Goal: Task Accomplishment & Management: Complete application form

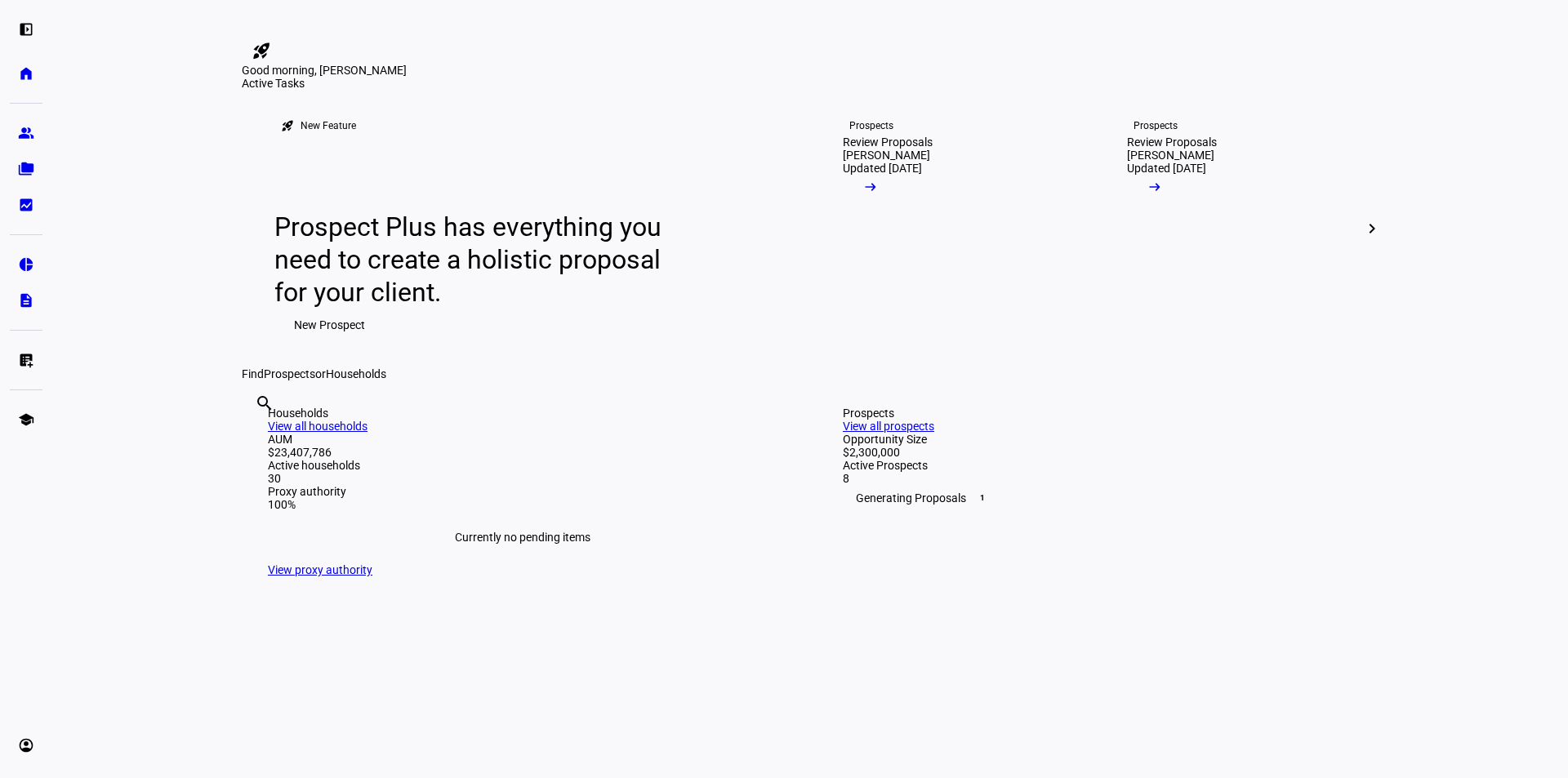
click at [1367, 239] on mat-icon "chevron_right" at bounding box center [1372, 228] width 19 height 19
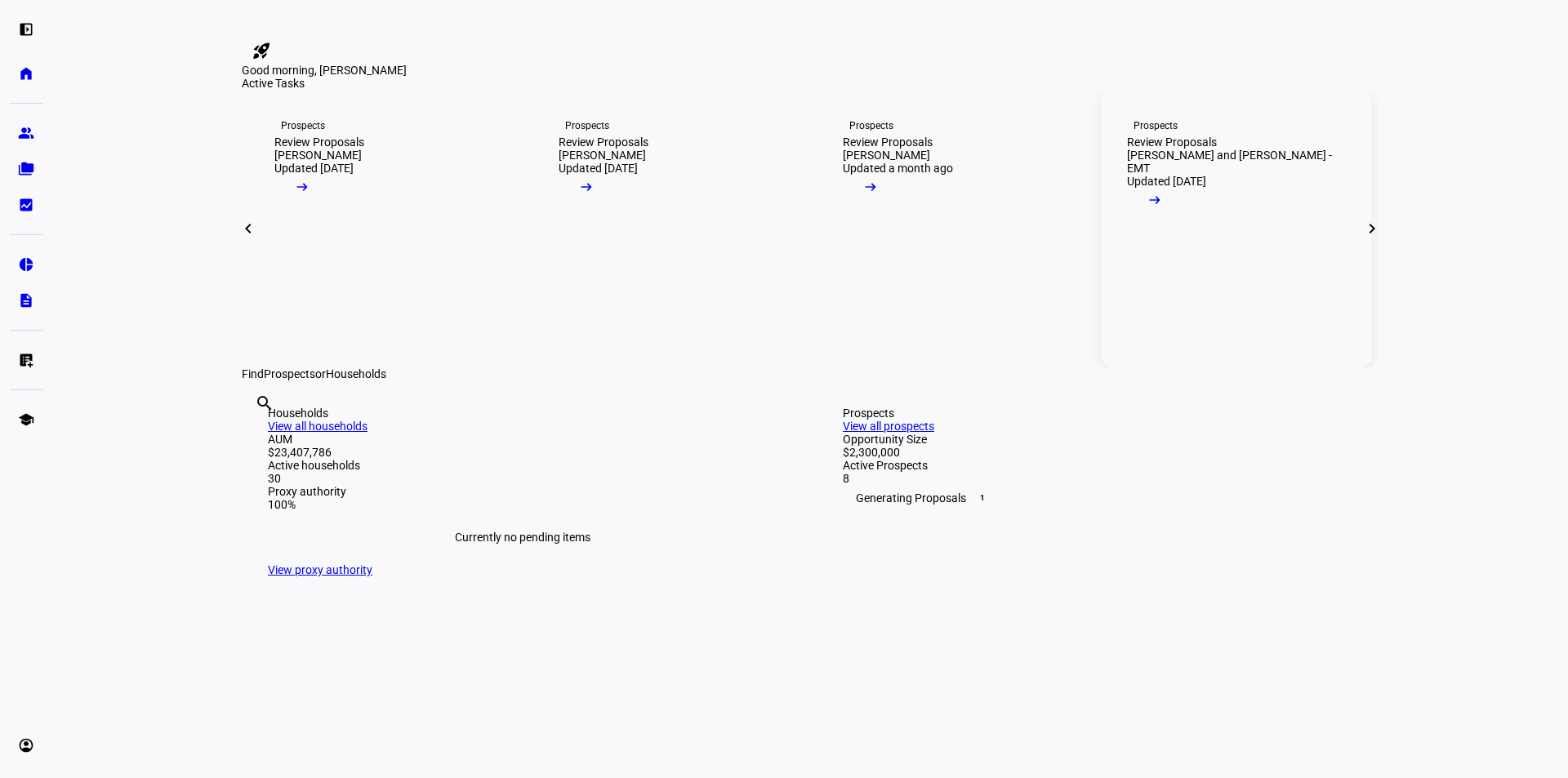
click at [1214, 149] on div "Review Proposals" at bounding box center [1172, 142] width 90 height 13
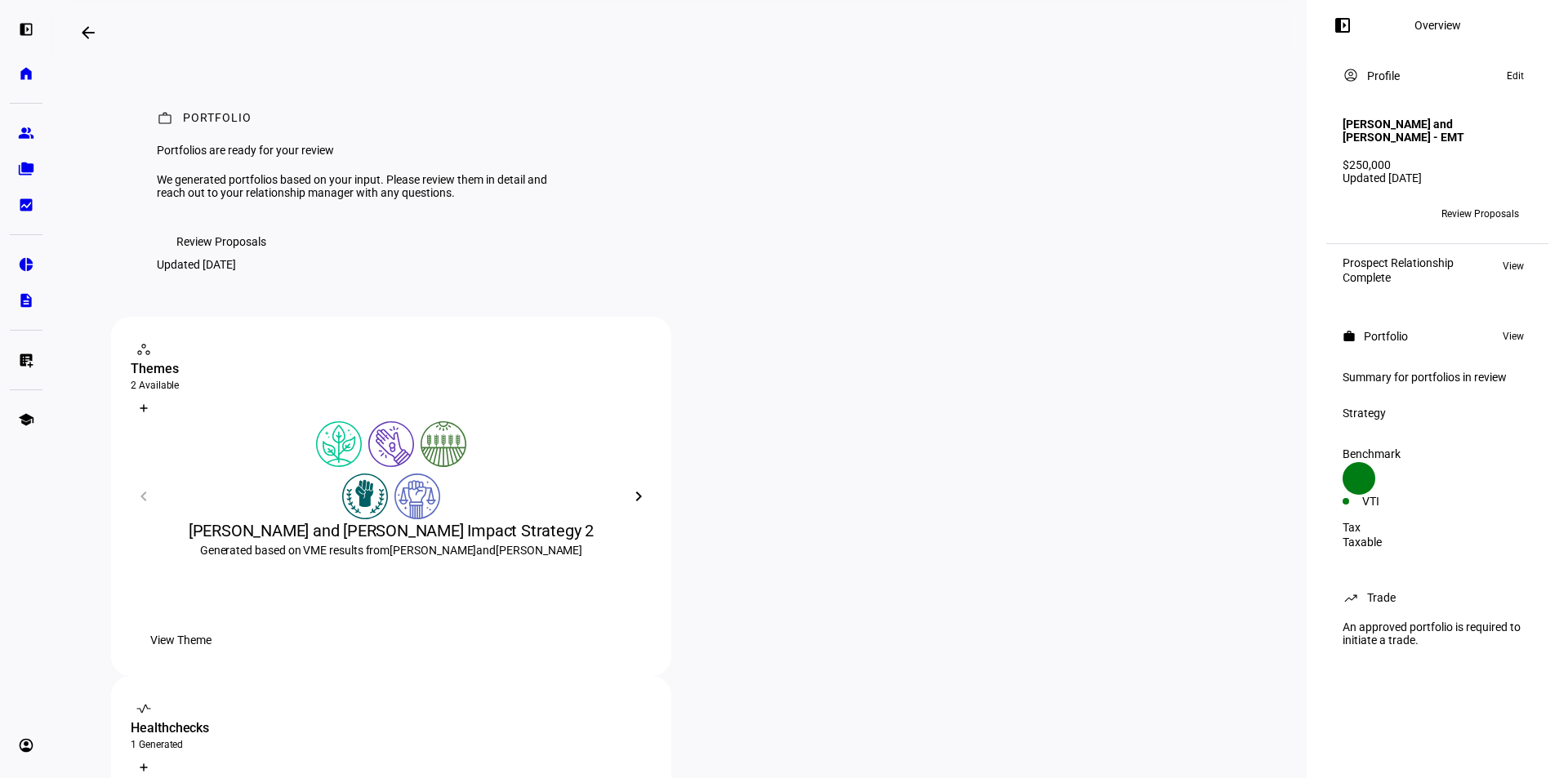
click at [92, 37] on mat-icon "arrow_backwards" at bounding box center [88, 33] width 19 height 19
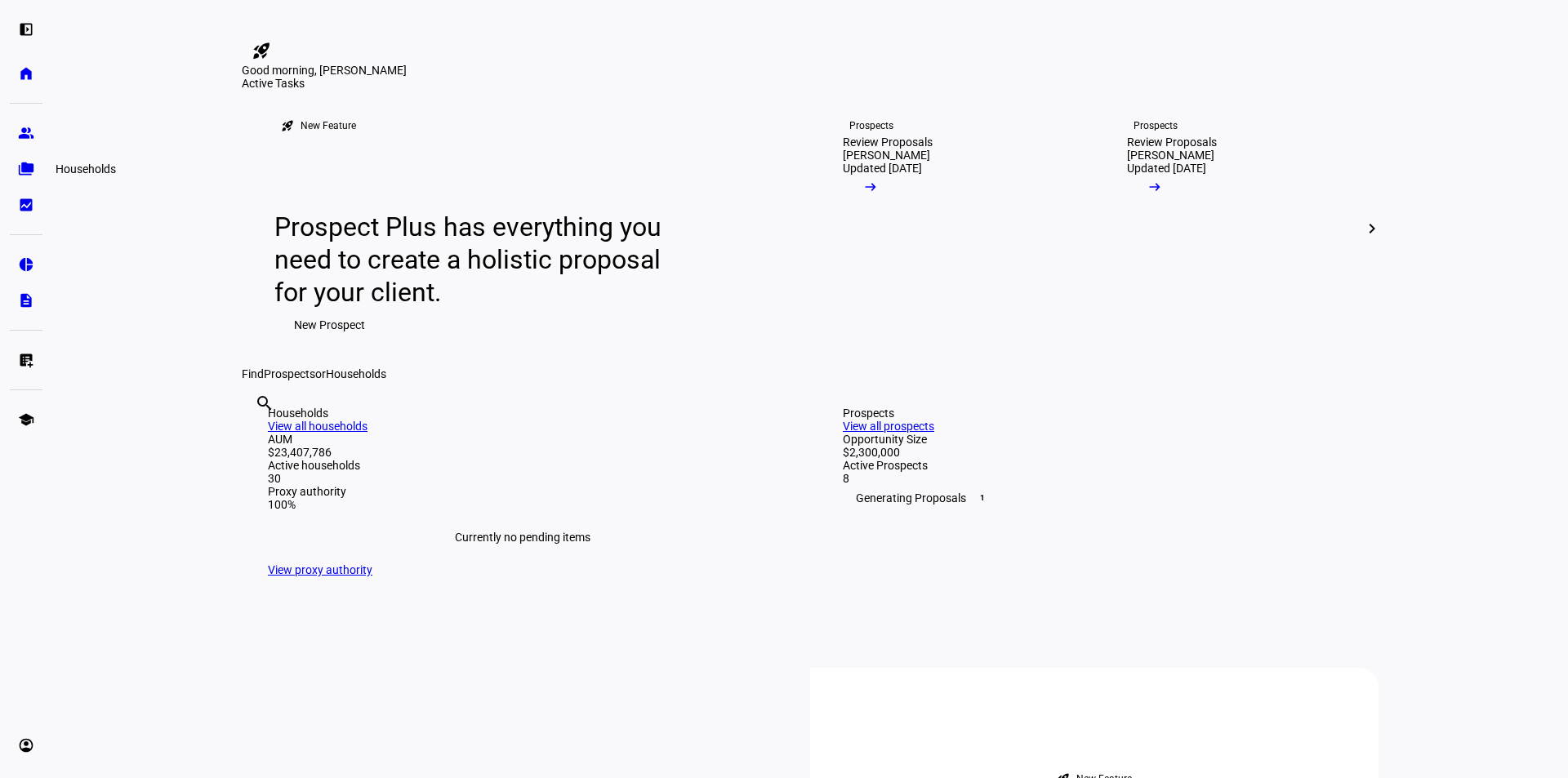
click at [29, 163] on eth-mat-symbol "folder_copy" at bounding box center [26, 169] width 16 height 16
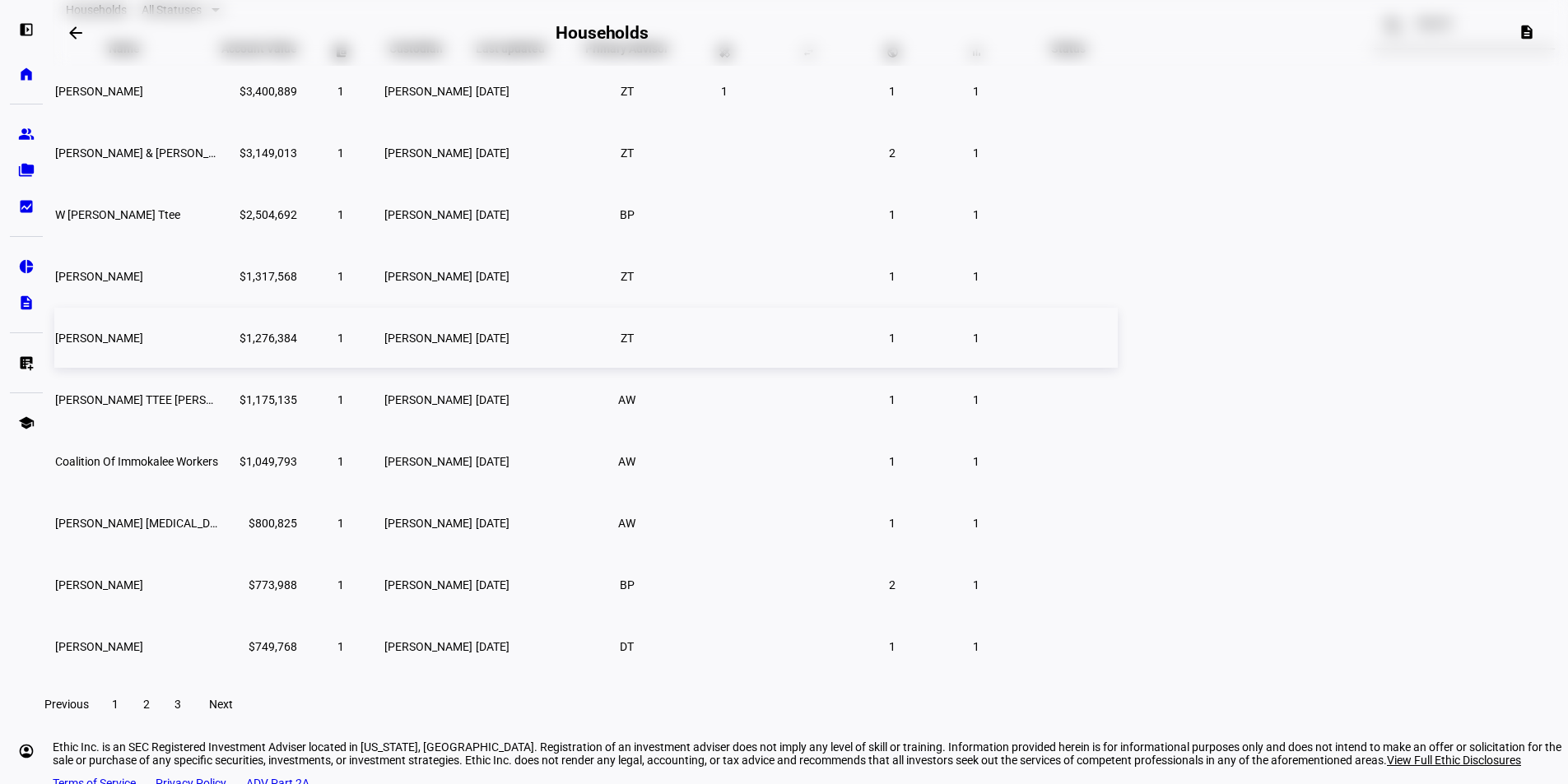
scroll to position [164, 0]
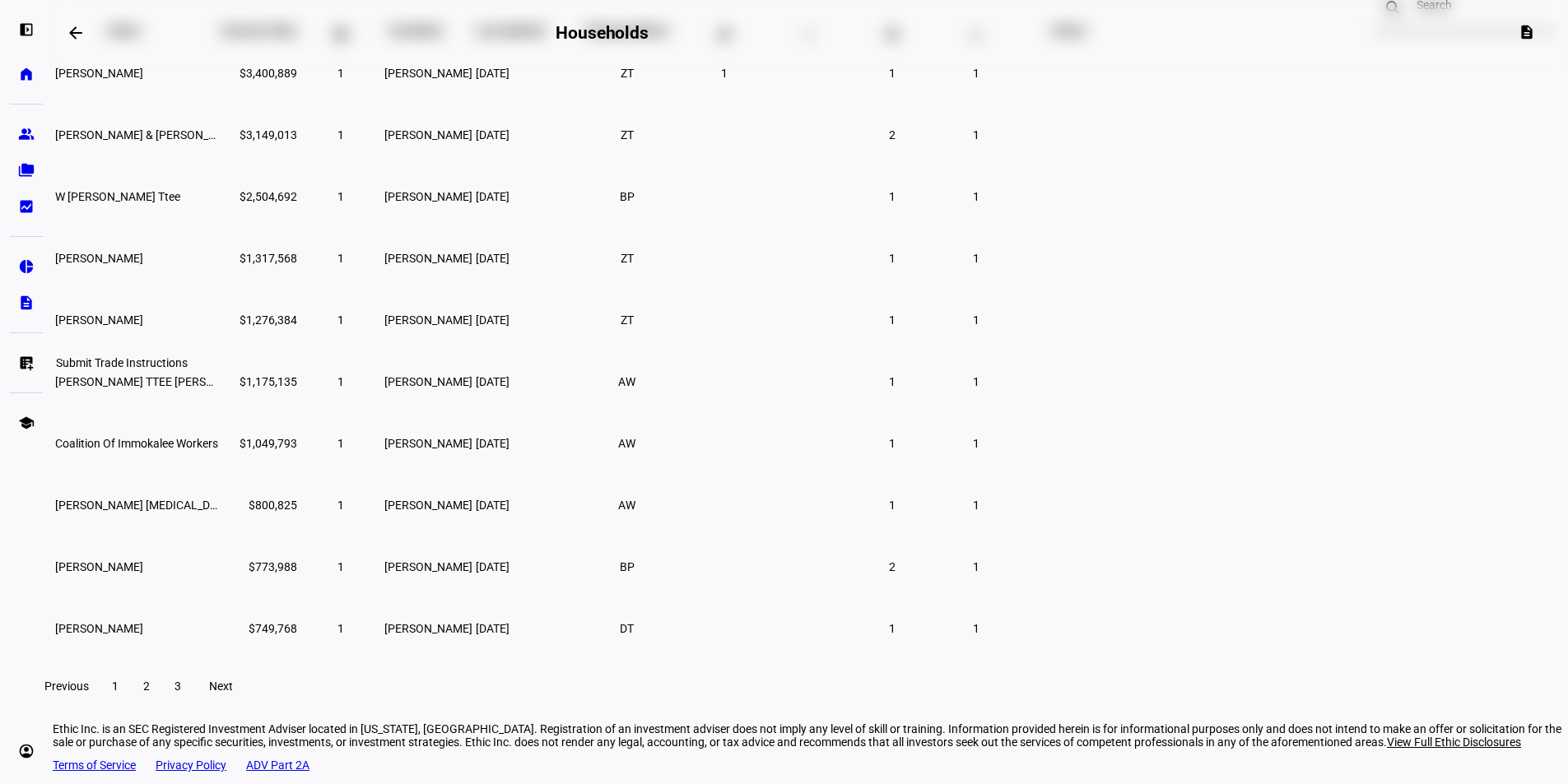
click at [27, 361] on eth-mat-symbol "list_alt_add" at bounding box center [26, 362] width 16 height 16
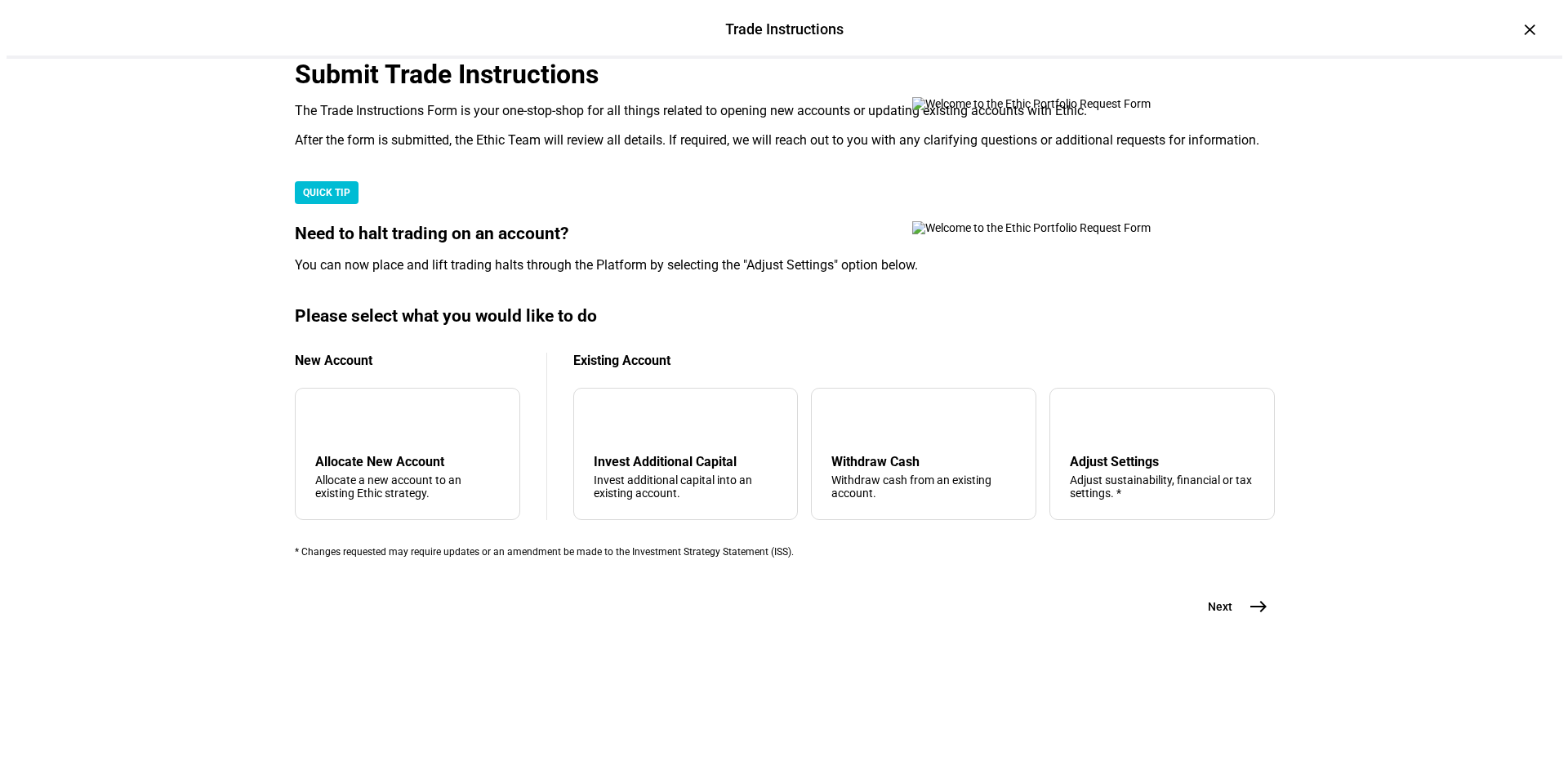
scroll to position [327, 0]
click at [374, 487] on div "add Allocate New Account Allocate a new account to an existing Ethic strategy." at bounding box center [401, 454] width 225 height 132
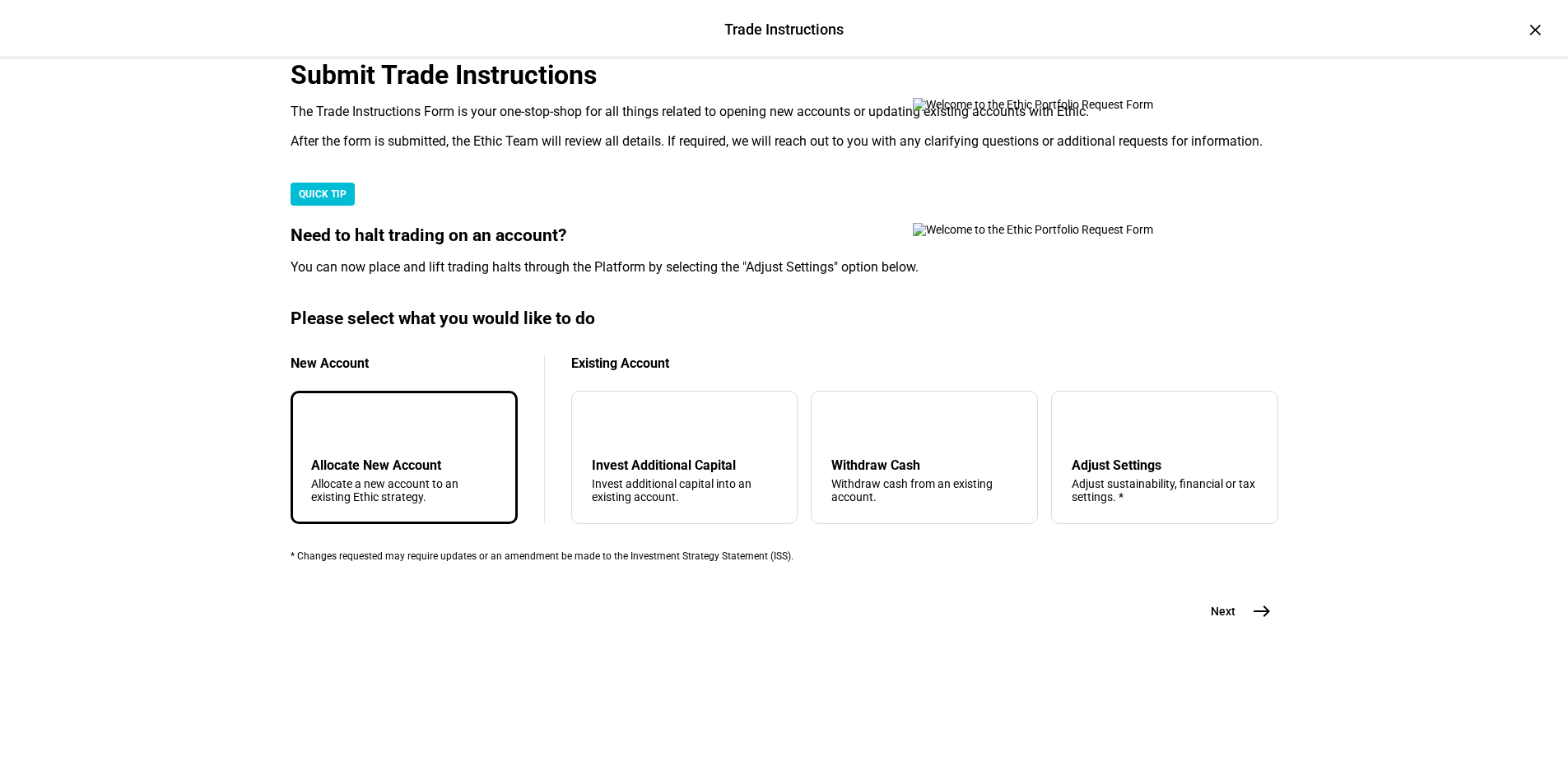
click at [1252, 621] on mat-icon "east" at bounding box center [1261, 611] width 19 height 19
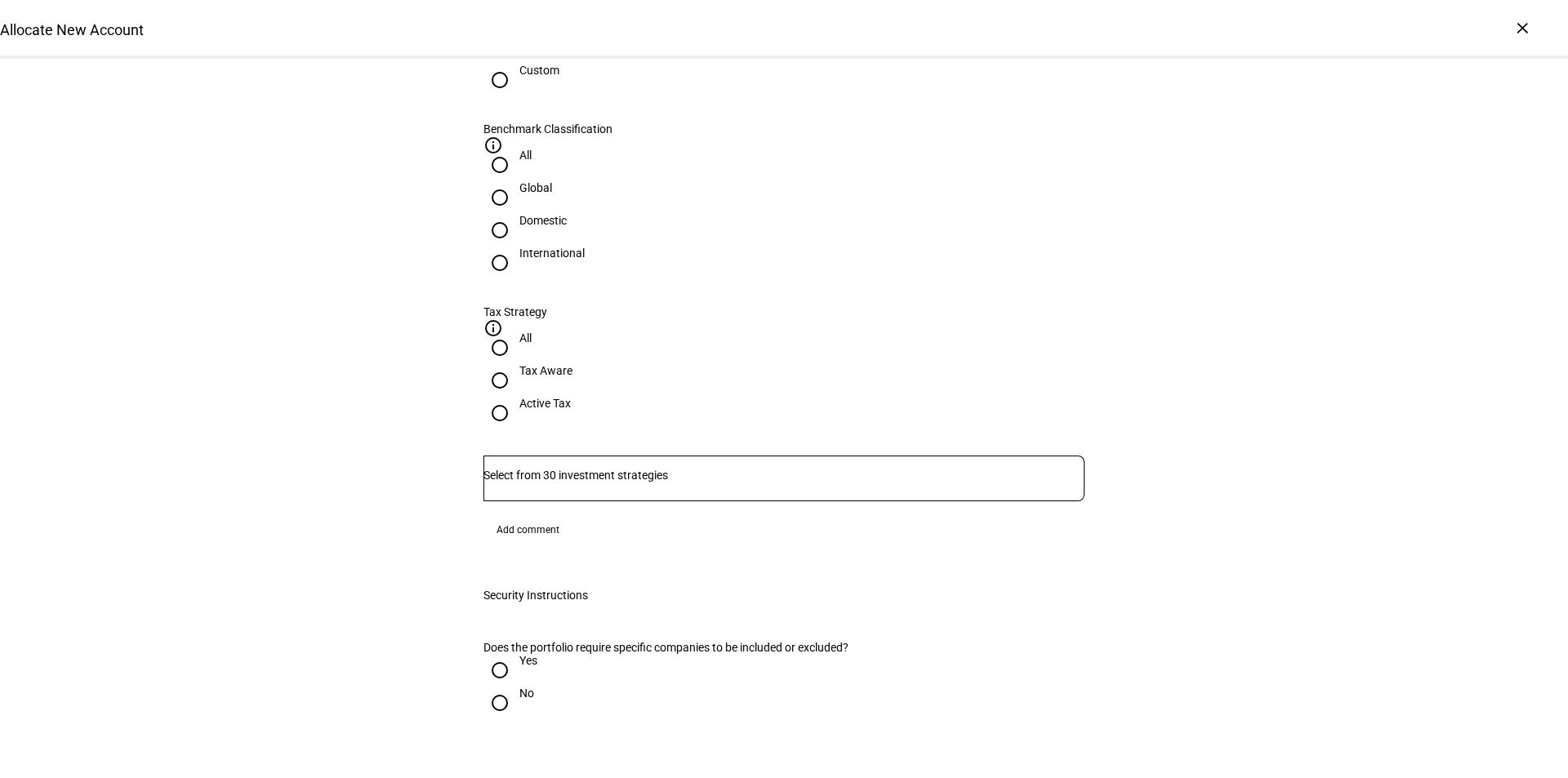
scroll to position [672, 0]
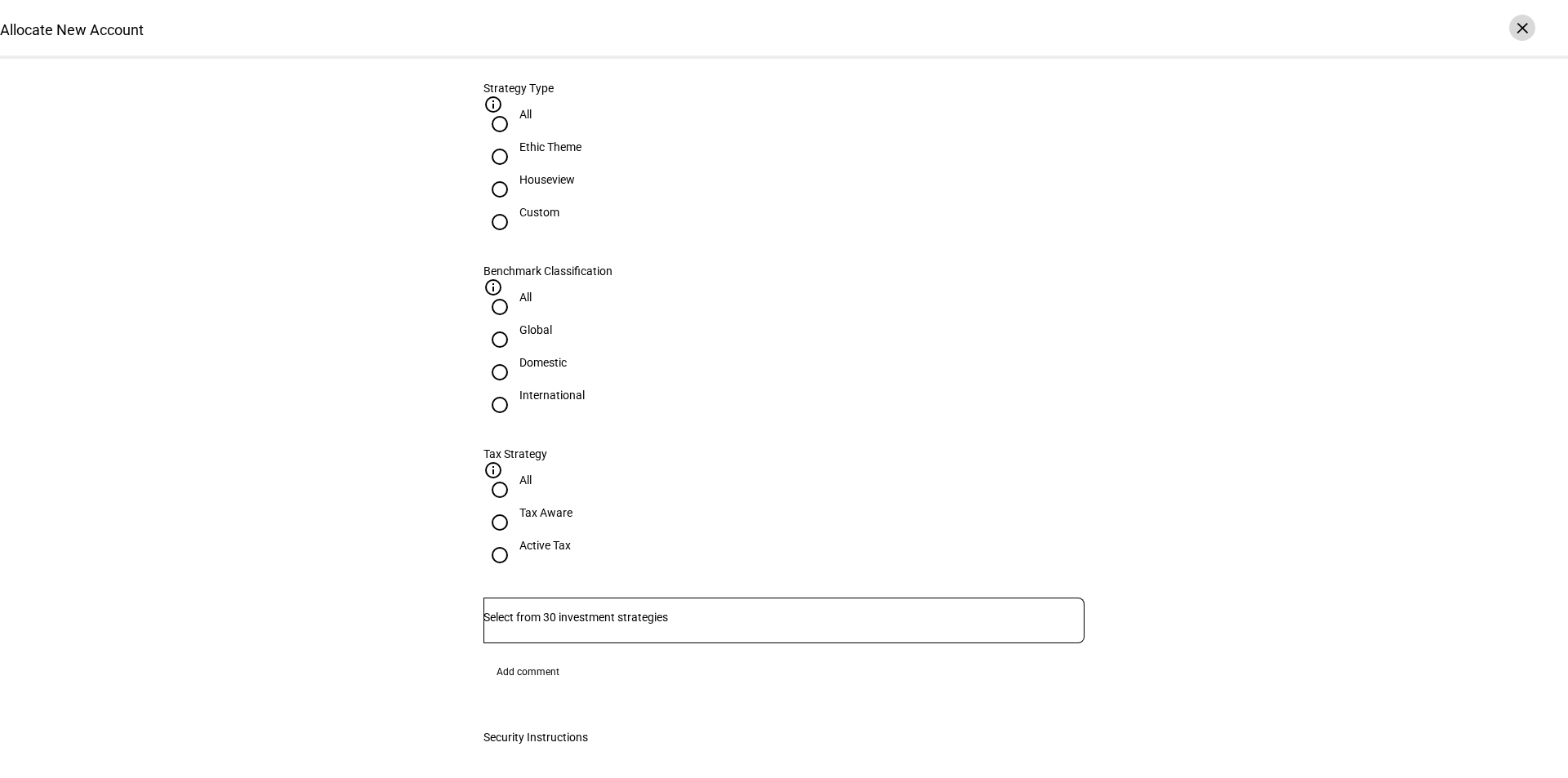
click at [1519, 30] on div "×" at bounding box center [1522, 27] width 26 height 26
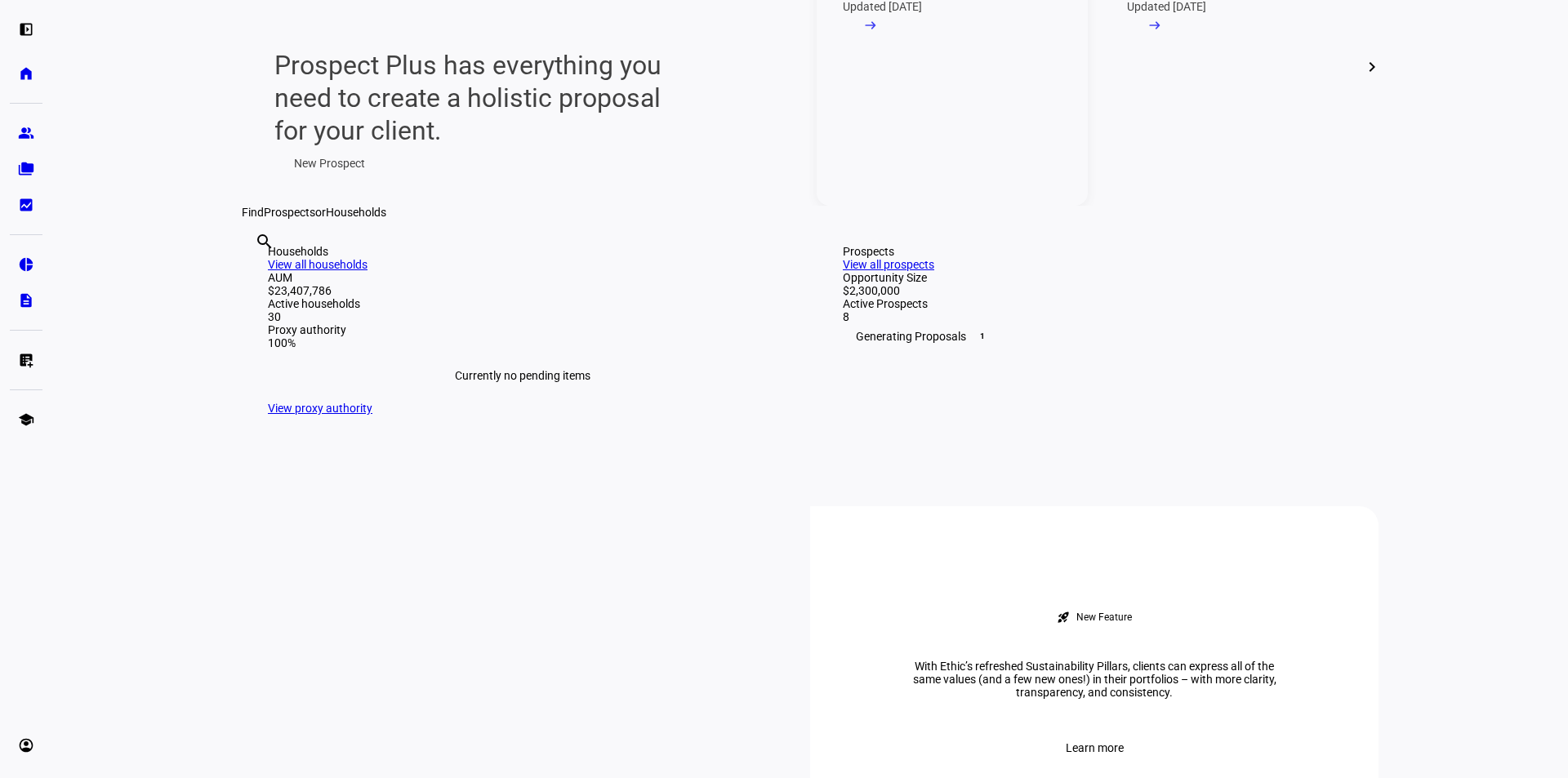
scroll to position [163, 0]
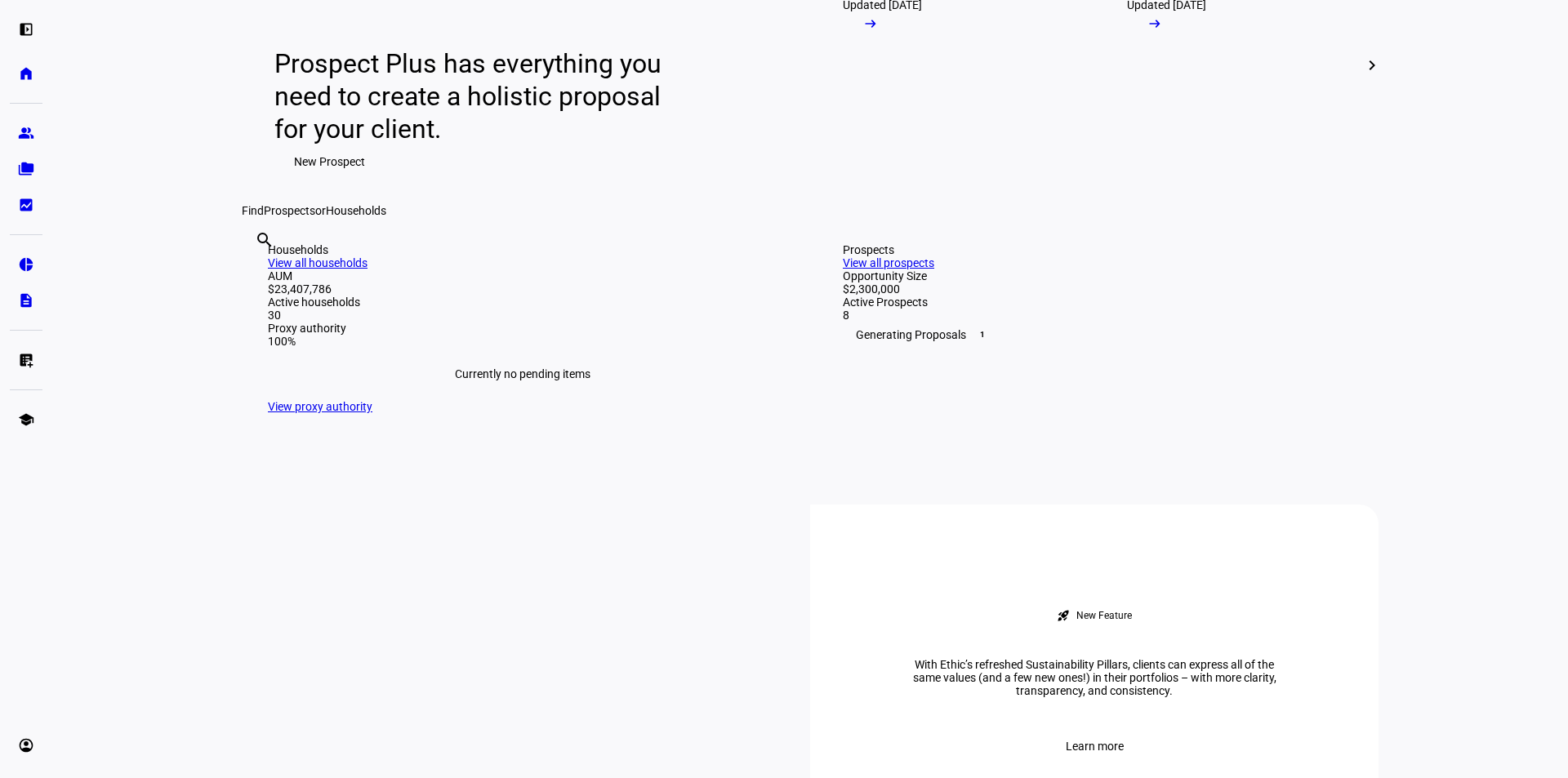
click at [268, 307] on div "search clear" at bounding box center [254, 263] width 26 height 90
click at [258, 272] on input "text" at bounding box center [256, 262] width 3 height 19
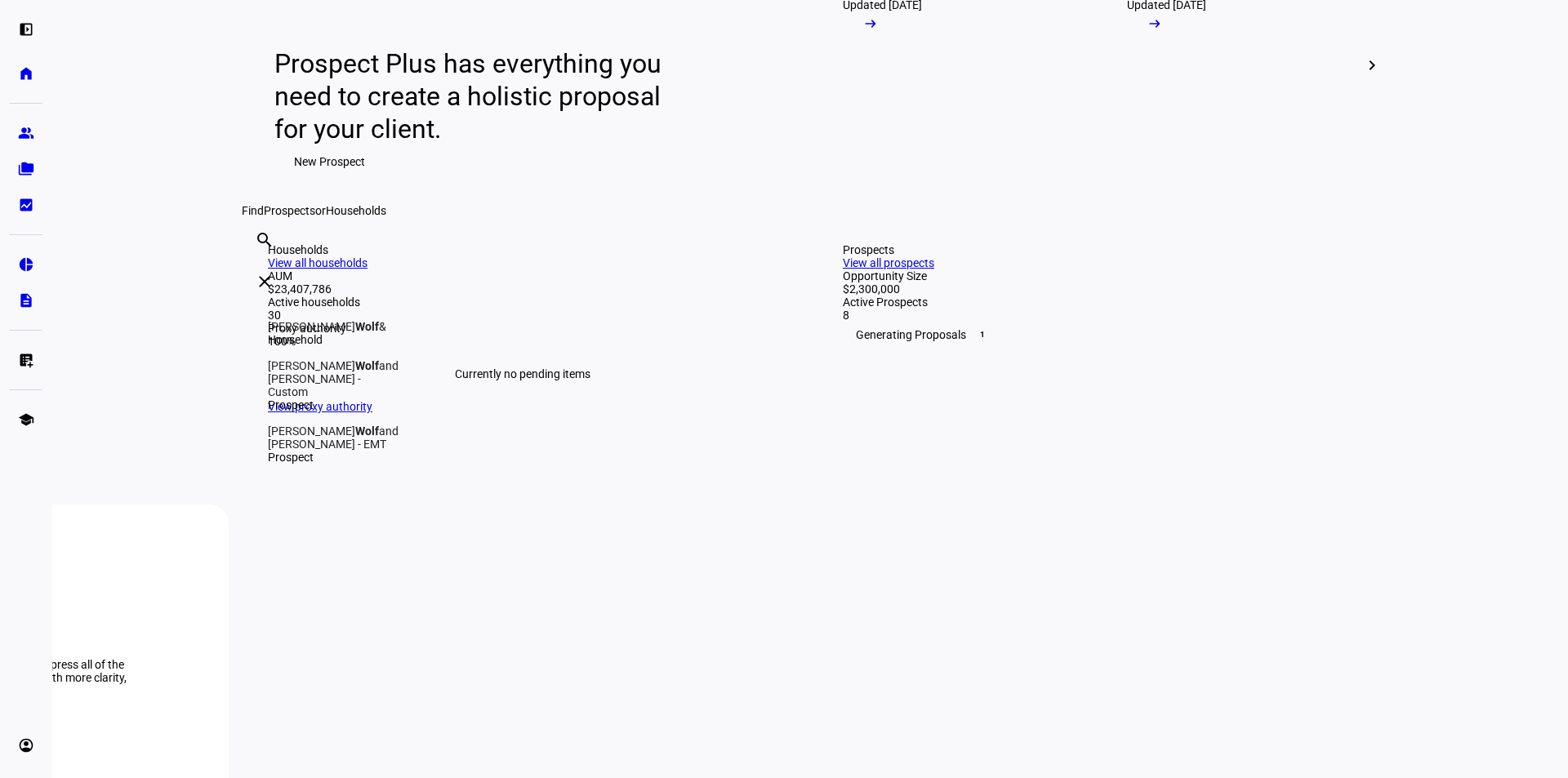
type input "wolf"
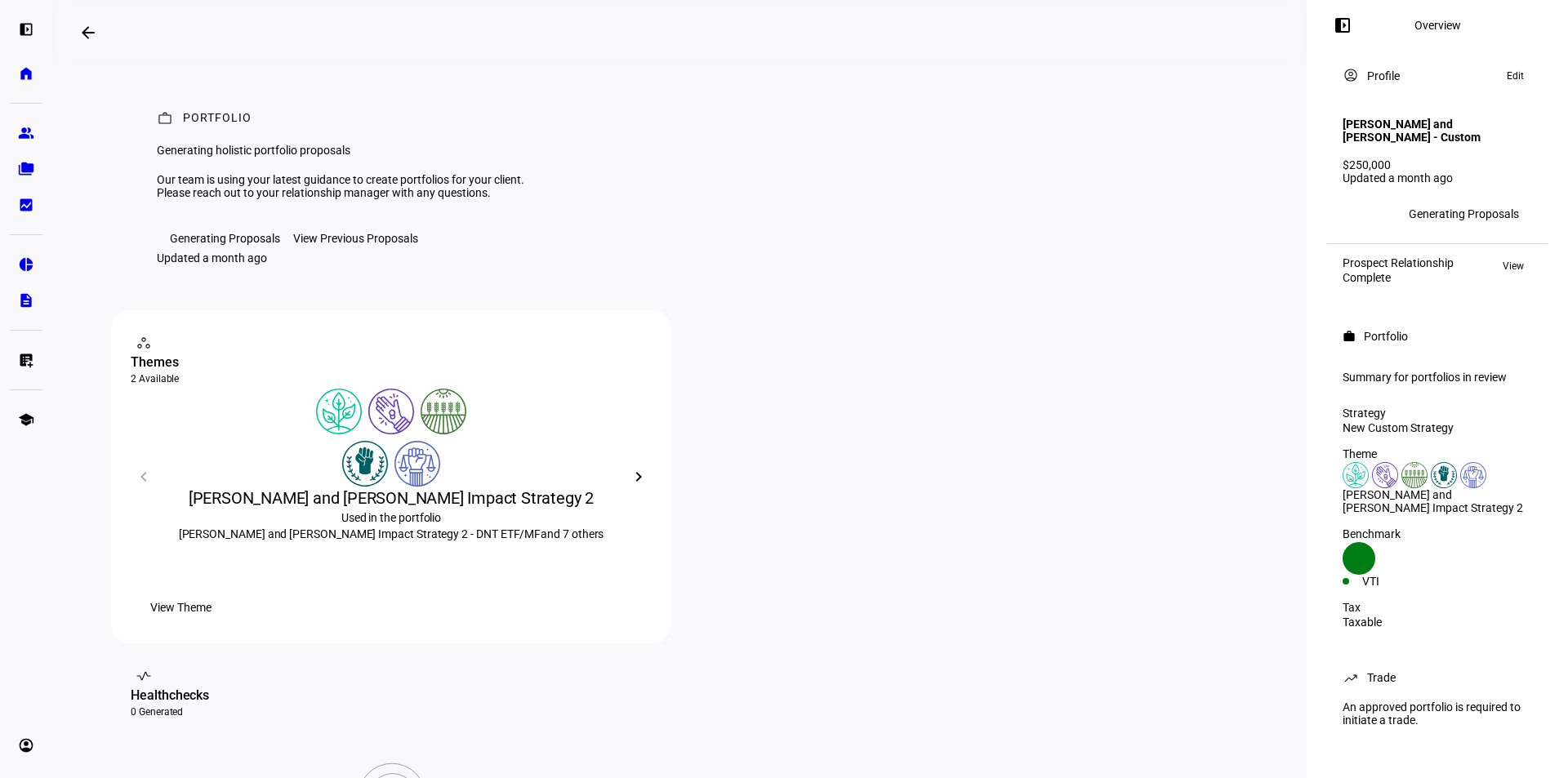
click at [91, 37] on mat-icon "arrow_backwards" at bounding box center [88, 33] width 19 height 19
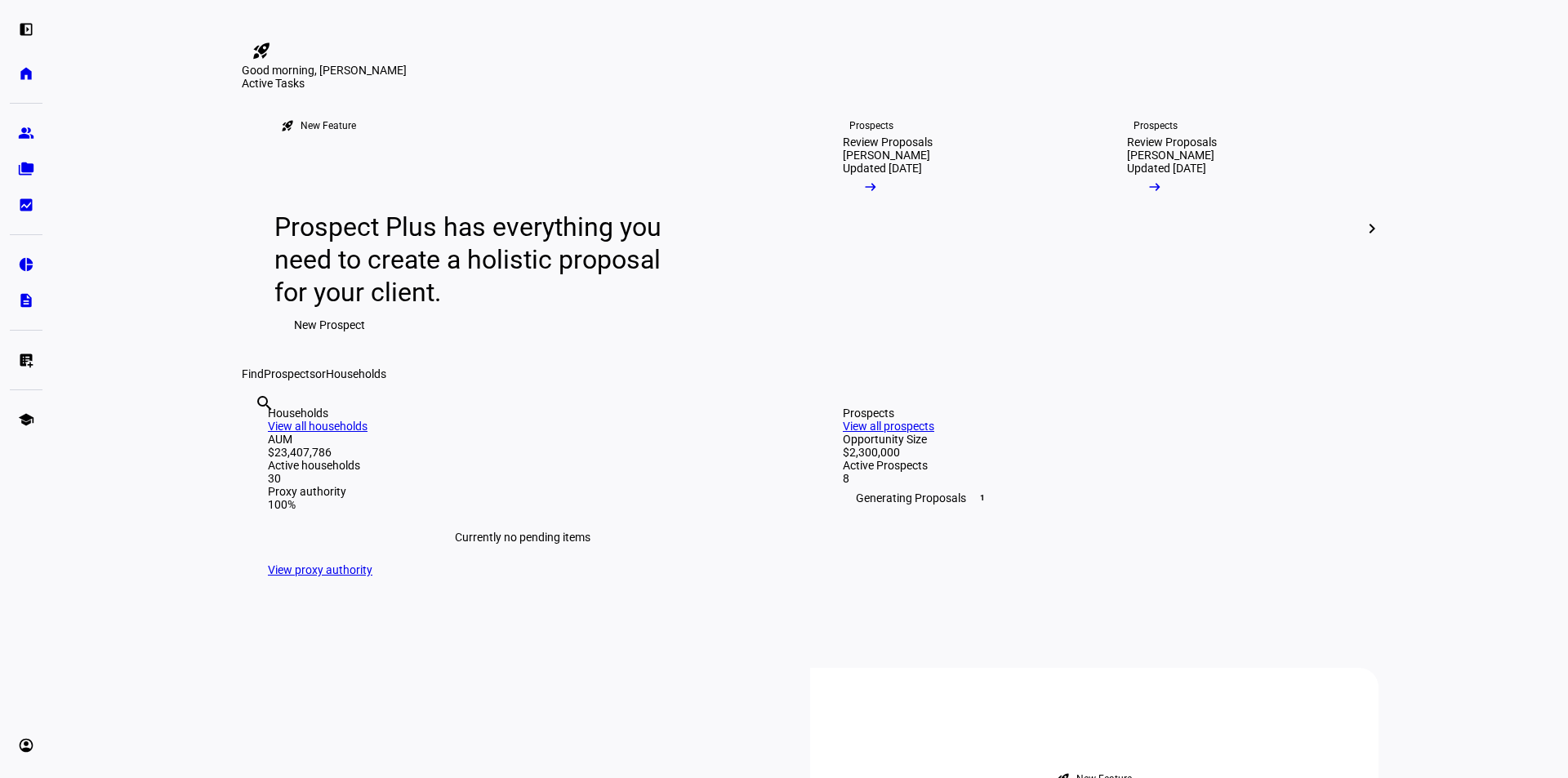
click at [1375, 248] on span at bounding box center [1372, 228] width 39 height 39
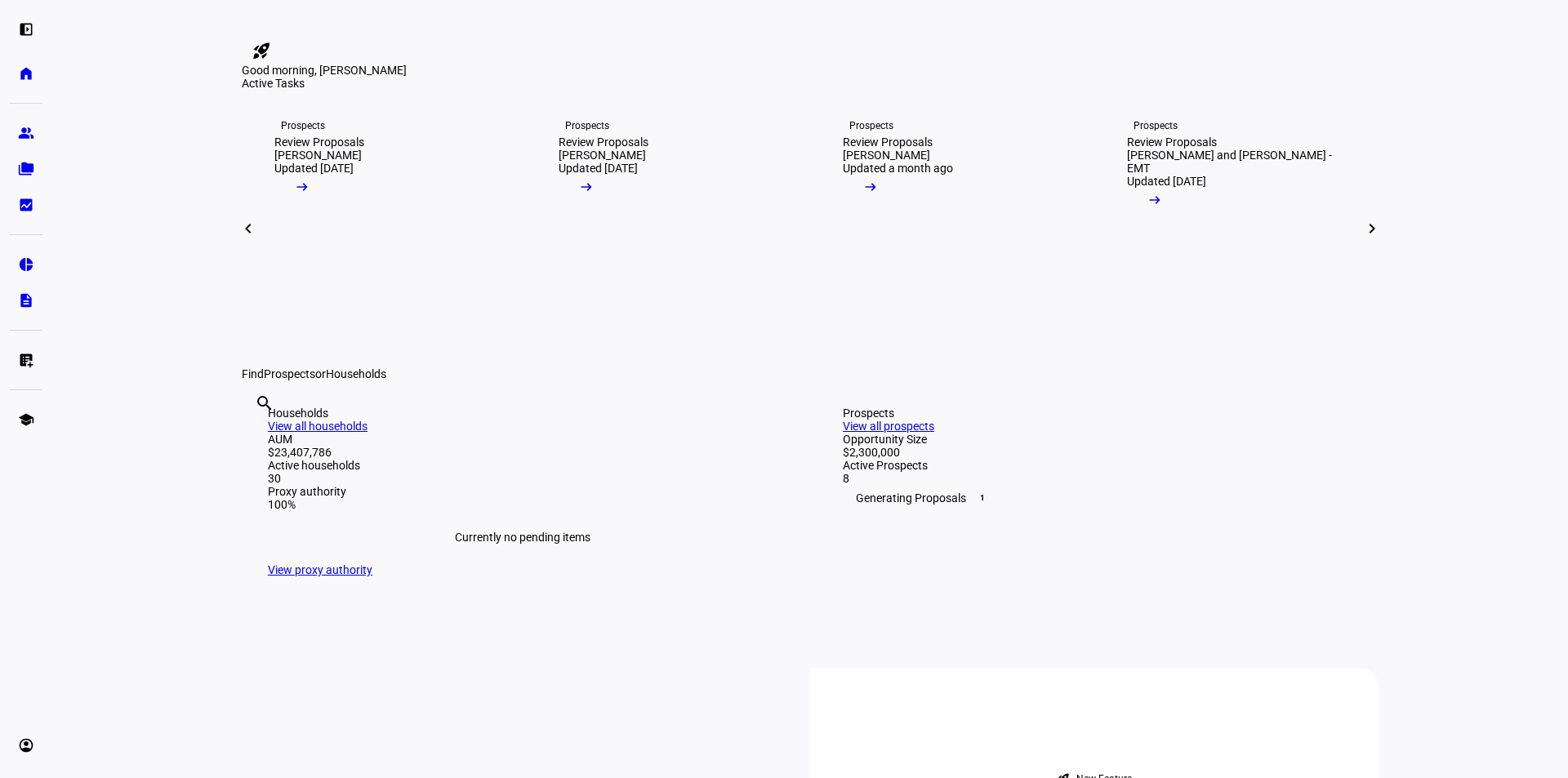
click at [1375, 239] on mat-icon "chevron_right" at bounding box center [1372, 228] width 19 height 19
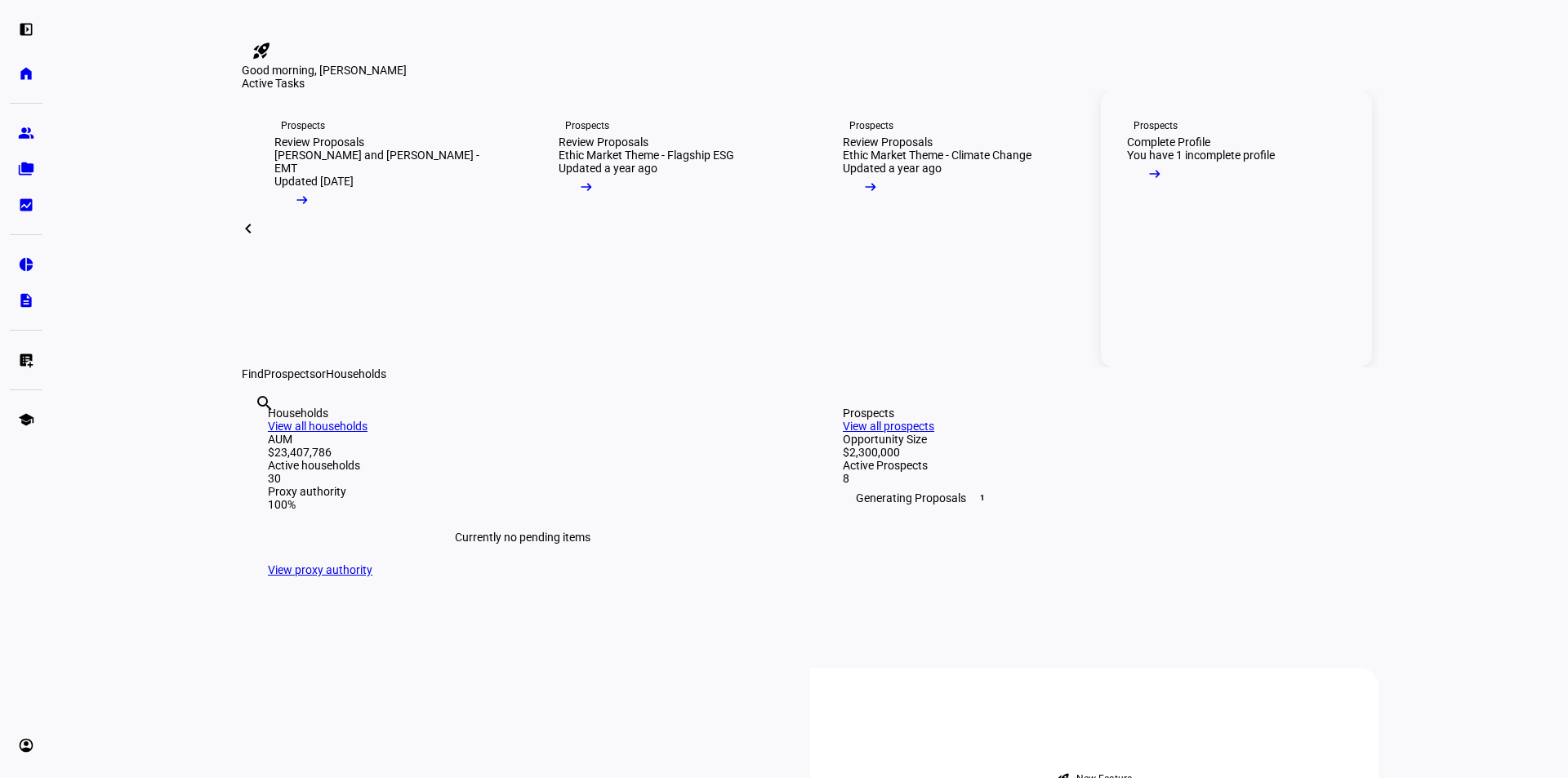
click at [1197, 149] on div "Complete Profile" at bounding box center [1168, 142] width 83 height 13
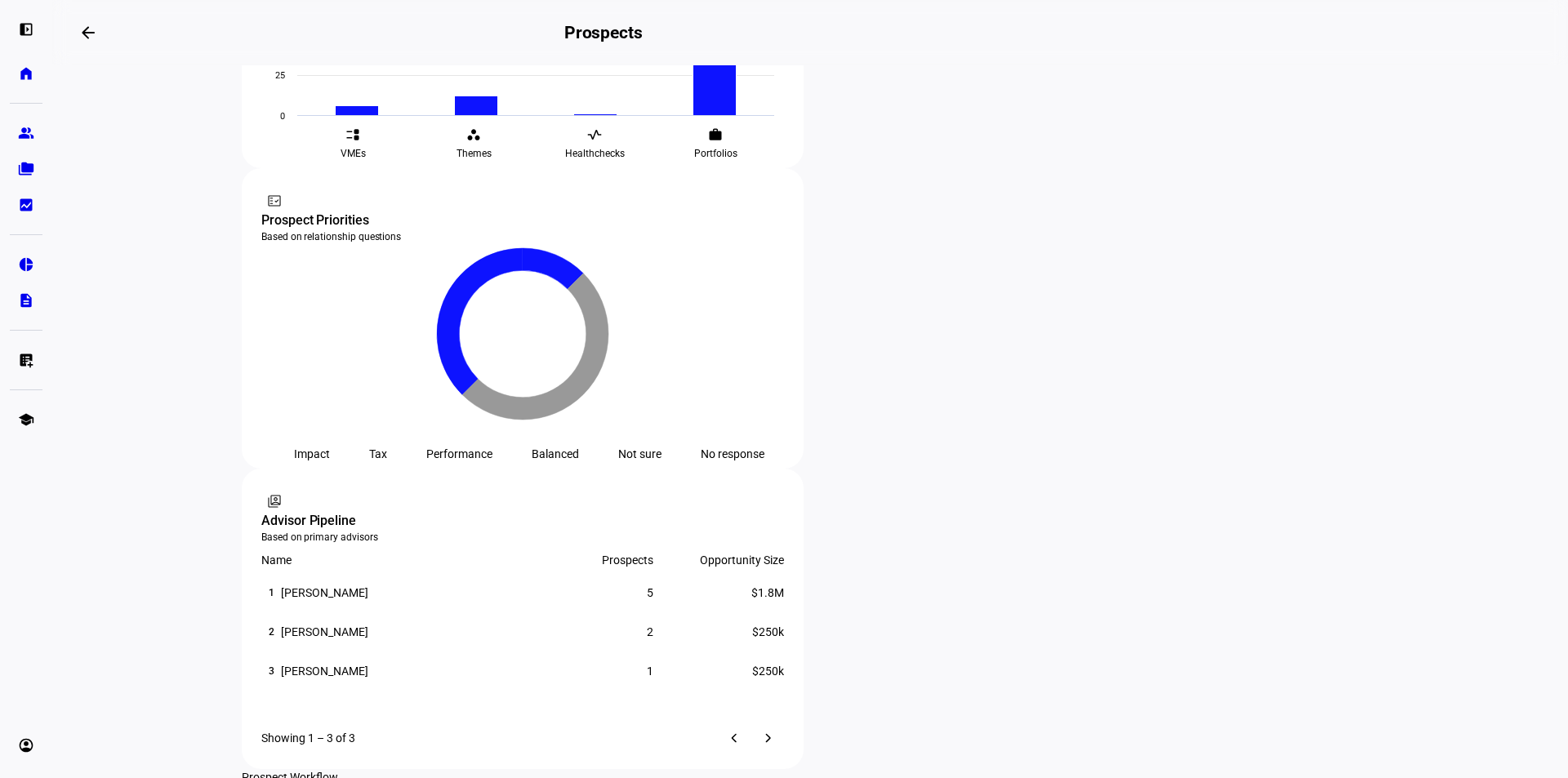
scroll to position [816, 0]
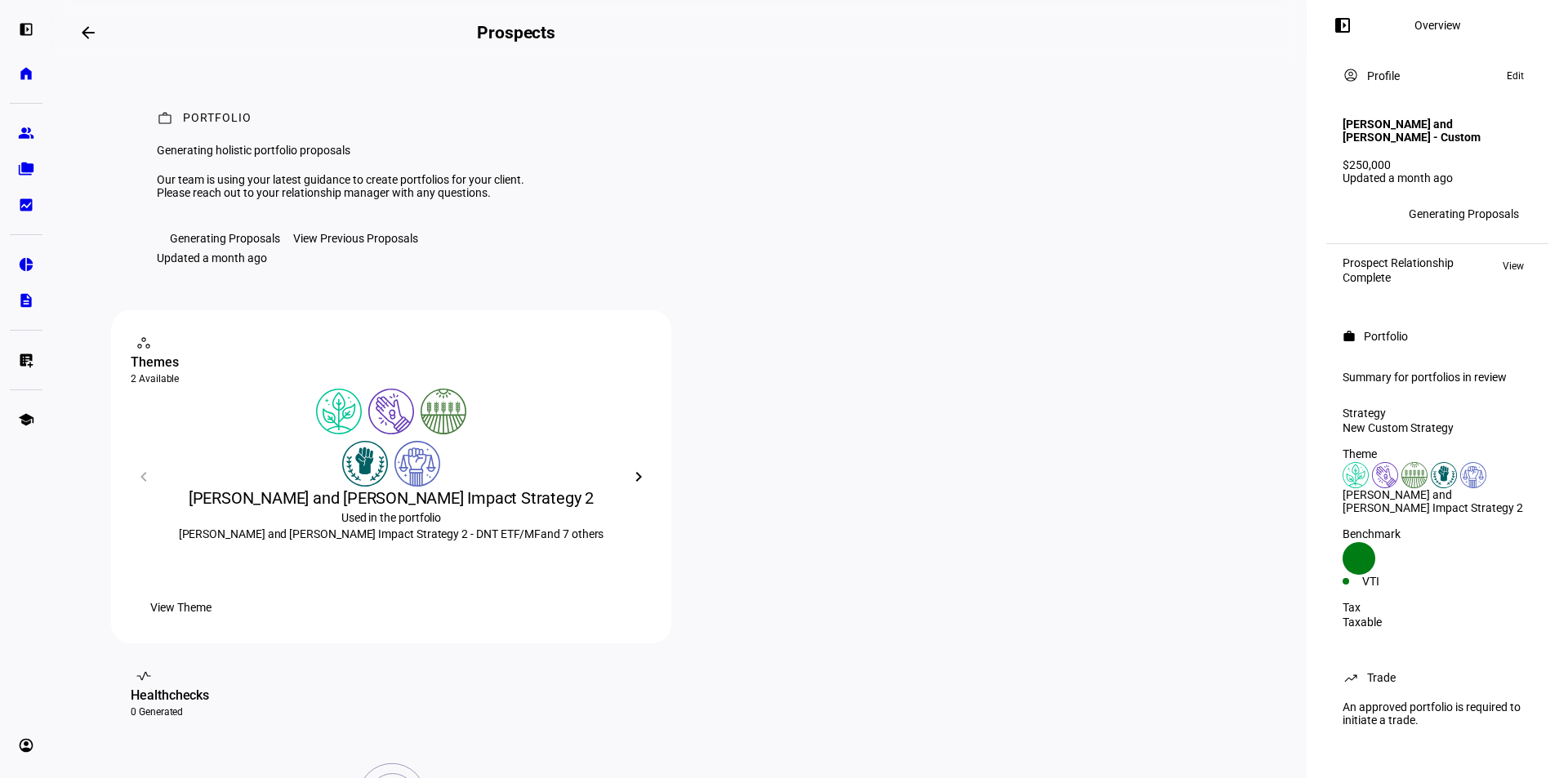
click at [77, 39] on span at bounding box center [88, 33] width 39 height 39
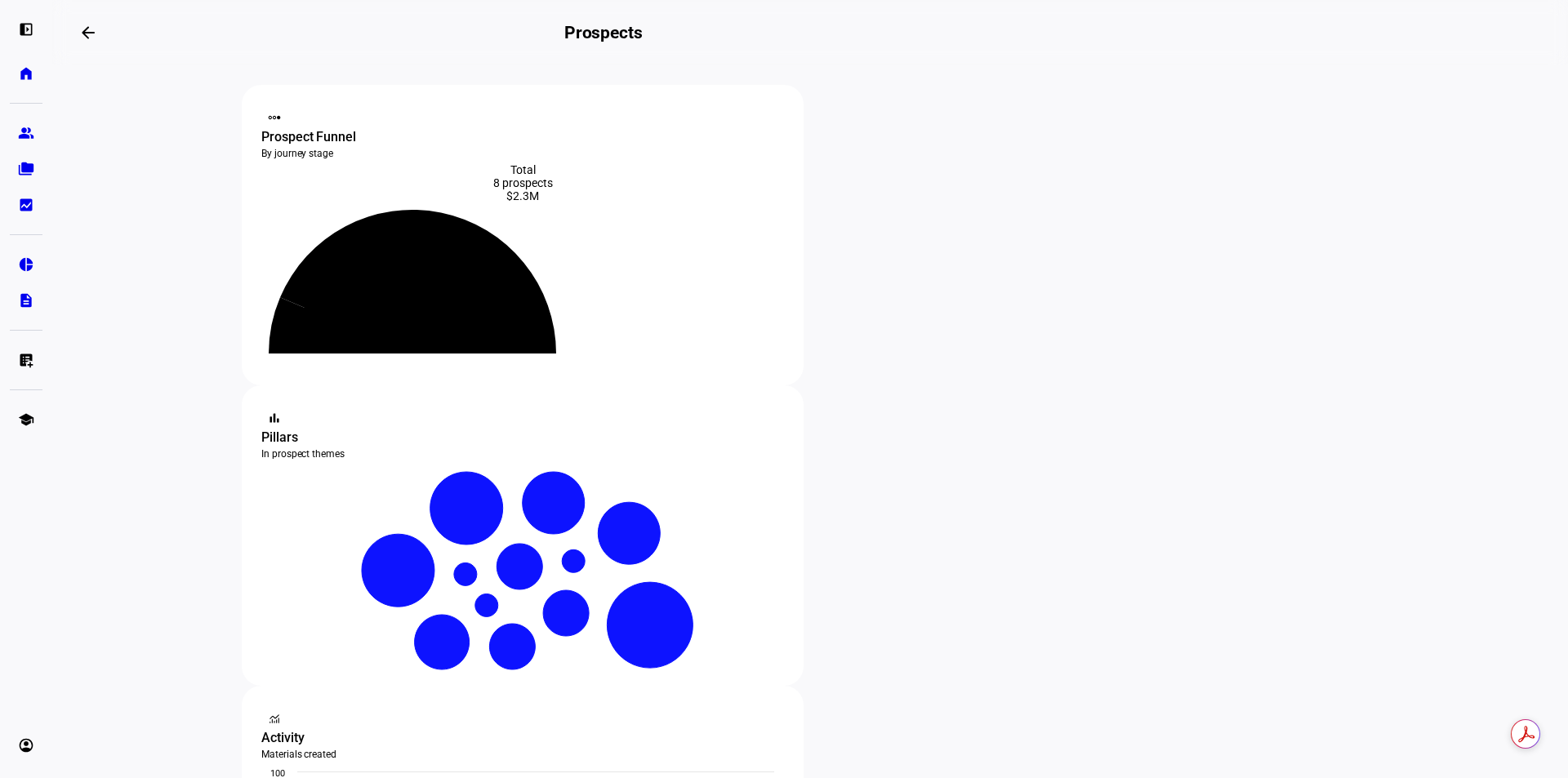
click at [85, 37] on mat-icon "arrow_backwards" at bounding box center [88, 33] width 19 height 19
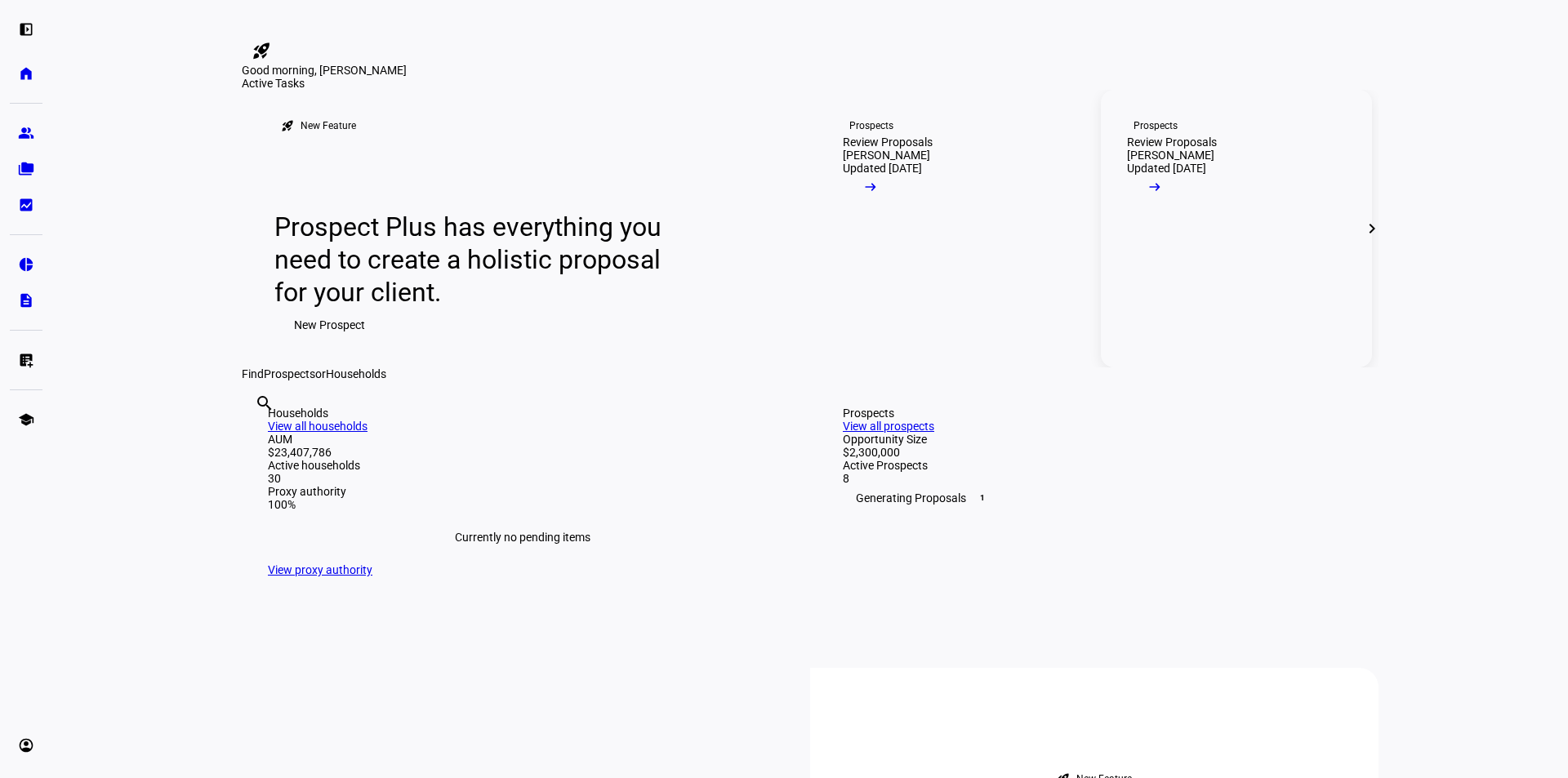
click at [1164, 195] on mat-icon "arrow_right_alt" at bounding box center [1155, 187] width 16 height 16
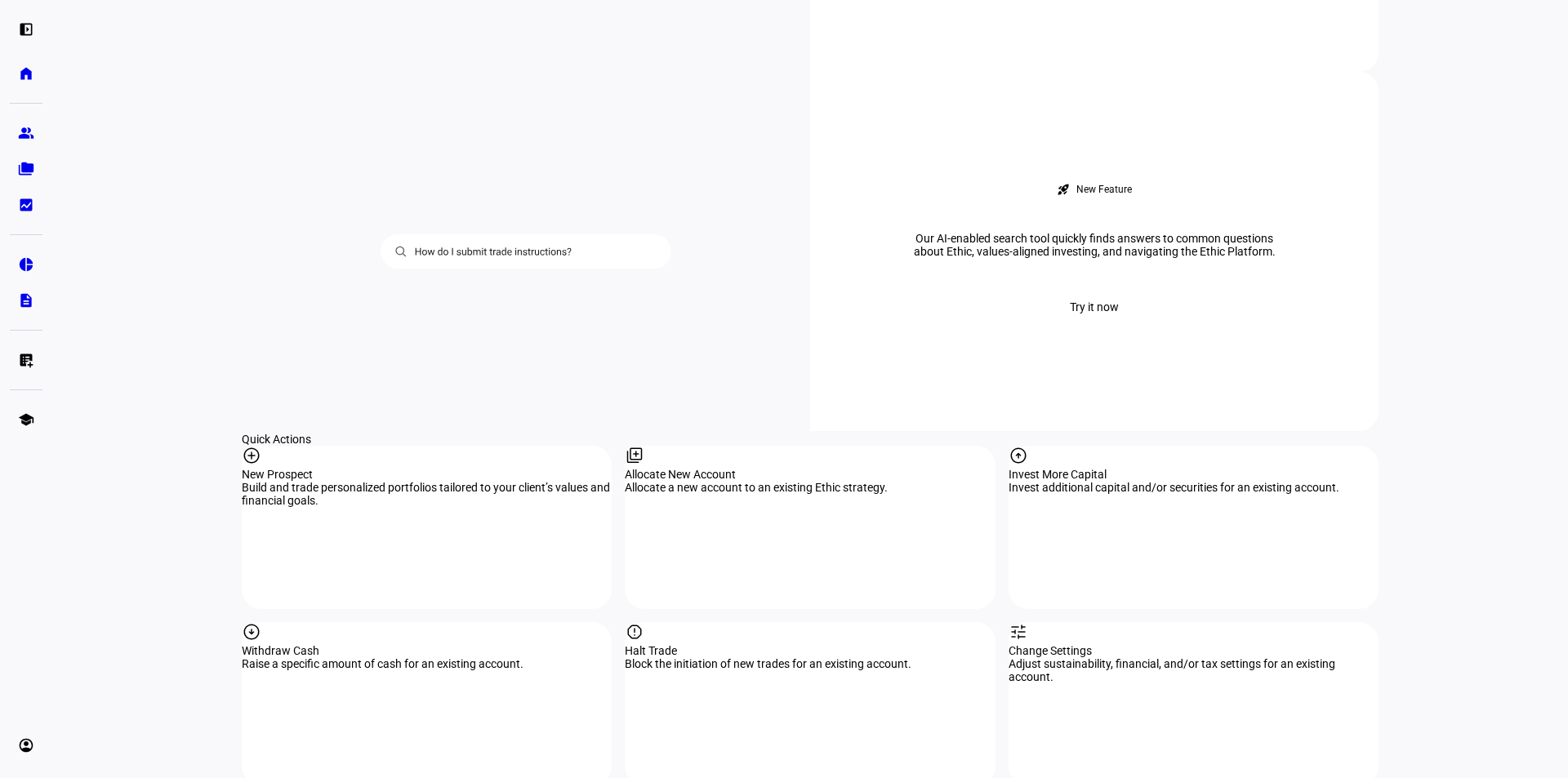
scroll to position [1316, 0]
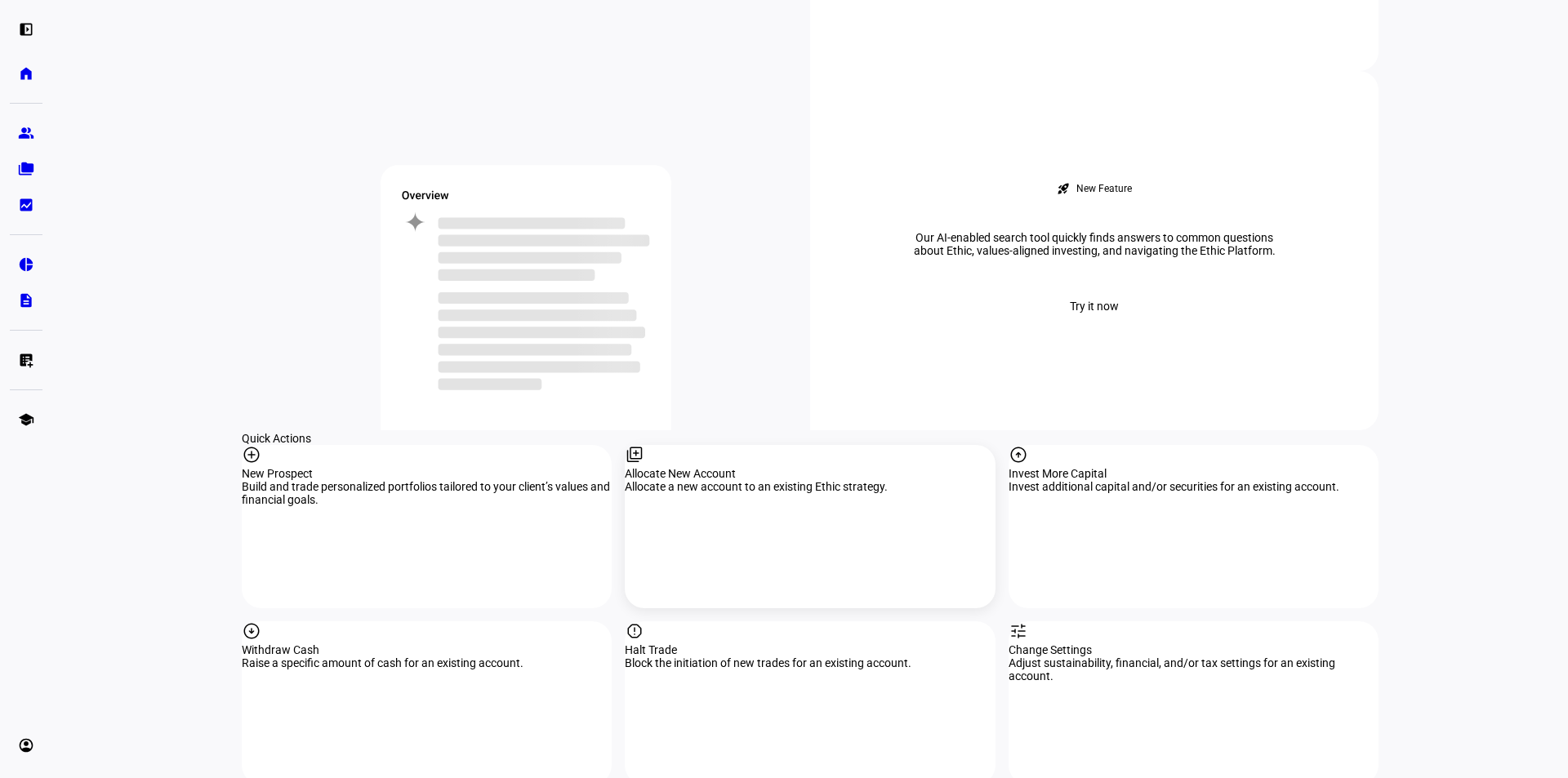
click at [718, 445] on div "library_add Allocate New Account Allocate a new account to an existing Ethic st…" at bounding box center [810, 526] width 370 height 163
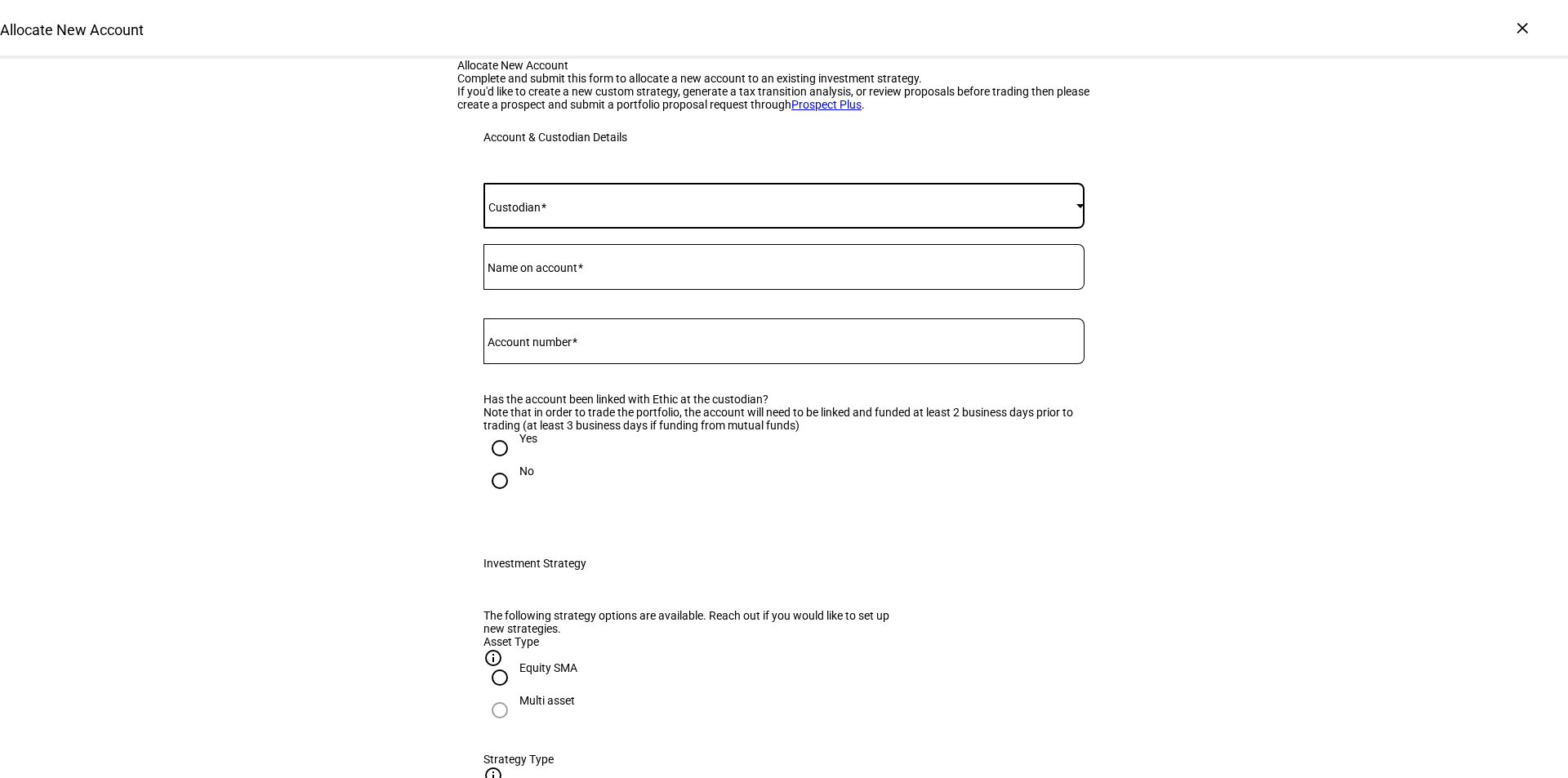
click at [656, 213] on span at bounding box center [780, 206] width 593 height 13
click at [724, 334] on div at bounding box center [784, 389] width 1568 height 778
click at [657, 213] on span at bounding box center [780, 206] width 593 height 13
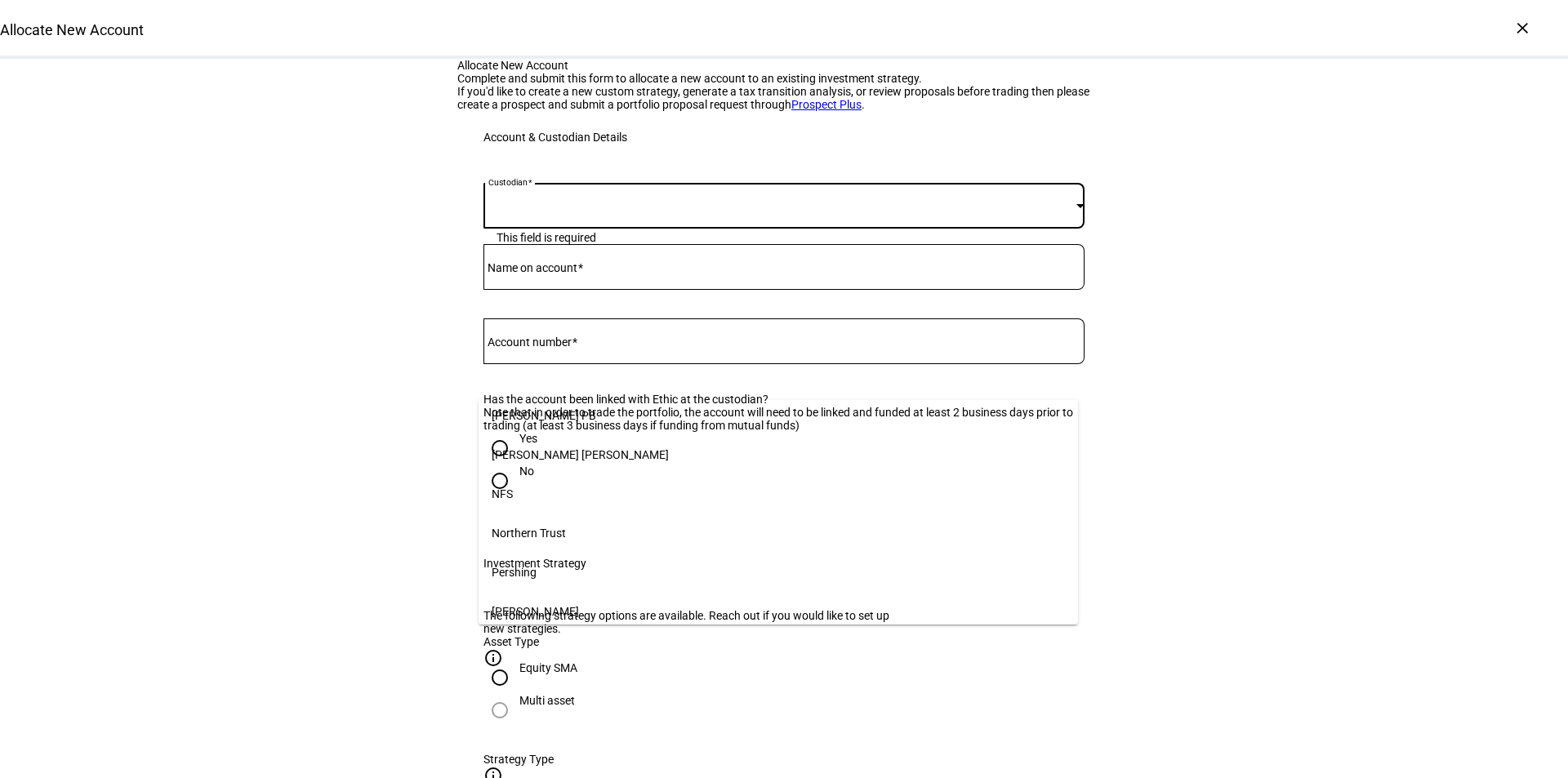
click at [539, 613] on mat-option "[PERSON_NAME]" at bounding box center [778, 611] width 600 height 39
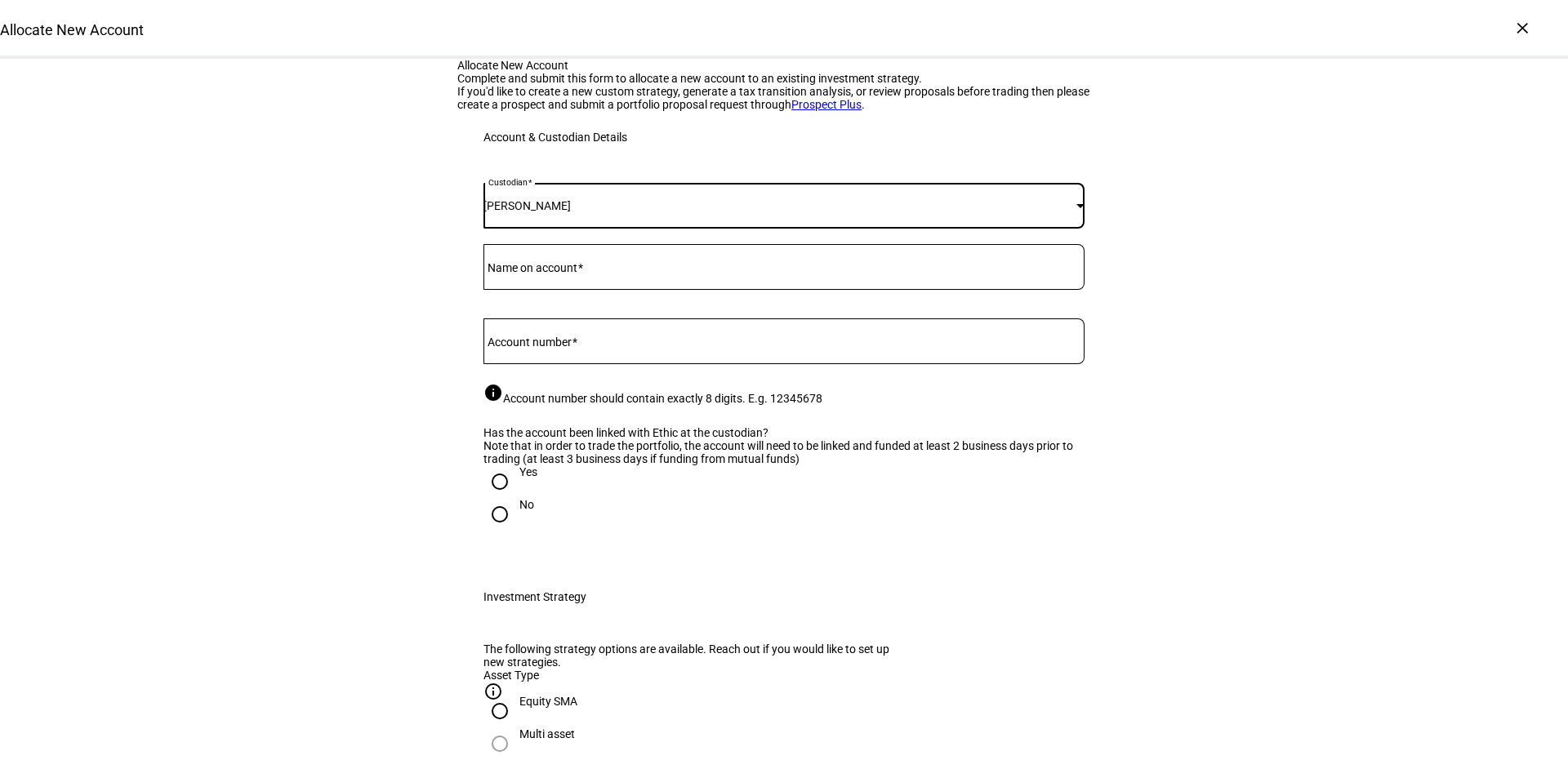
click at [588, 270] on input "Name on account" at bounding box center [784, 263] width 601 height 13
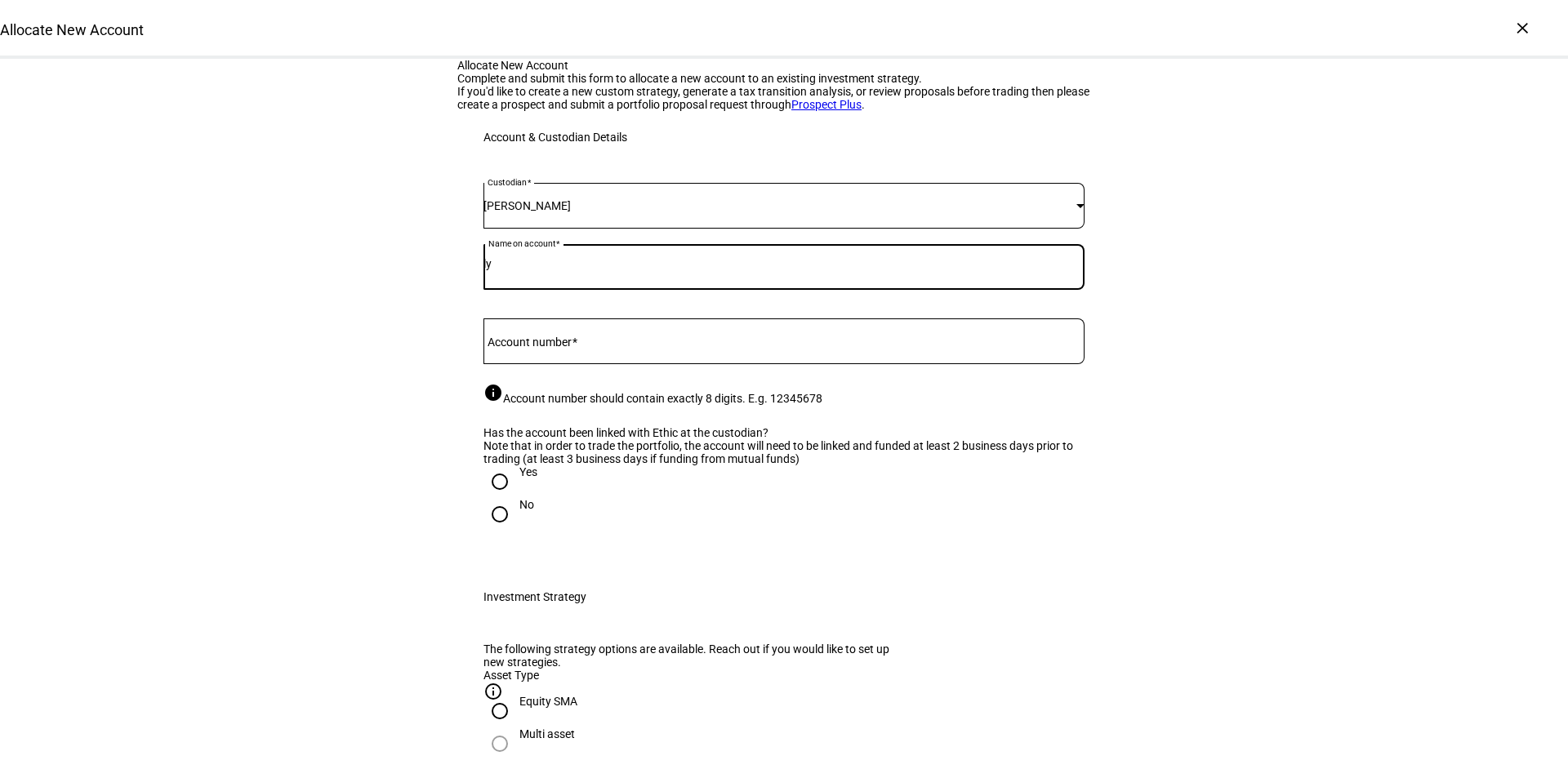
type input "l"
type input "[PERSON_NAME] and [PERSON_NAME]"
click at [562, 349] on mat-label "Account number" at bounding box center [530, 342] width 84 height 13
click at [562, 345] on input "Account number" at bounding box center [784, 338] width 601 height 13
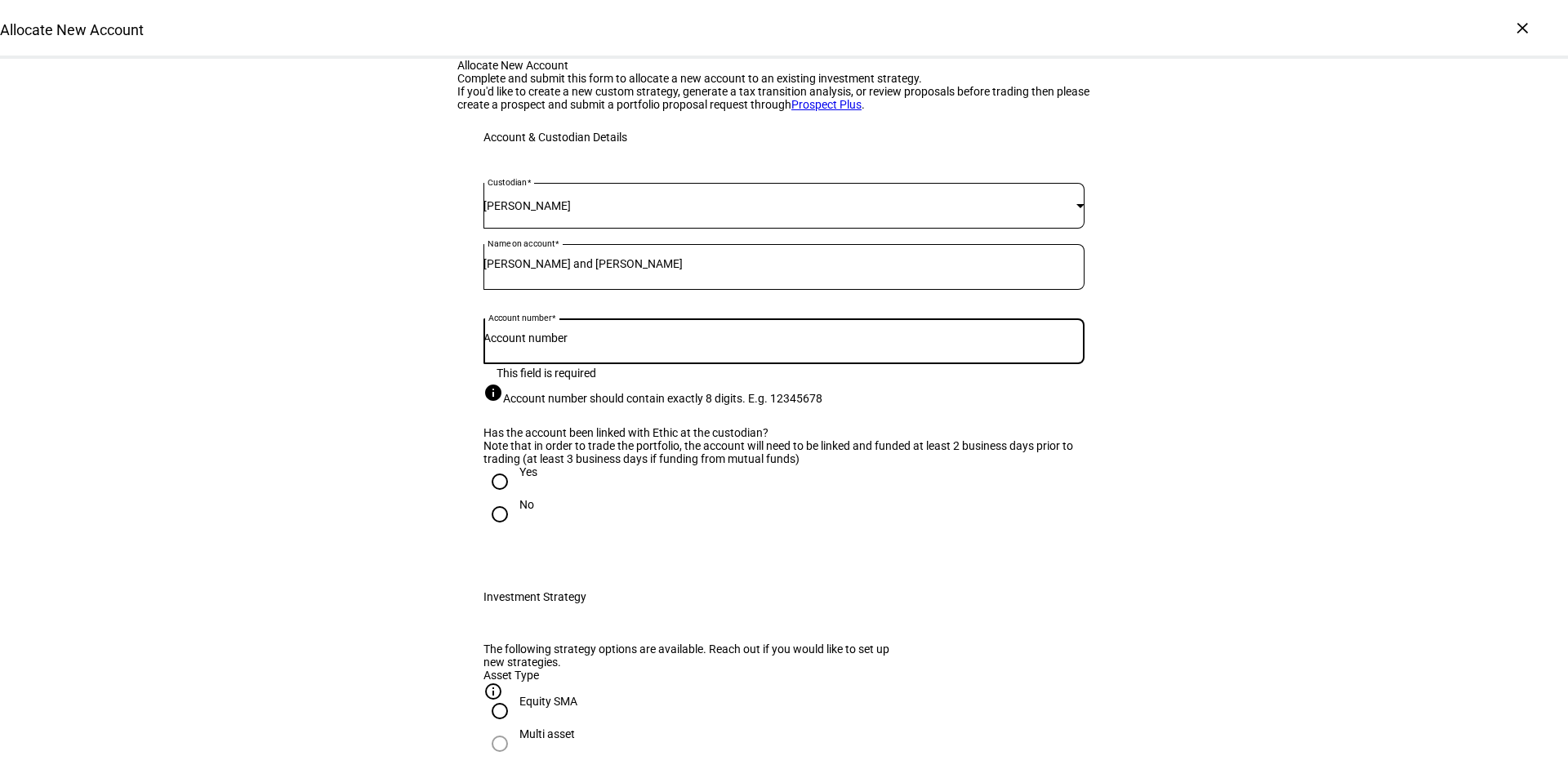
paste input "2129-4765"
click at [978, 405] on div "info Account number should contain exactly 8 digits. E.g. 12345678" at bounding box center [784, 394] width 601 height 22
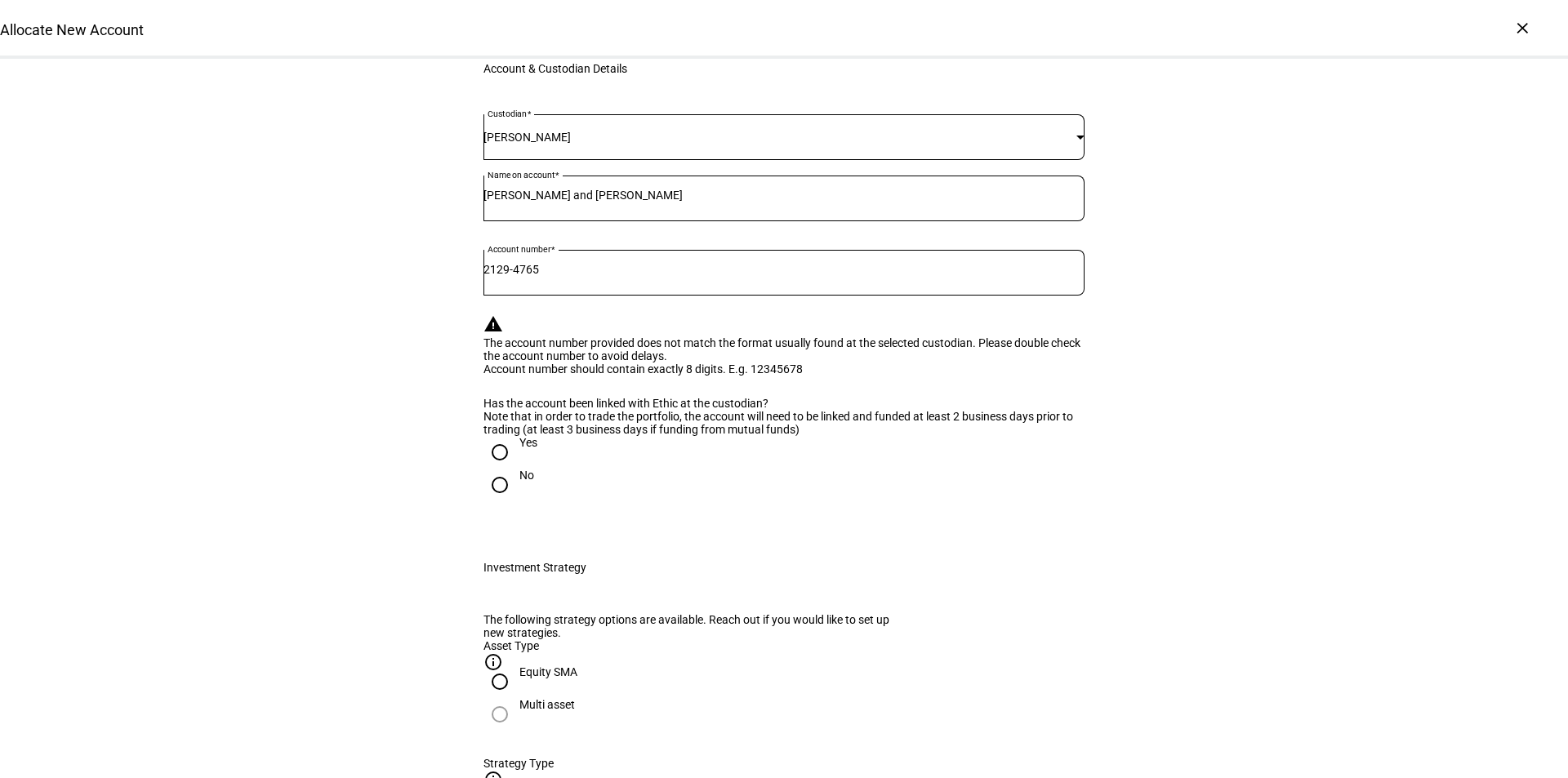
scroll to position [163, 0]
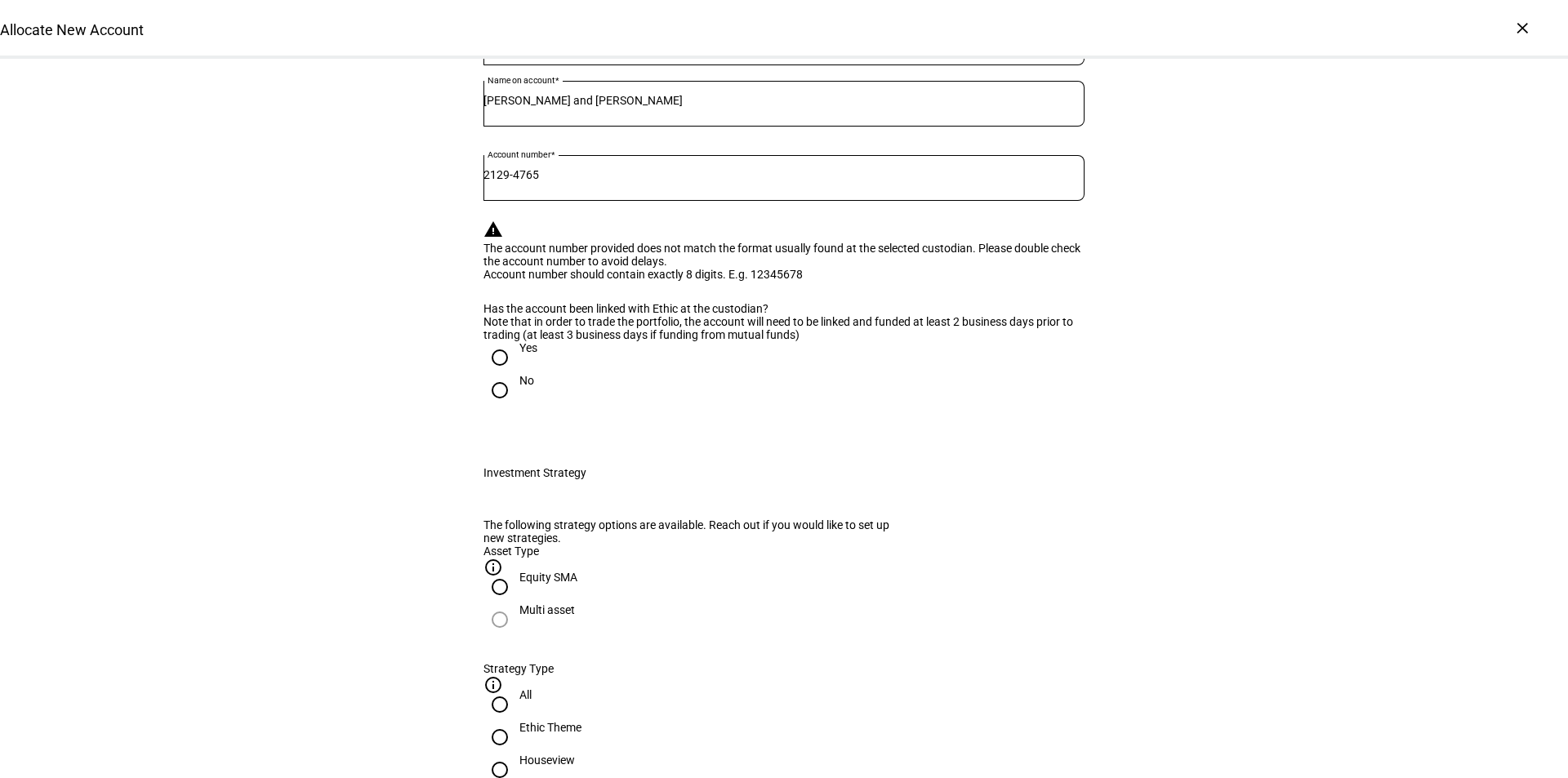
click at [522, 181] on input "2129-4765" at bounding box center [784, 175] width 601 height 13
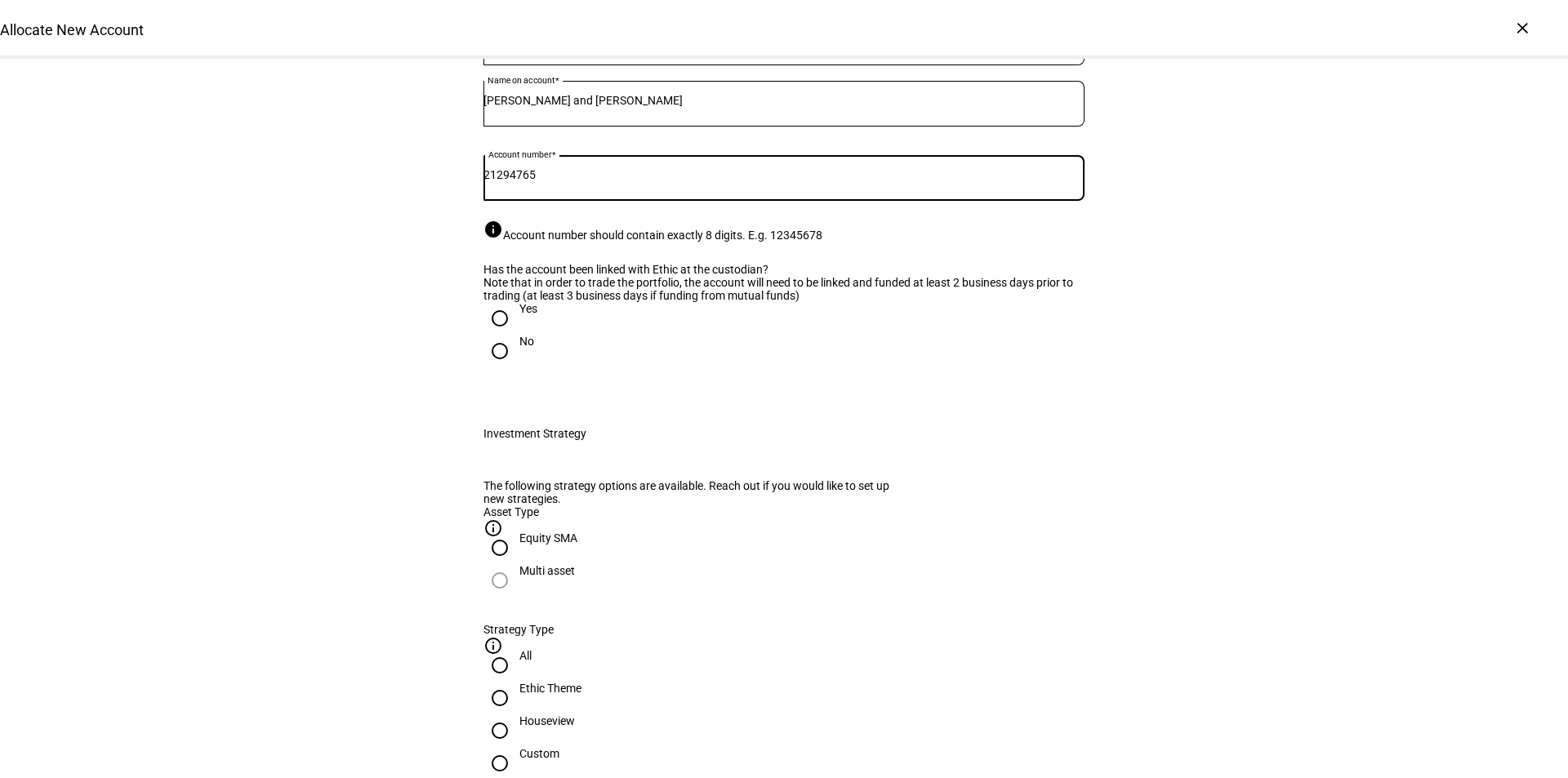
type input "21294765"
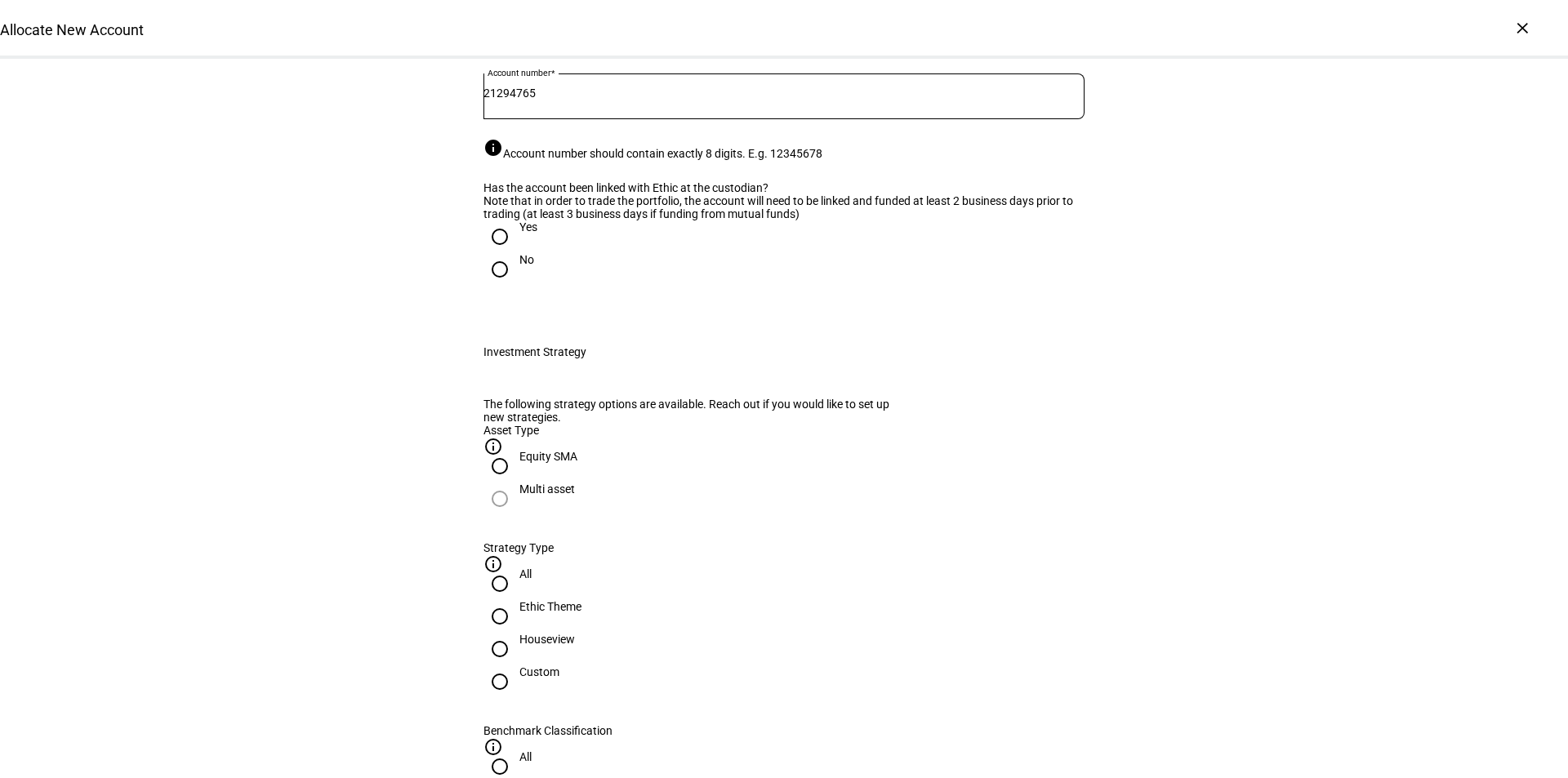
scroll to position [327, 0]
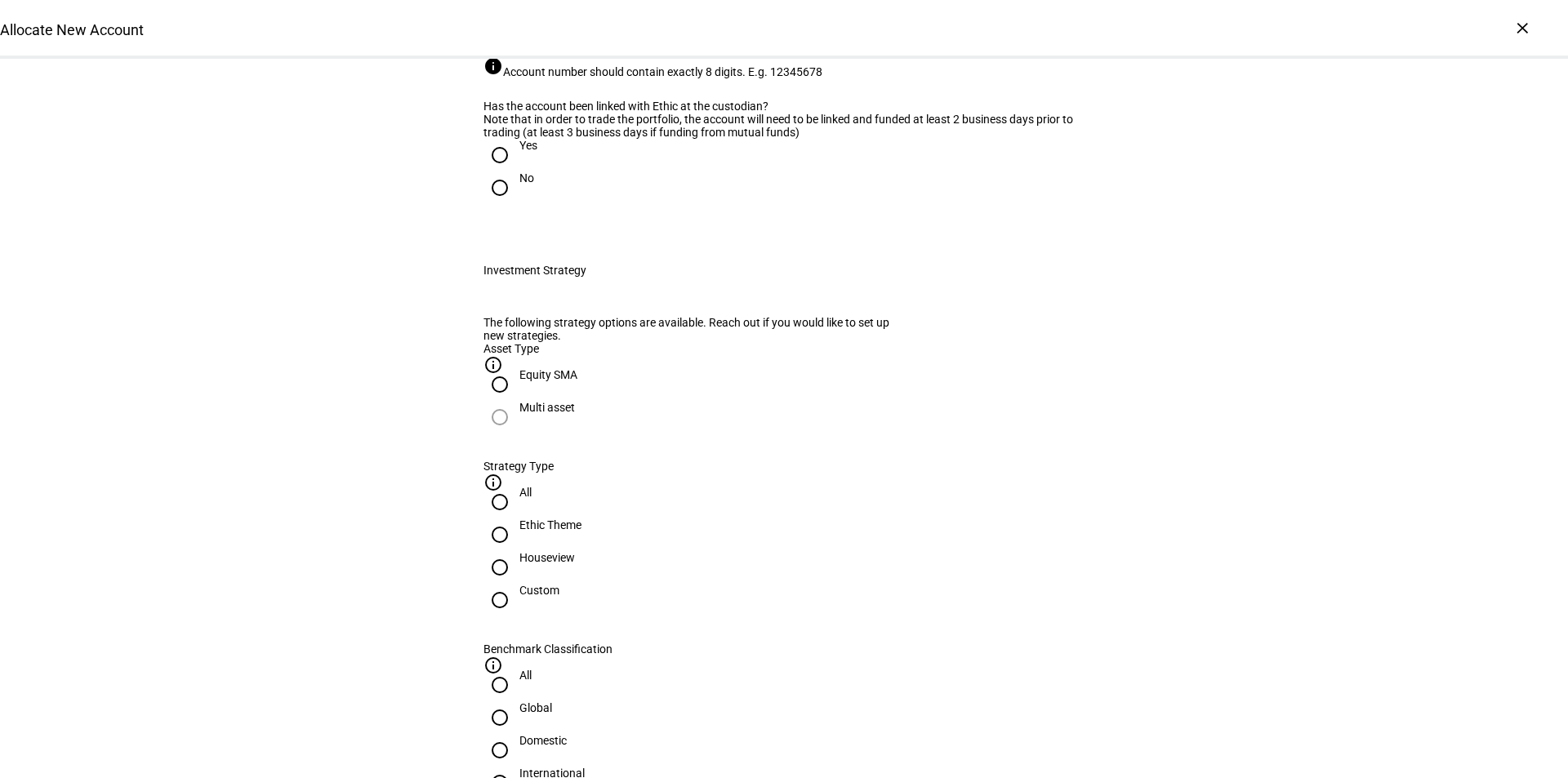
click at [494, 172] on input "Yes" at bounding box center [500, 155] width 33 height 33
radio input "true"
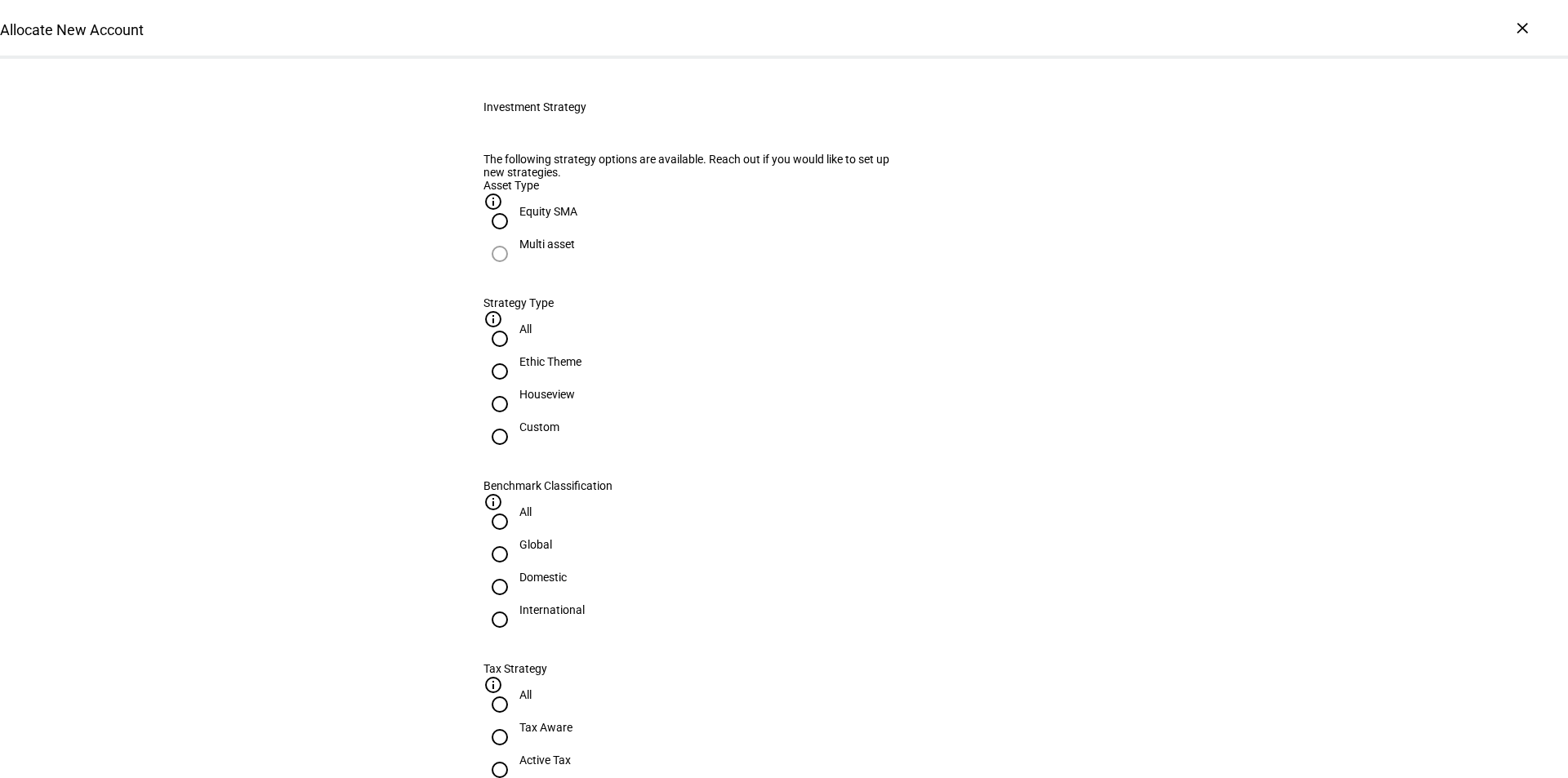
scroll to position [572, 0]
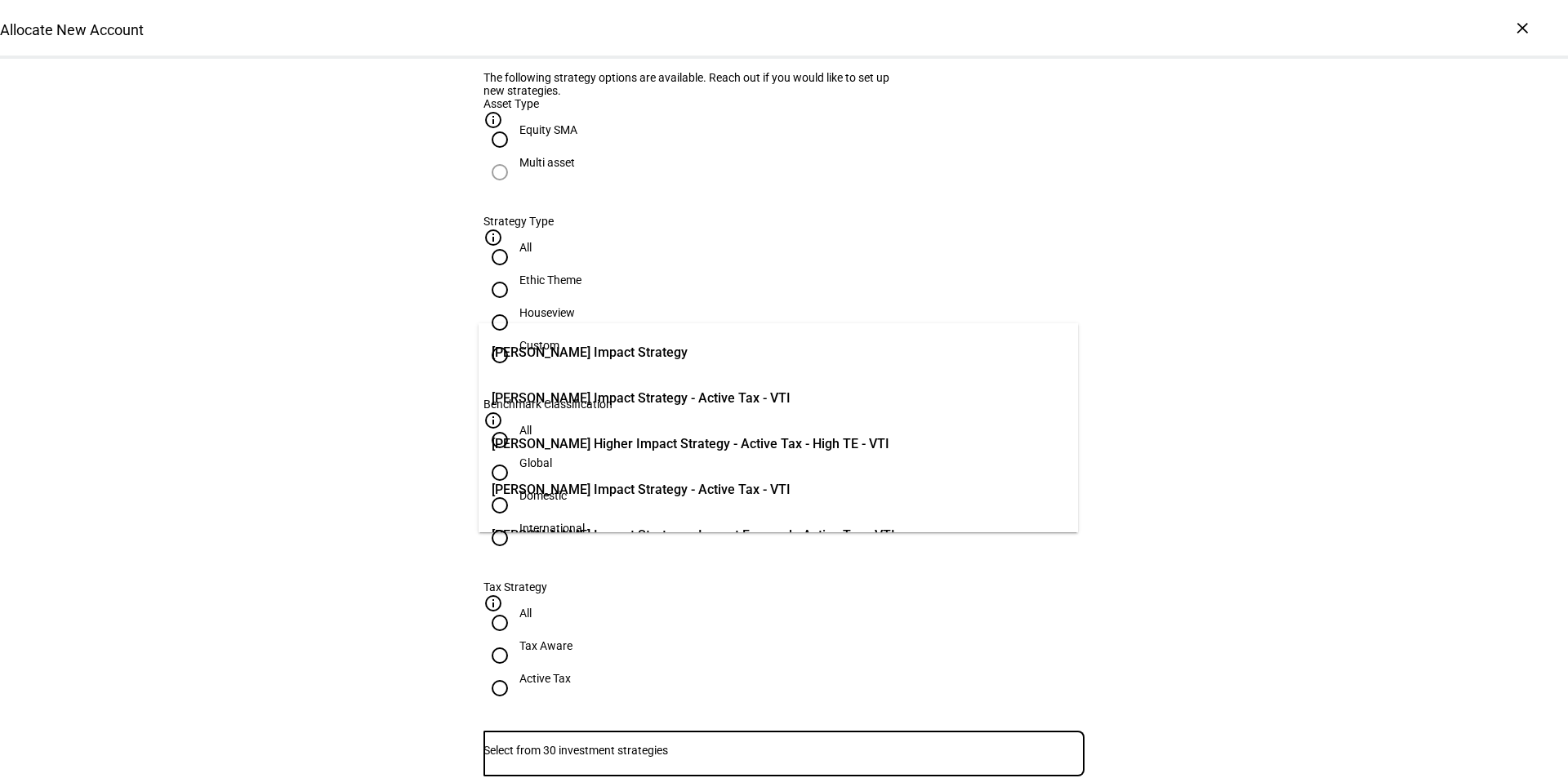
click at [572, 744] on input "Number" at bounding box center [784, 750] width 601 height 13
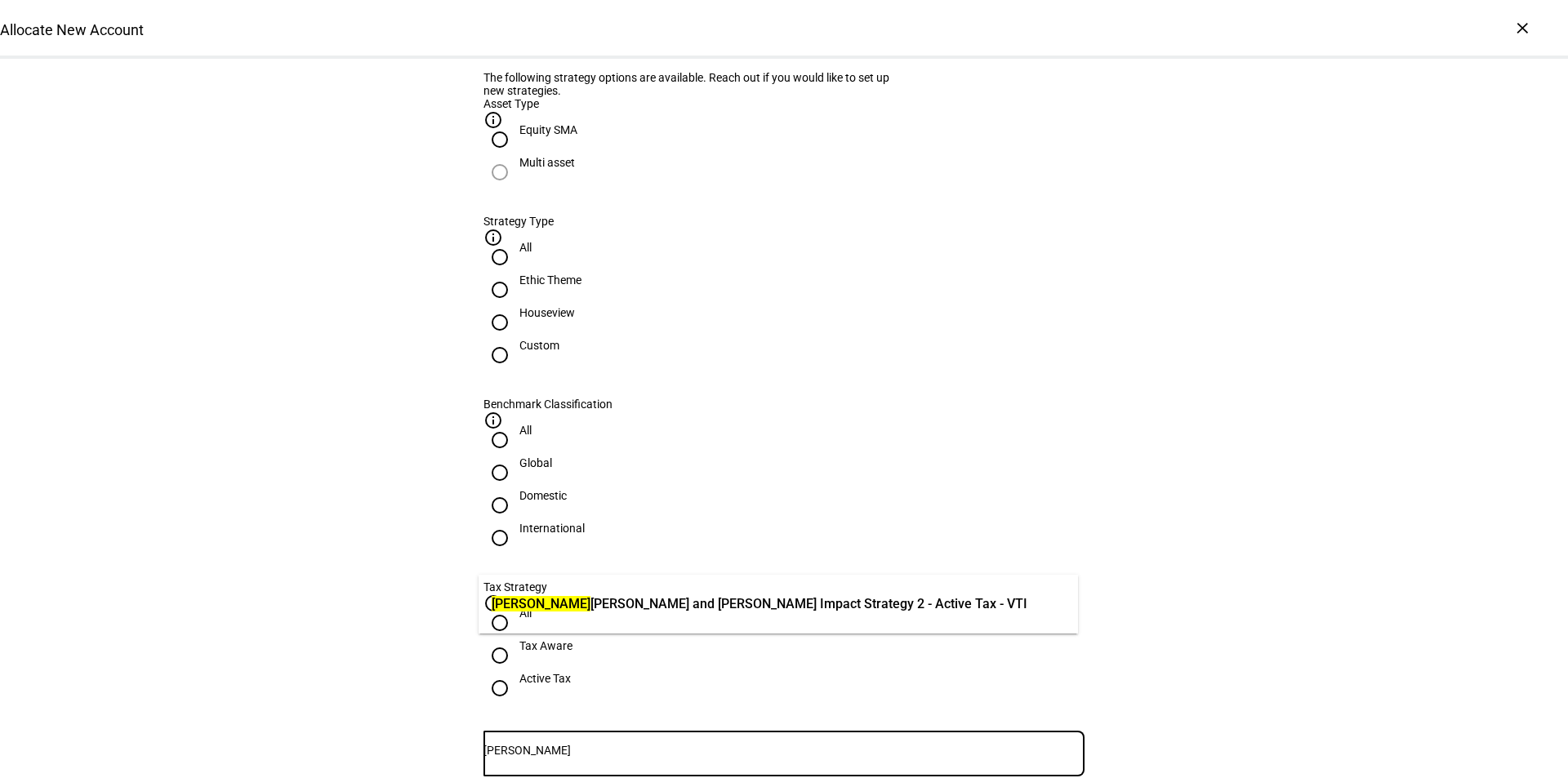
type input "[PERSON_NAME]"
click at [669, 606] on span "[PERSON_NAME] and [PERSON_NAME] Impact Strategy 2 - Active Tax - VTI" at bounding box center [759, 604] width 536 height 19
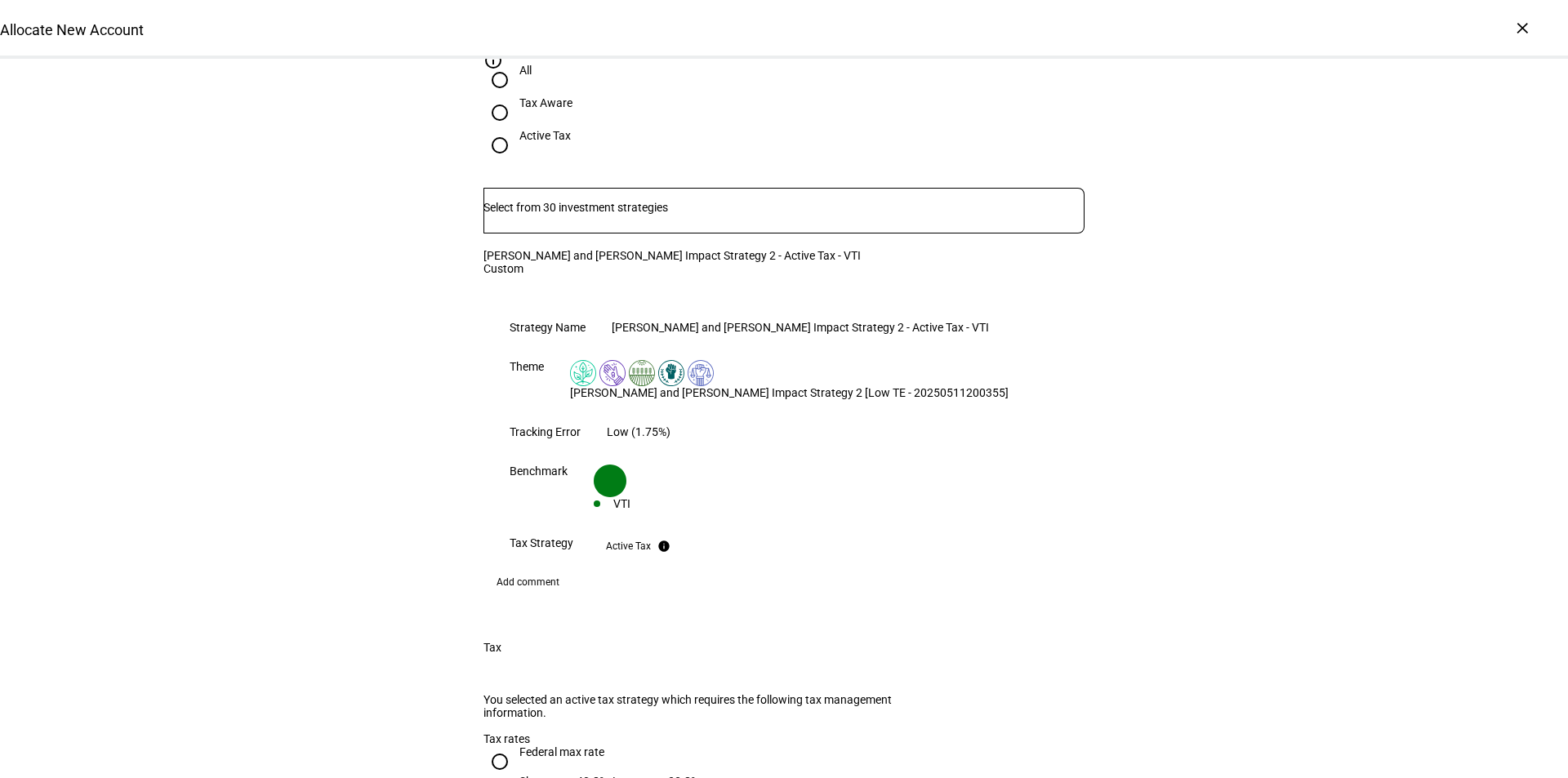
scroll to position [1143, 0]
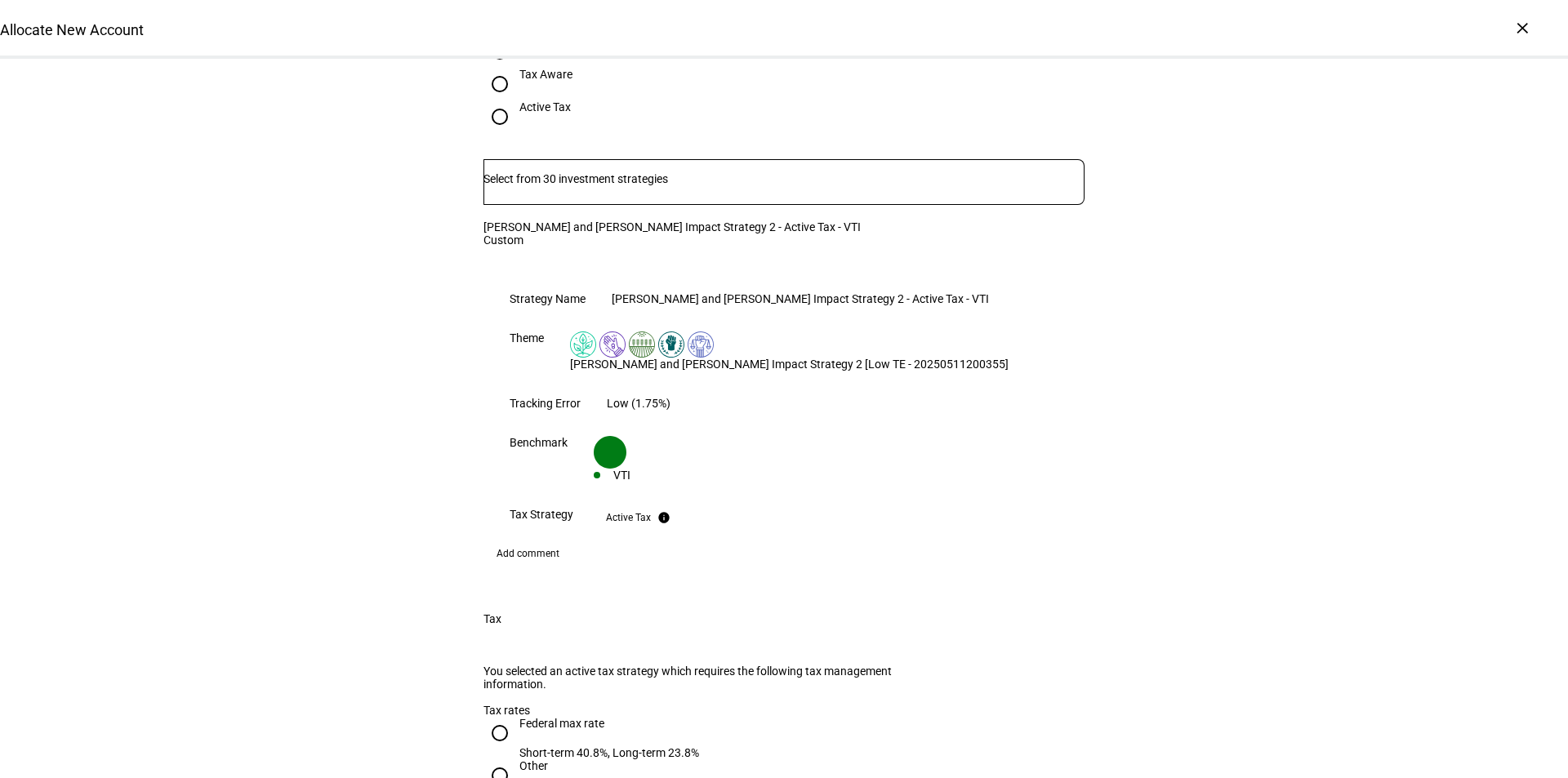
click at [529, 540] on span "Add comment" at bounding box center [528, 553] width 63 height 26
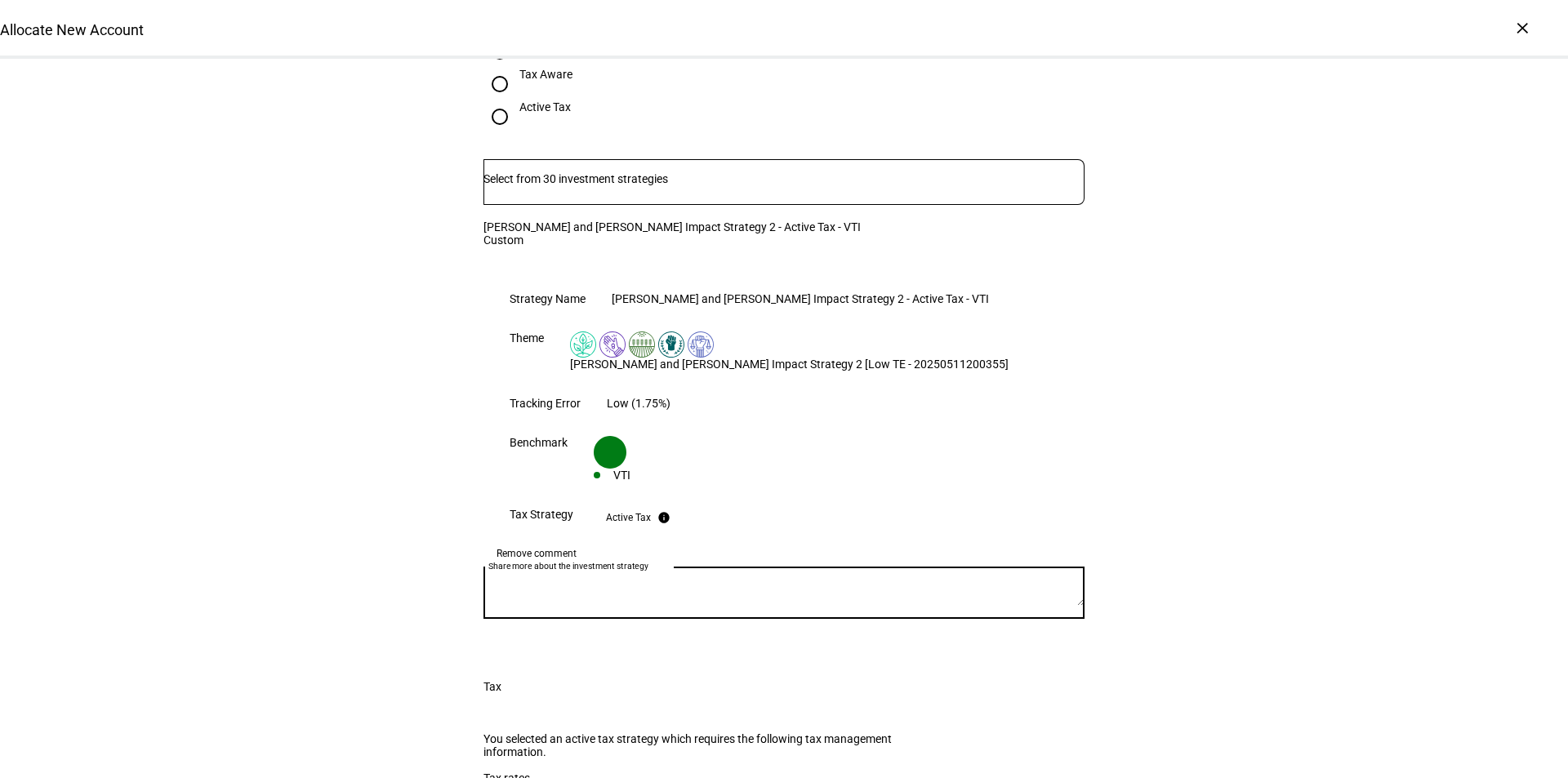
paste textarea "approving and submitting trade instructions for the portfolio proposal for the …"
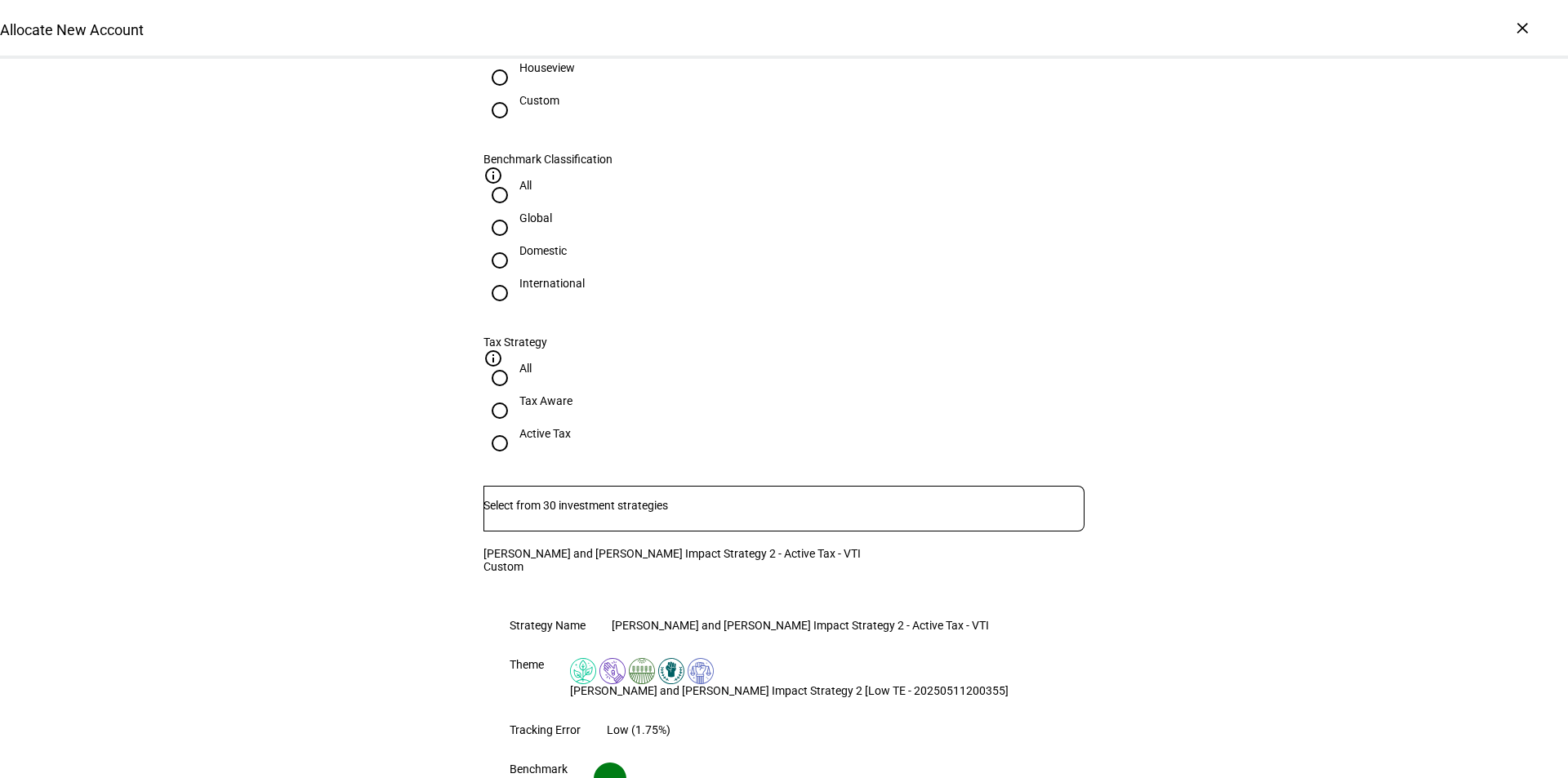
scroll to position [735, 0]
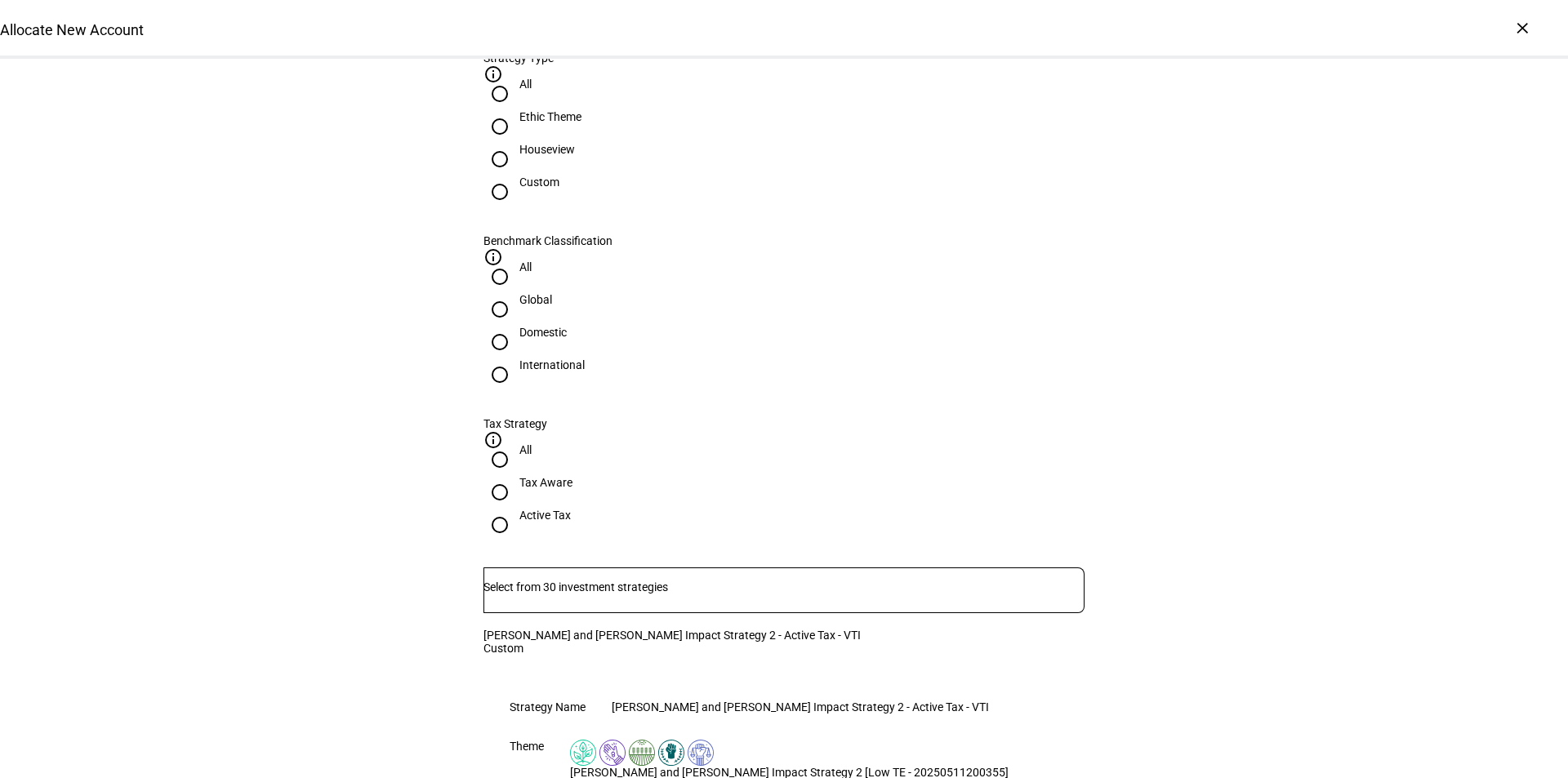
type textarea "approving and submitting trade instructions for the portfolio proposal for the …"
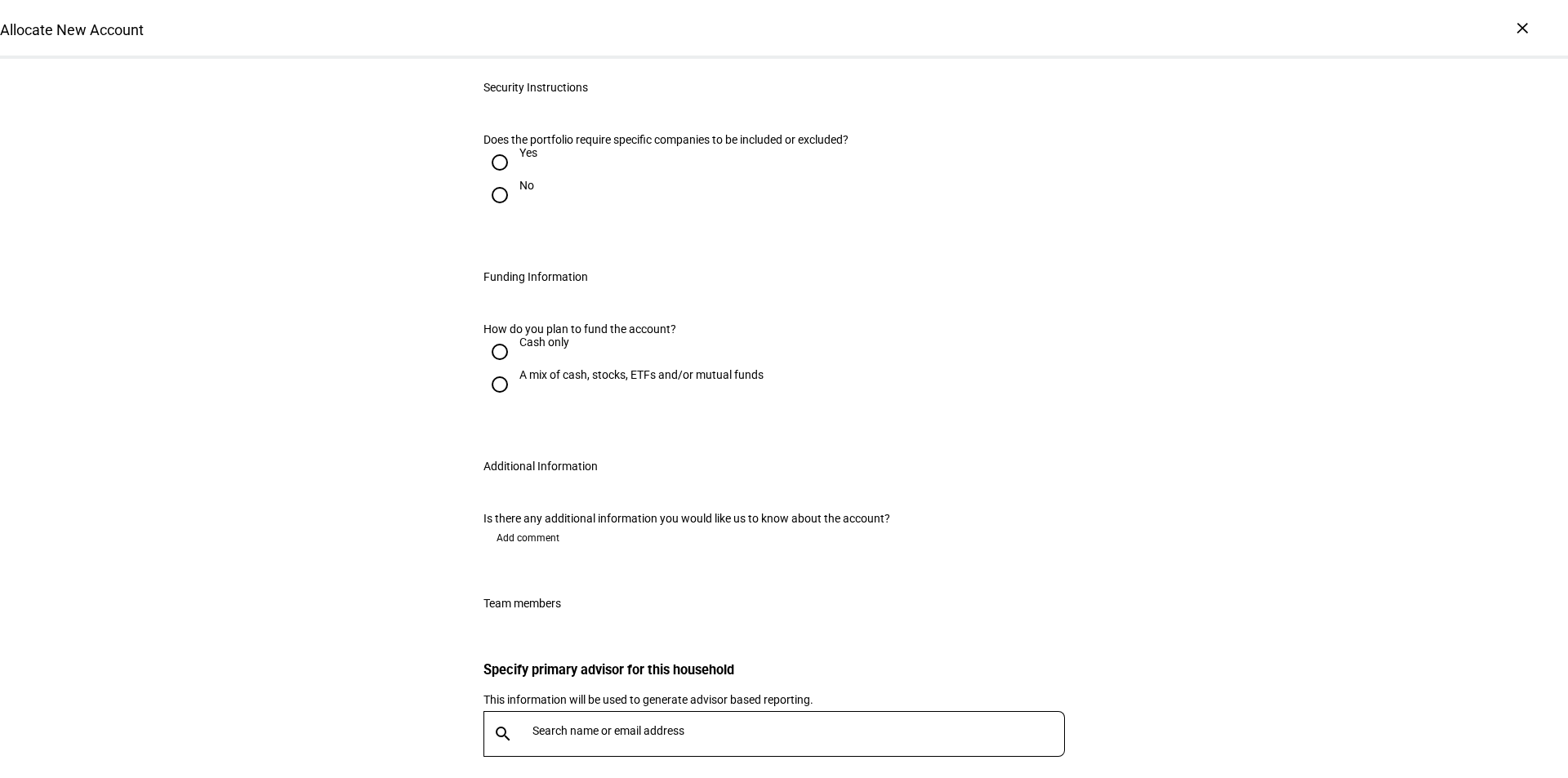
scroll to position [2042, 0]
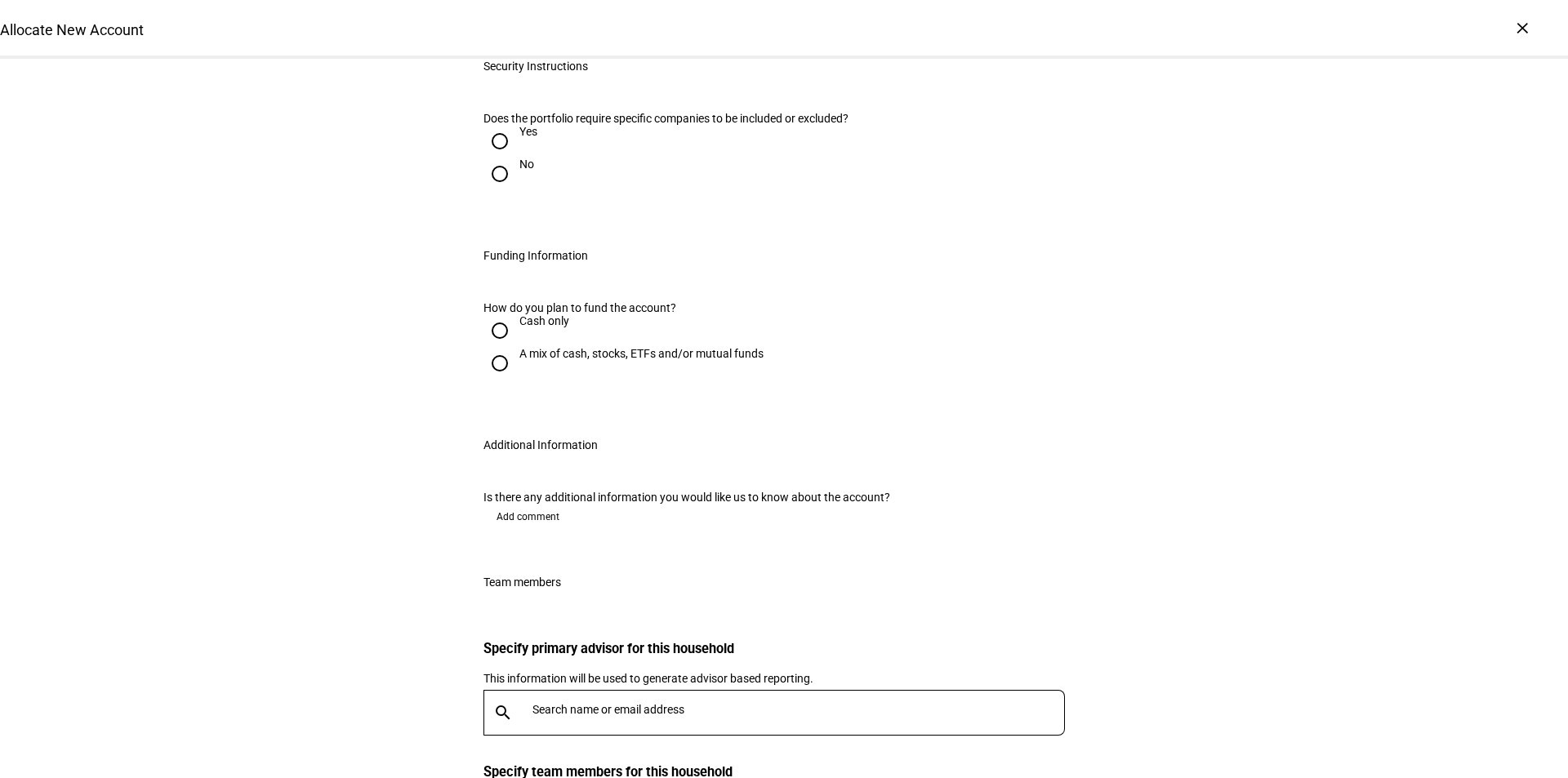
click at [496, 361] on input "A mix of cash, stocks, ETFs and/or mutual funds" at bounding box center [500, 363] width 33 height 33
radio input "true"
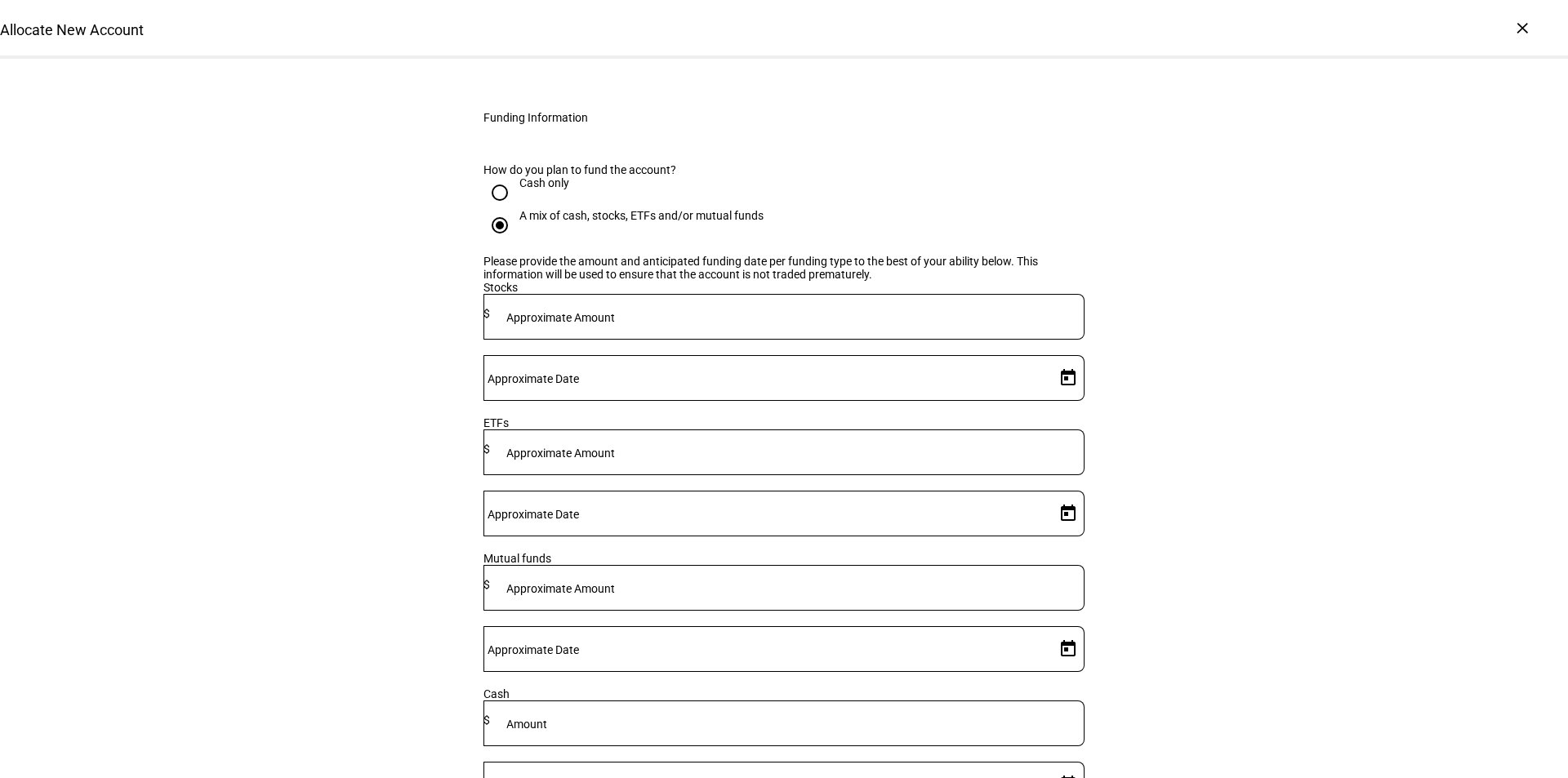
scroll to position [2205, 0]
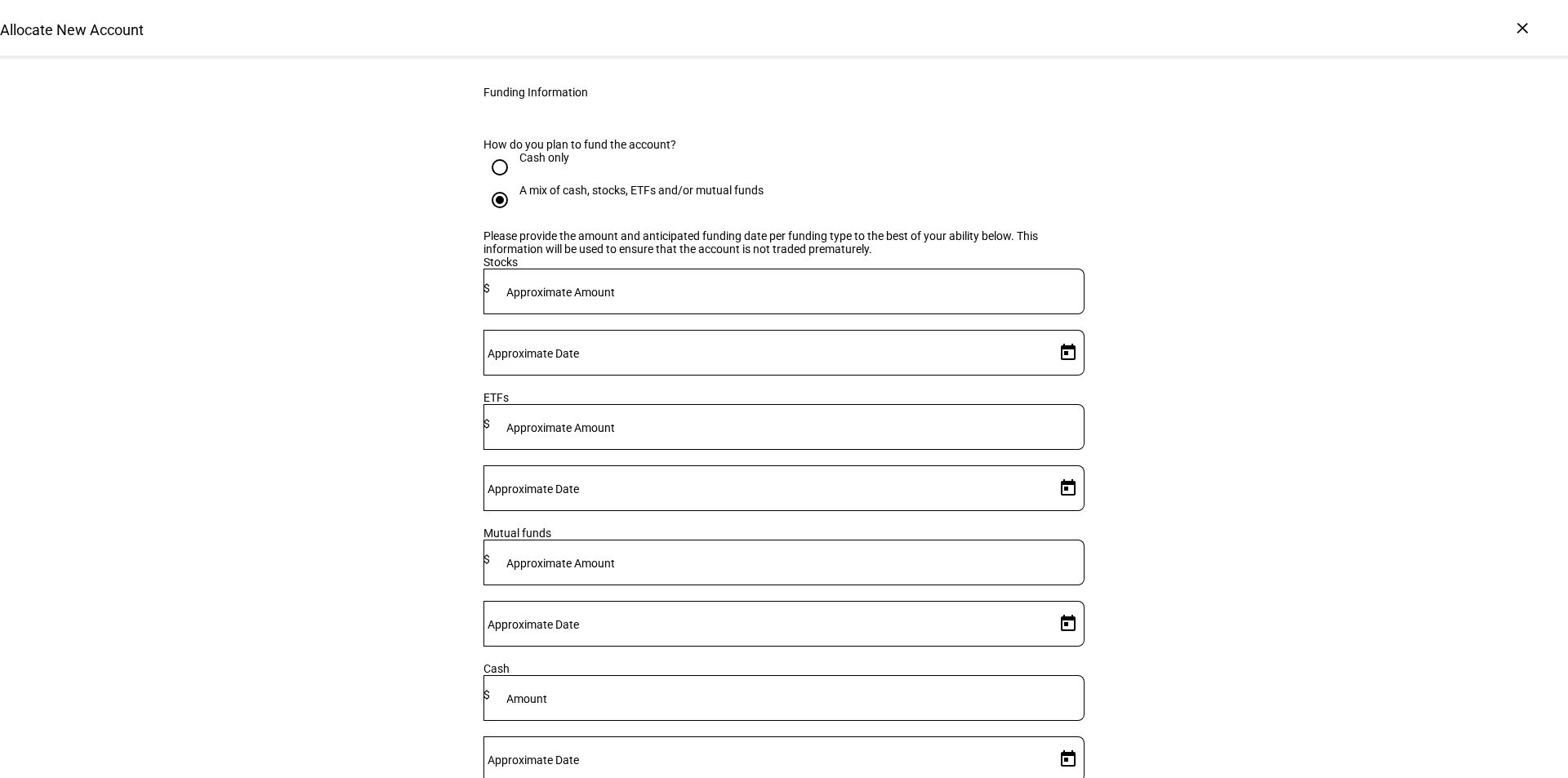
click at [547, 693] on mat-label "Amount" at bounding box center [526, 699] width 41 height 13
type input "150,000"
click at [579, 754] on mat-label "Approximate Date" at bounding box center [533, 761] width 91 height 13
click at [937, 749] on input "Approximate Date" at bounding box center [767, 756] width 565 height 13
click at [997, 406] on span "27" at bounding box center [993, 412] width 30 height 30
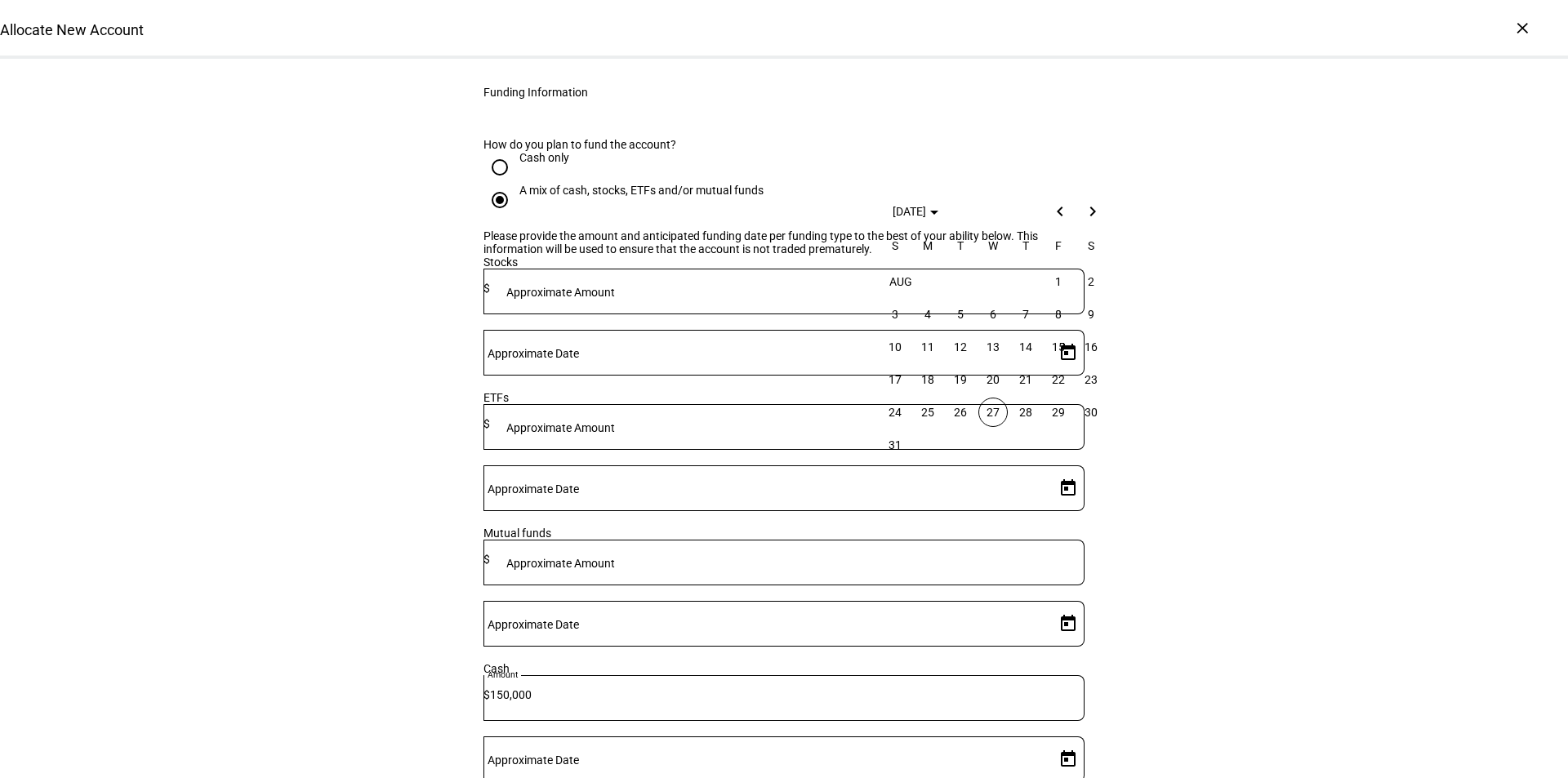
type input "[DATE]"
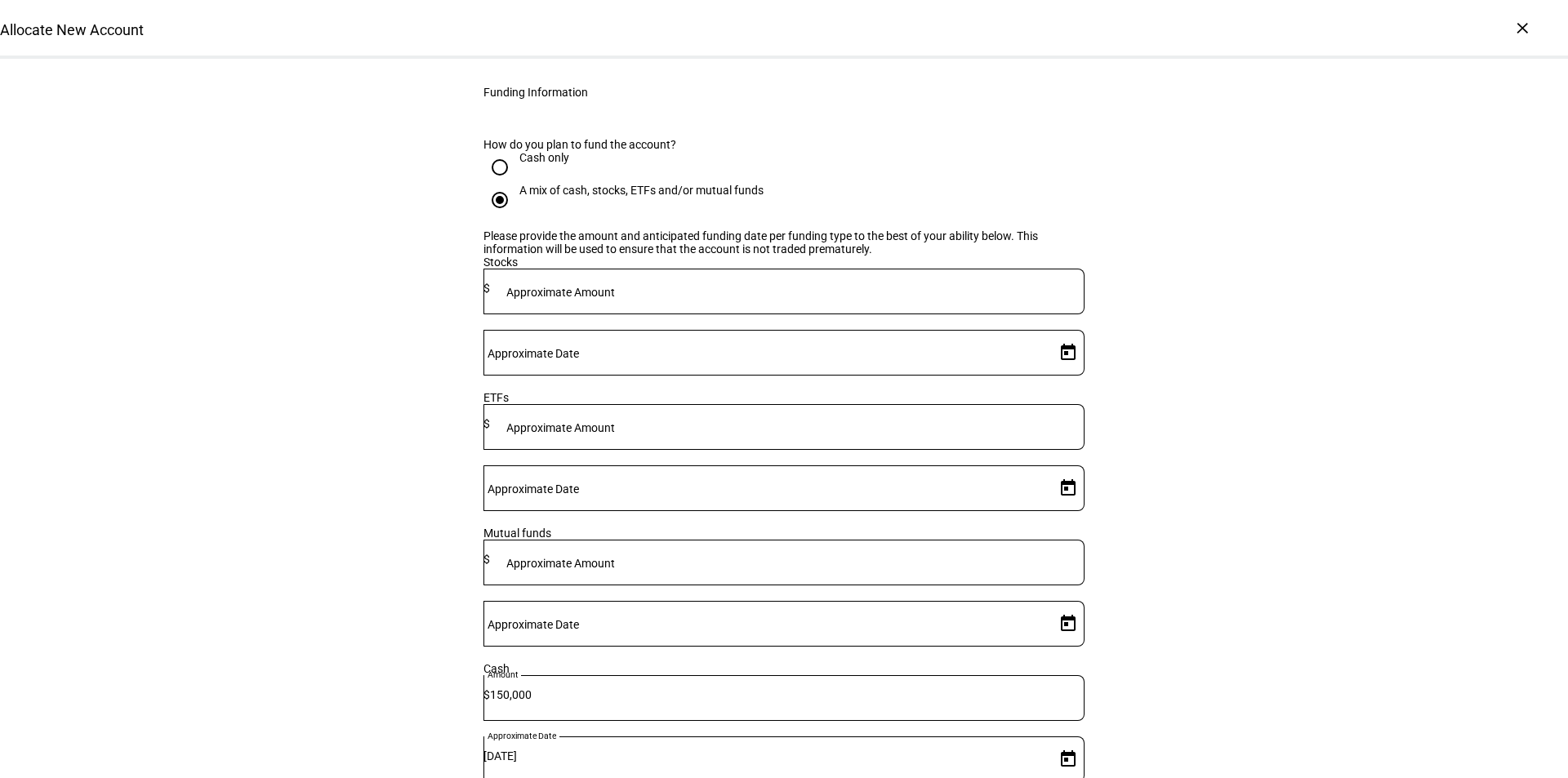
click at [615, 299] on mat-label "Approximate Amount" at bounding box center [560, 292] width 108 height 13
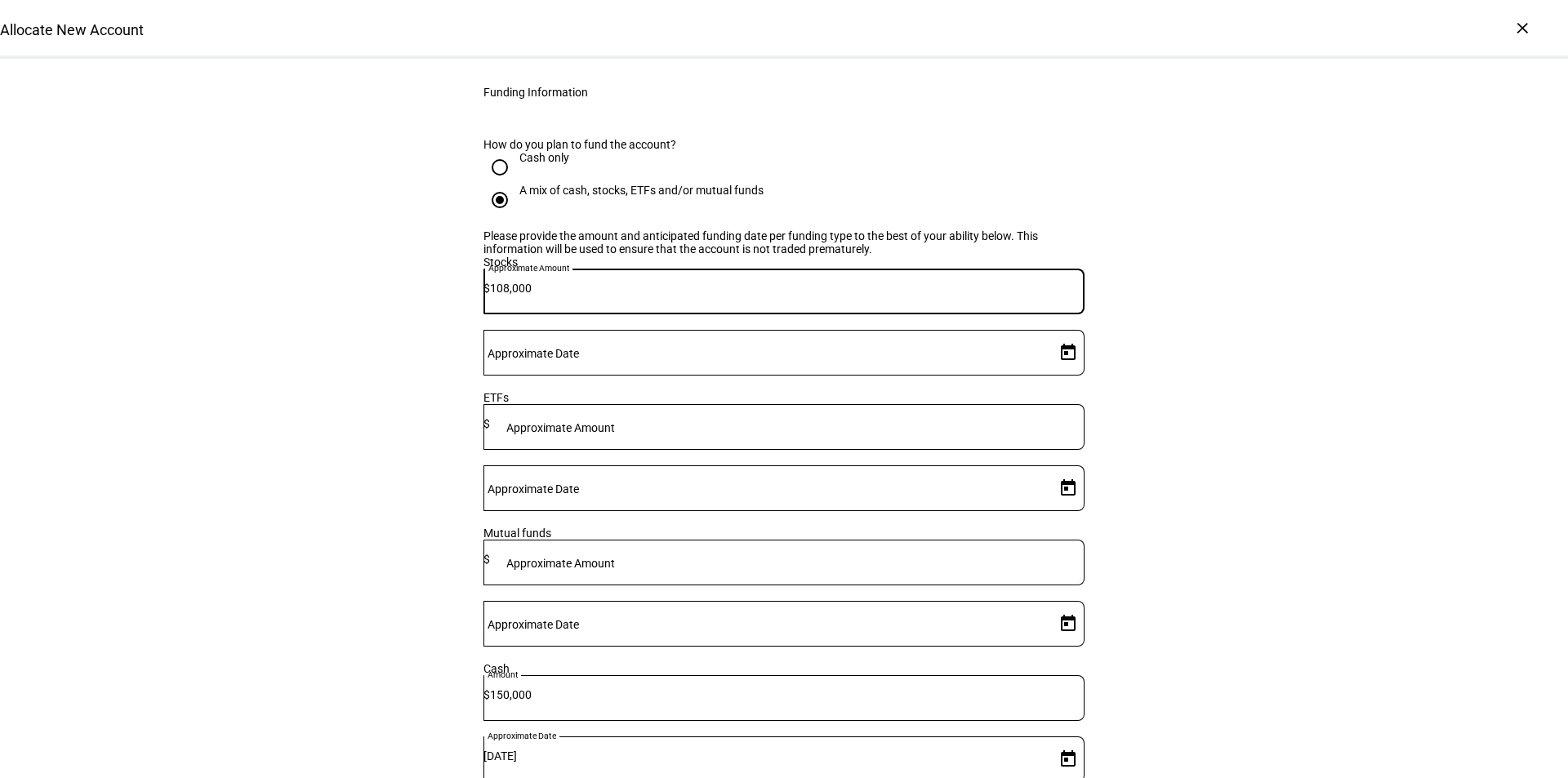
type input "108,000"
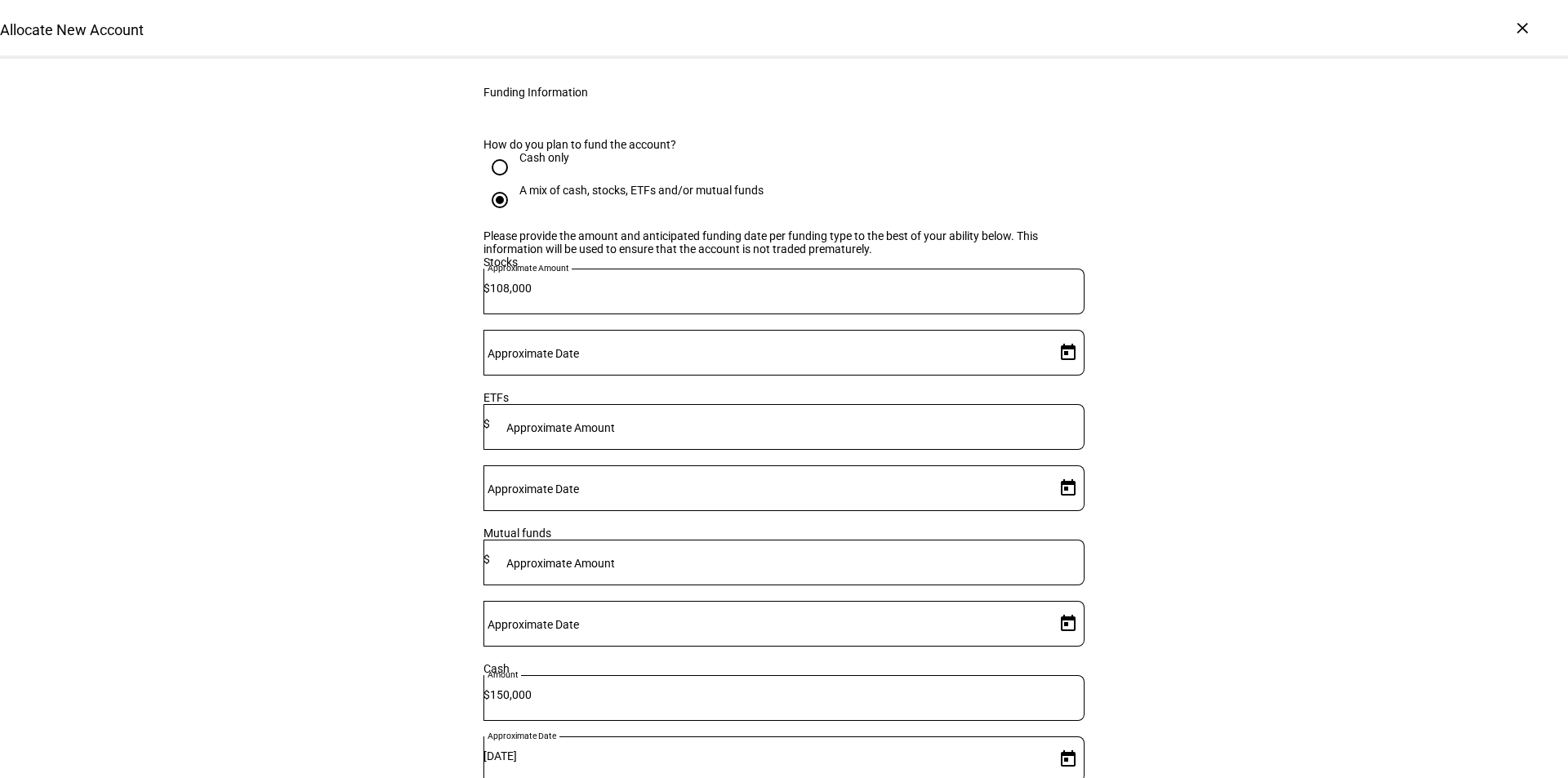
click at [972, 343] on input "Approximate Date" at bounding box center [767, 350] width 565 height 13
click at [995, 579] on span "27" at bounding box center [993, 567] width 30 height 30
type input "[DATE]"
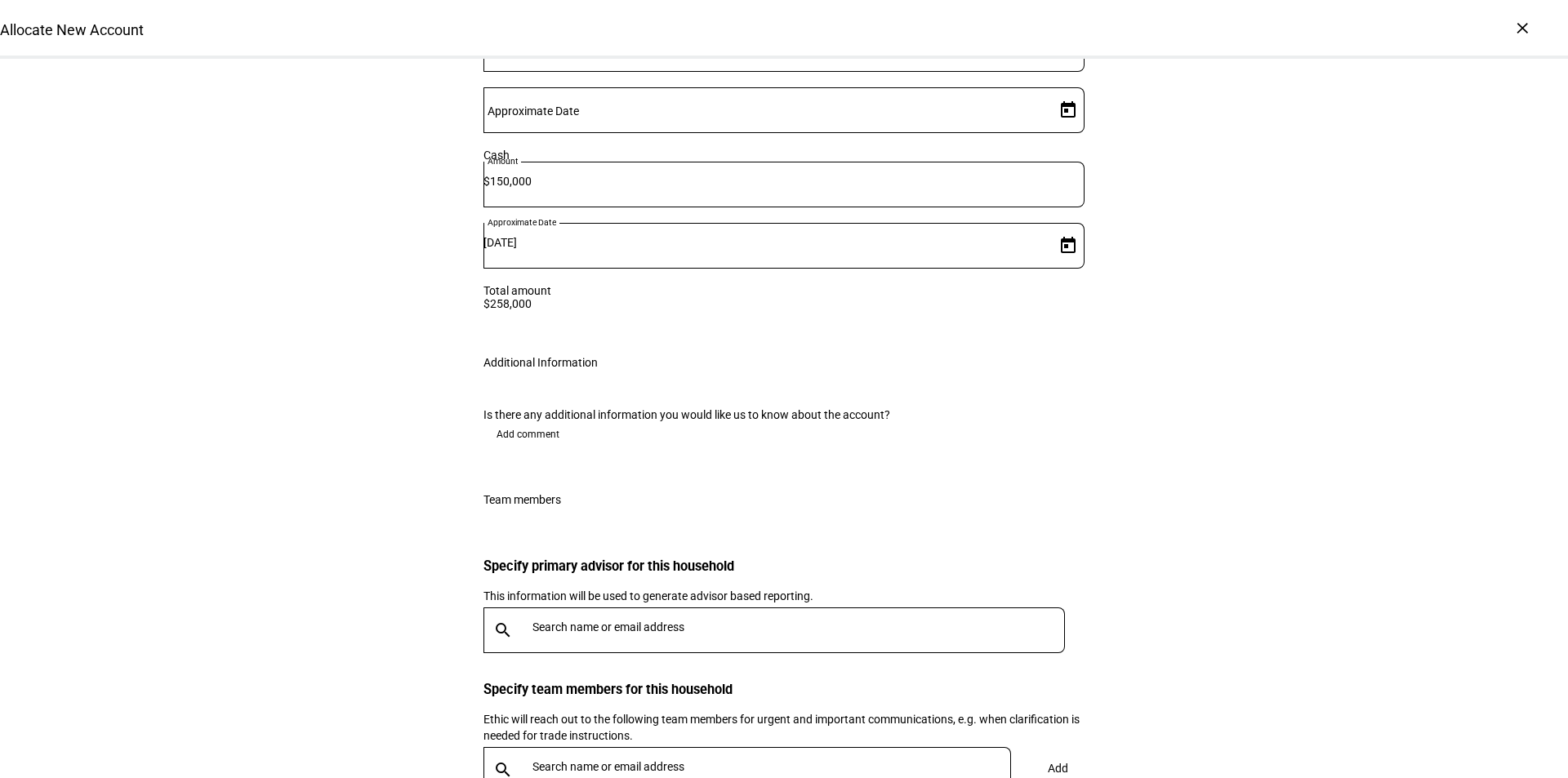
scroll to position [2722, 0]
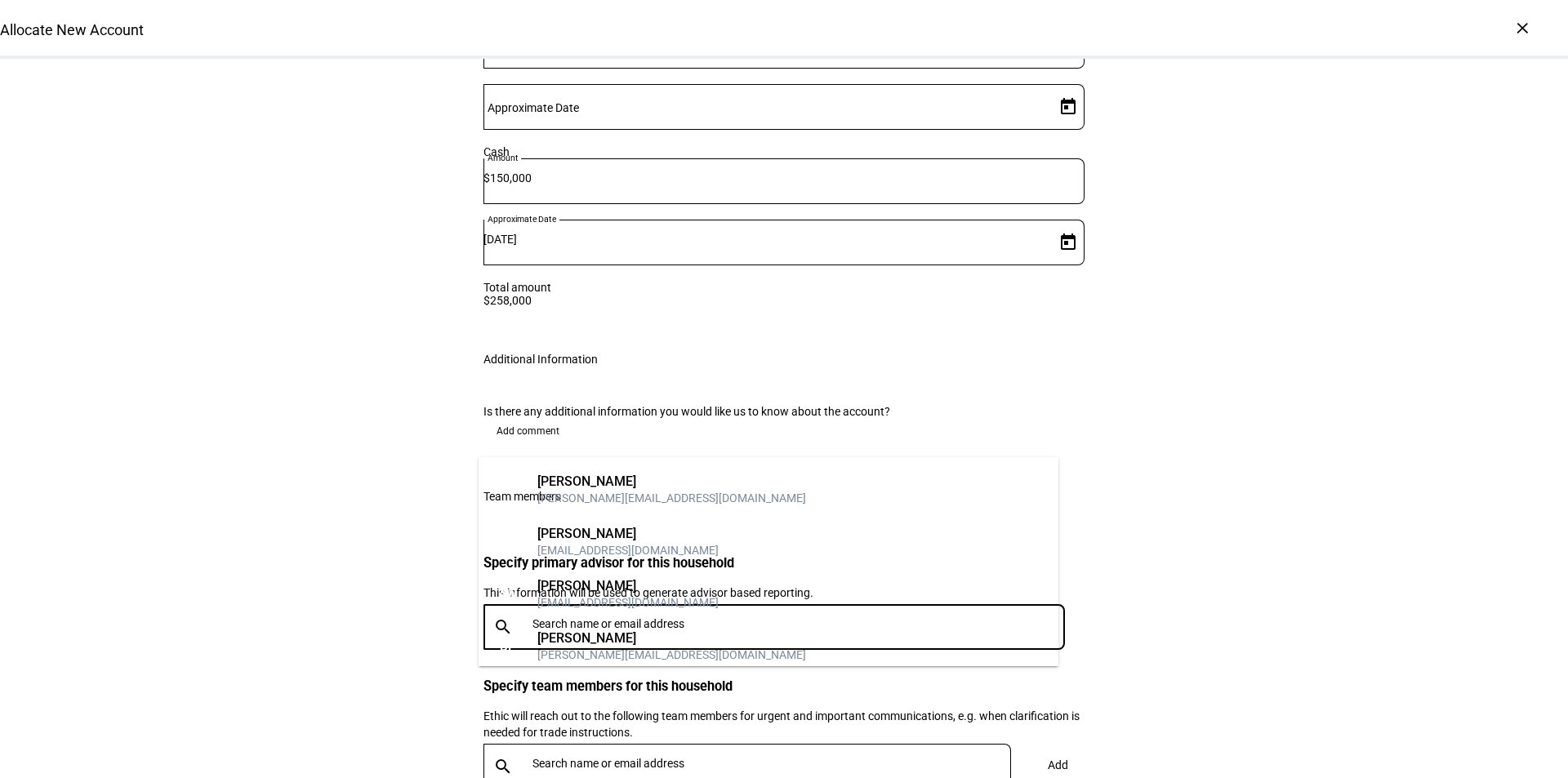
click at [547, 617] on input "text" at bounding box center [802, 624] width 539 height 13
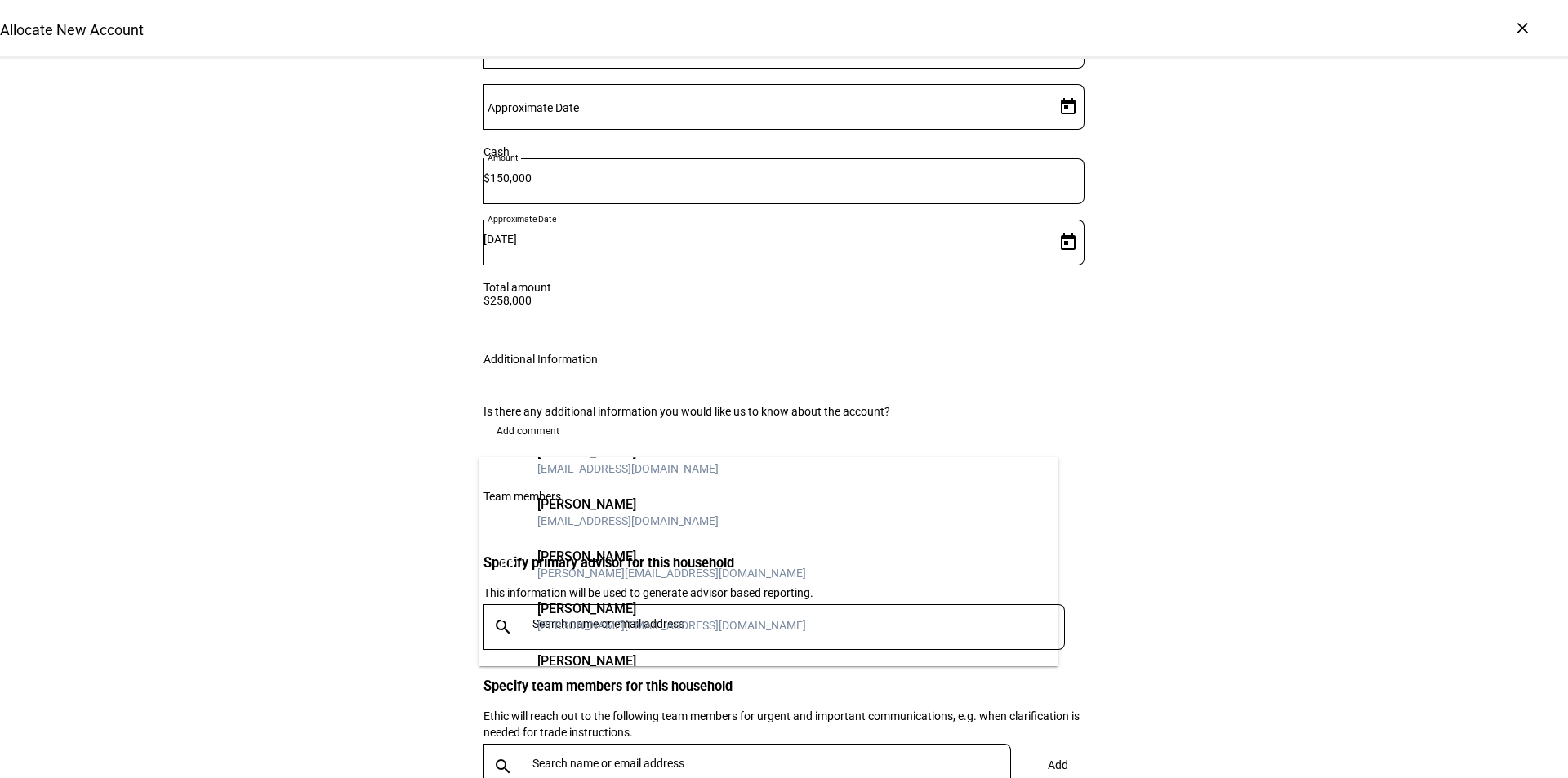
click at [631, 609] on div "[PERSON_NAME]" at bounding box center [672, 608] width 268 height 16
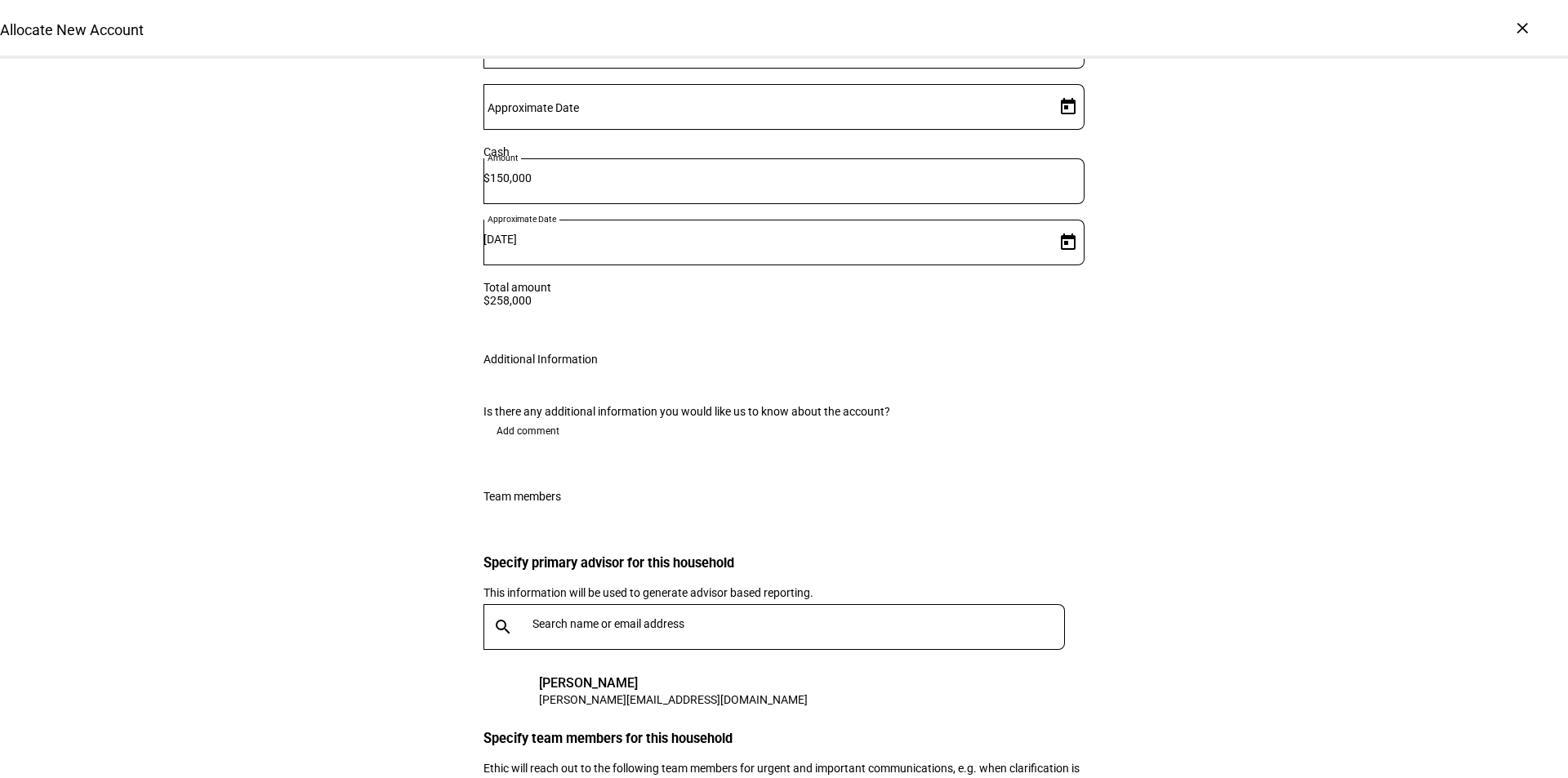
click at [631, 605] on div at bounding box center [796, 628] width 539 height 46
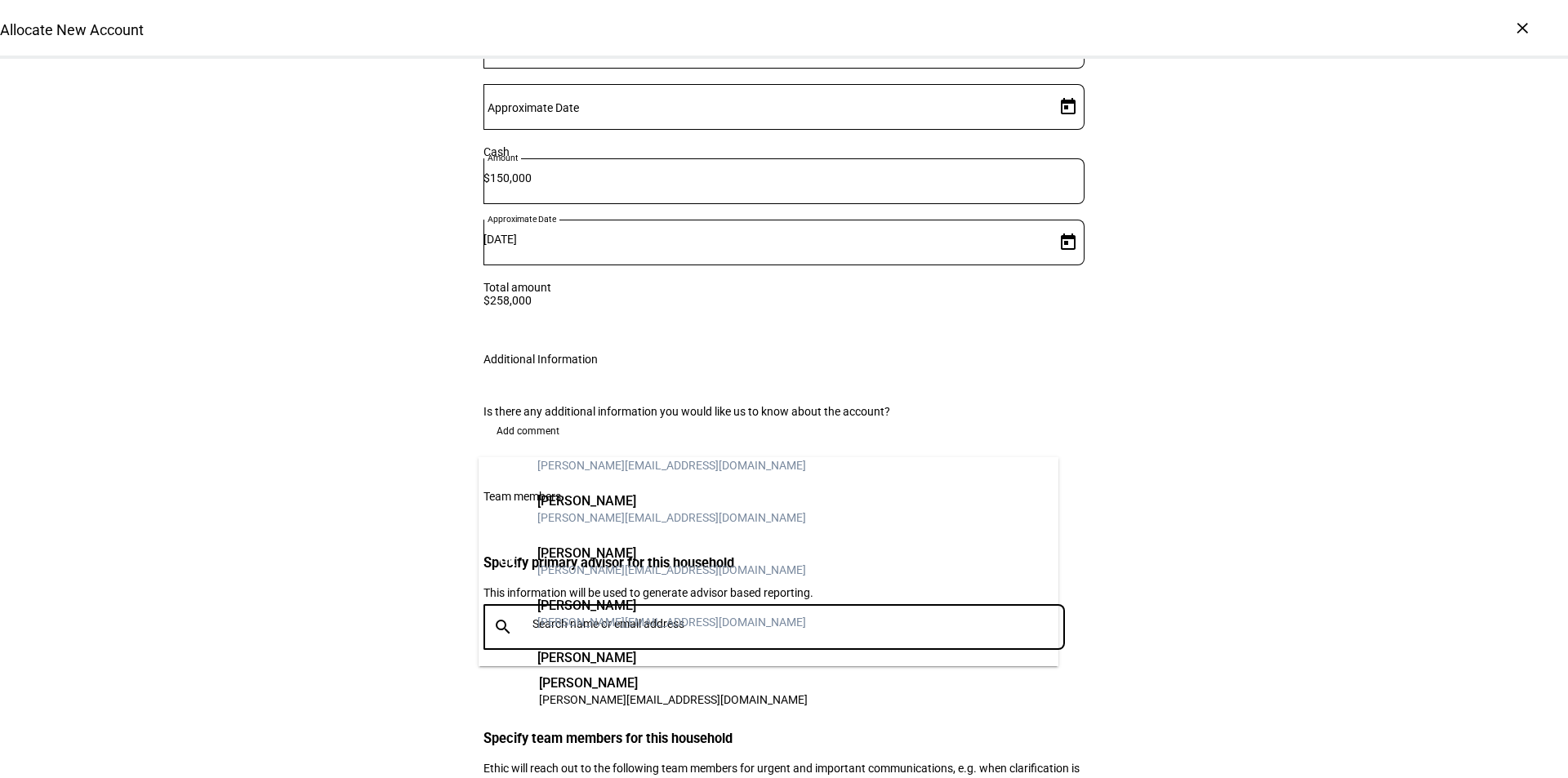
scroll to position [163, 0]
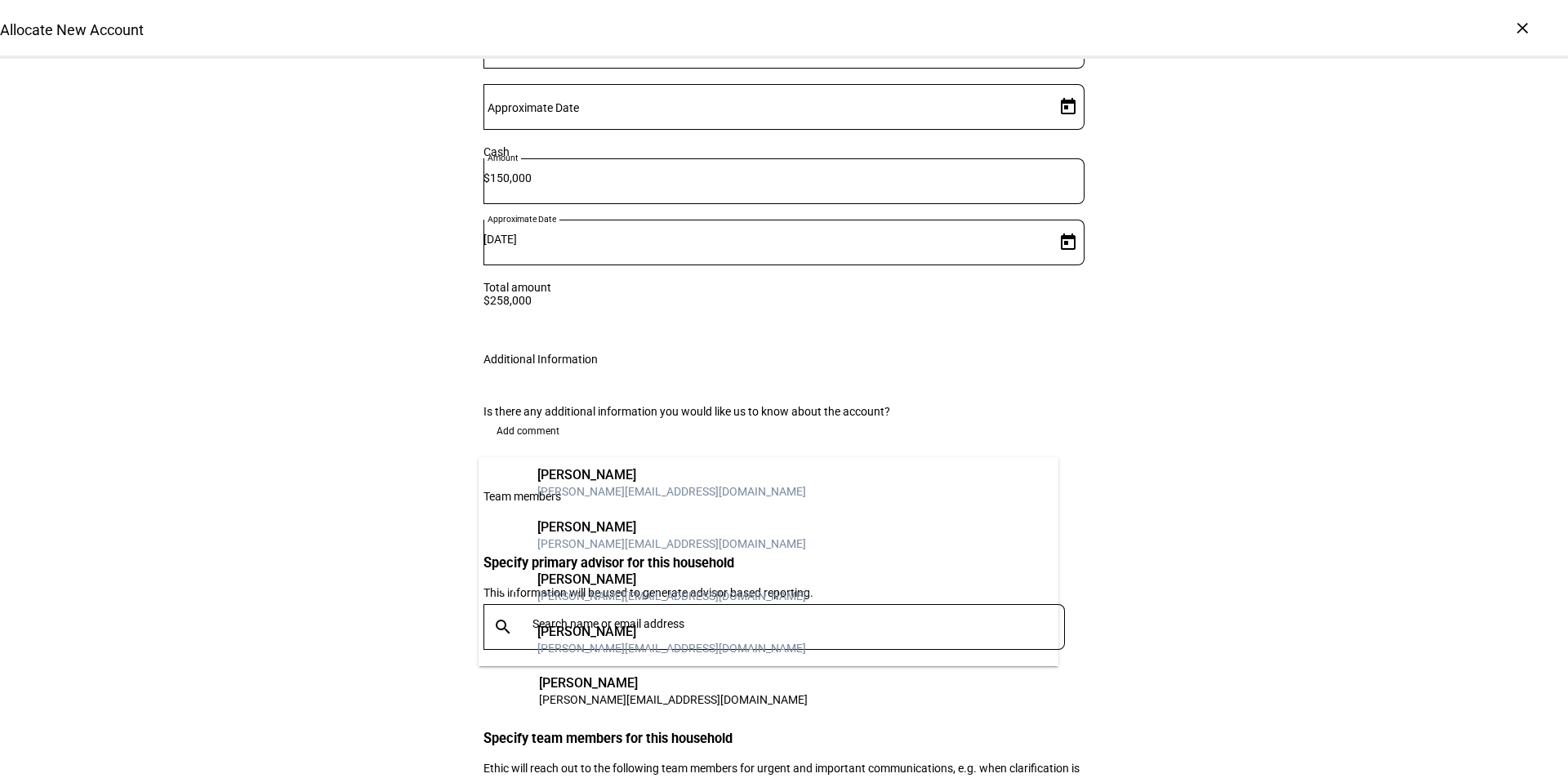
click at [619, 537] on div "[PERSON_NAME][EMAIL_ADDRESS][DOMAIN_NAME]" at bounding box center [672, 543] width 268 height 16
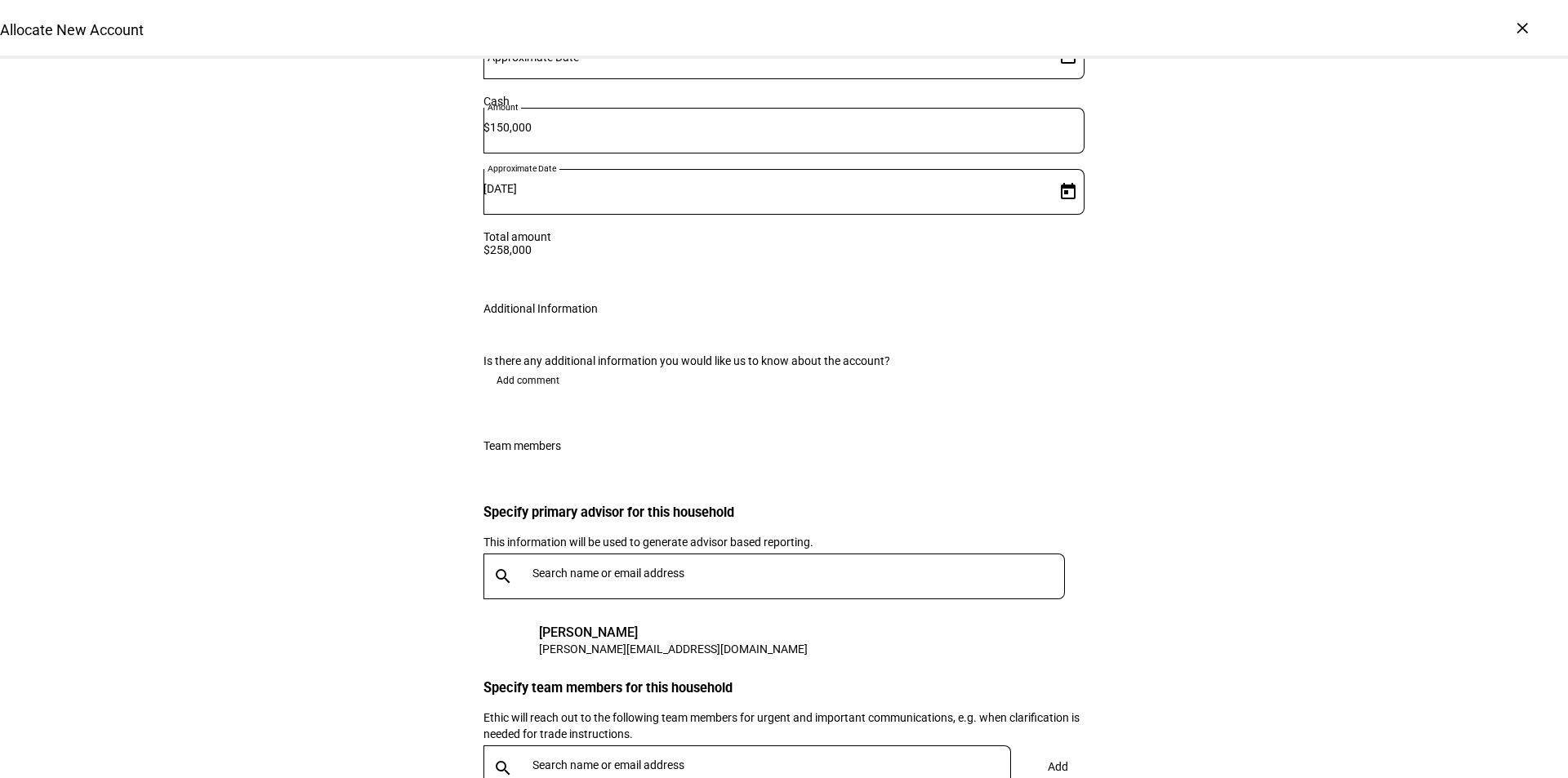
scroll to position [2774, 0]
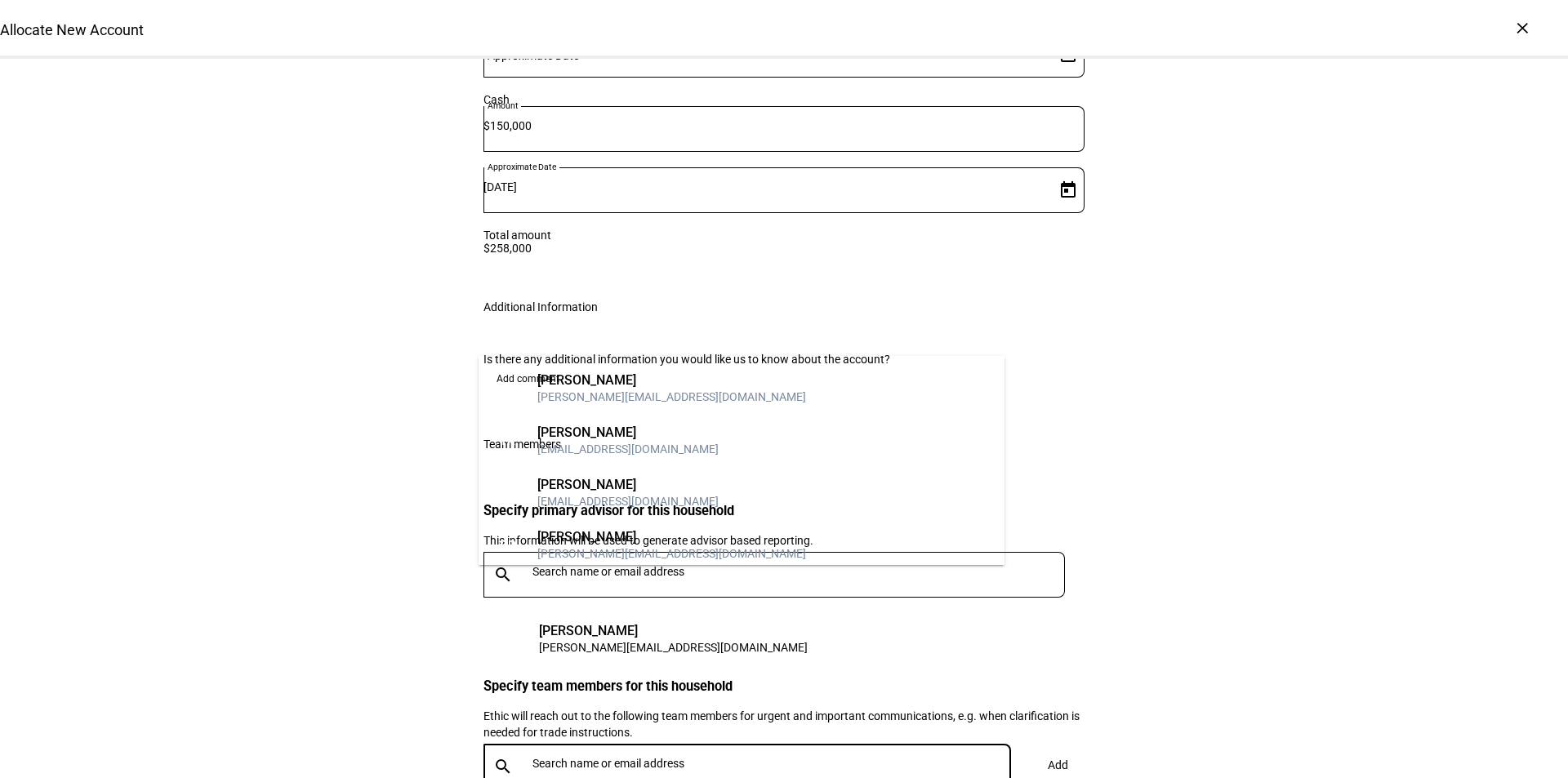
click at [620, 757] on input "text" at bounding box center [775, 764] width 485 height 13
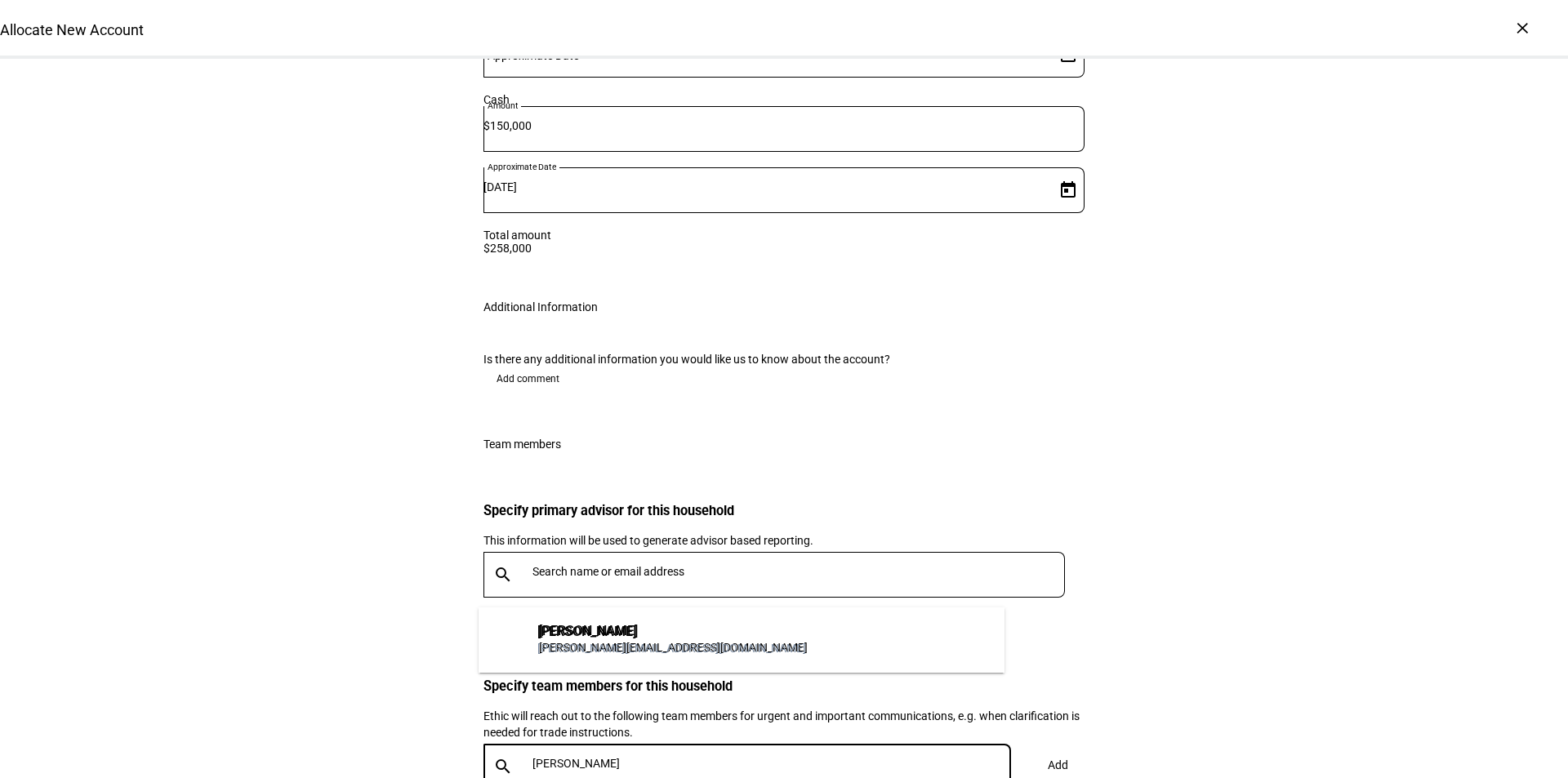
type input "[PERSON_NAME]"
click at [609, 653] on div "[PERSON_NAME][EMAIL_ADDRESS][DOMAIN_NAME]" at bounding box center [672, 648] width 268 height 16
click at [874, 678] on h3 "Specify team members for this household" at bounding box center [784, 686] width 601 height 15
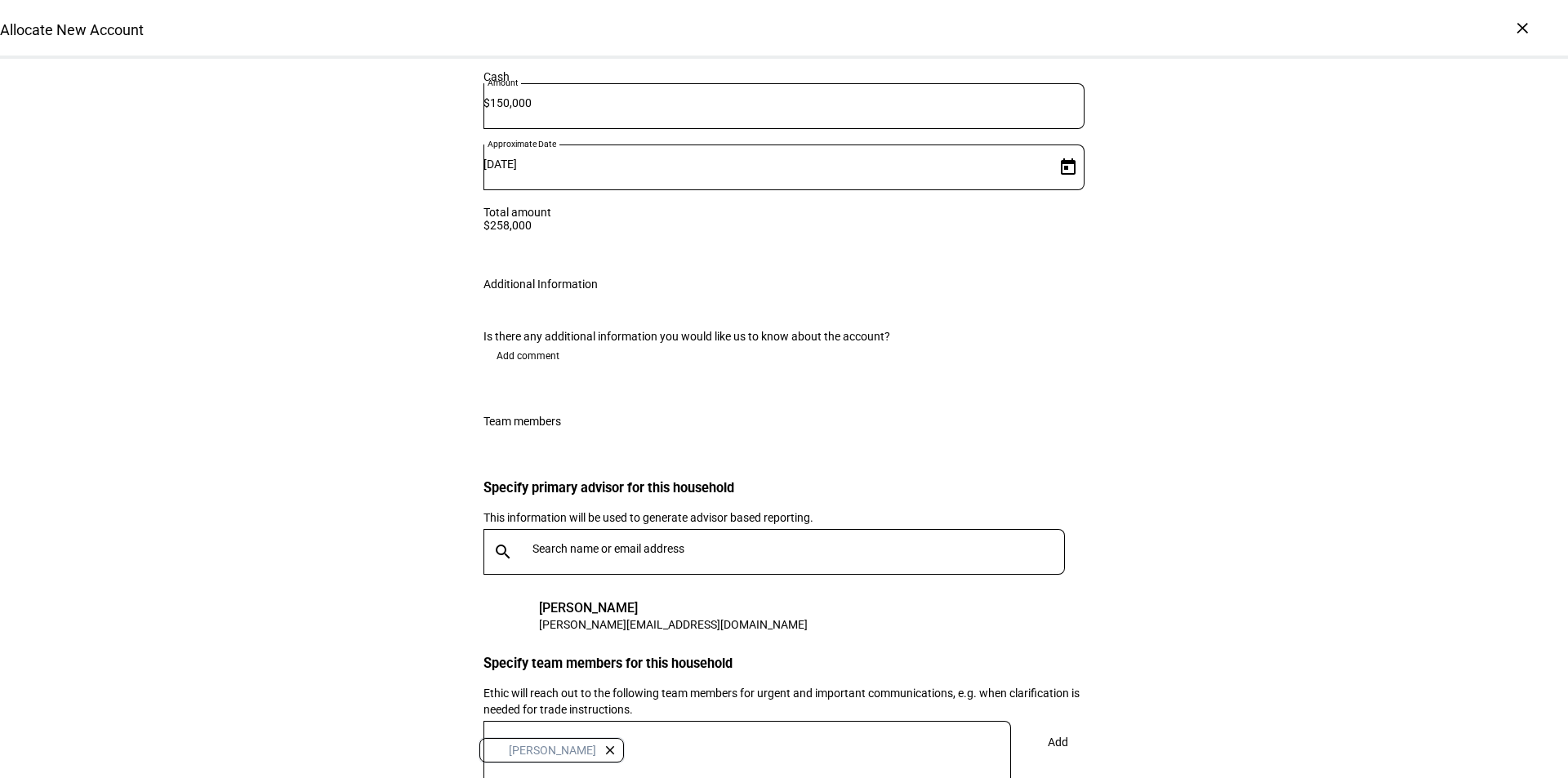
scroll to position [2806, 0]
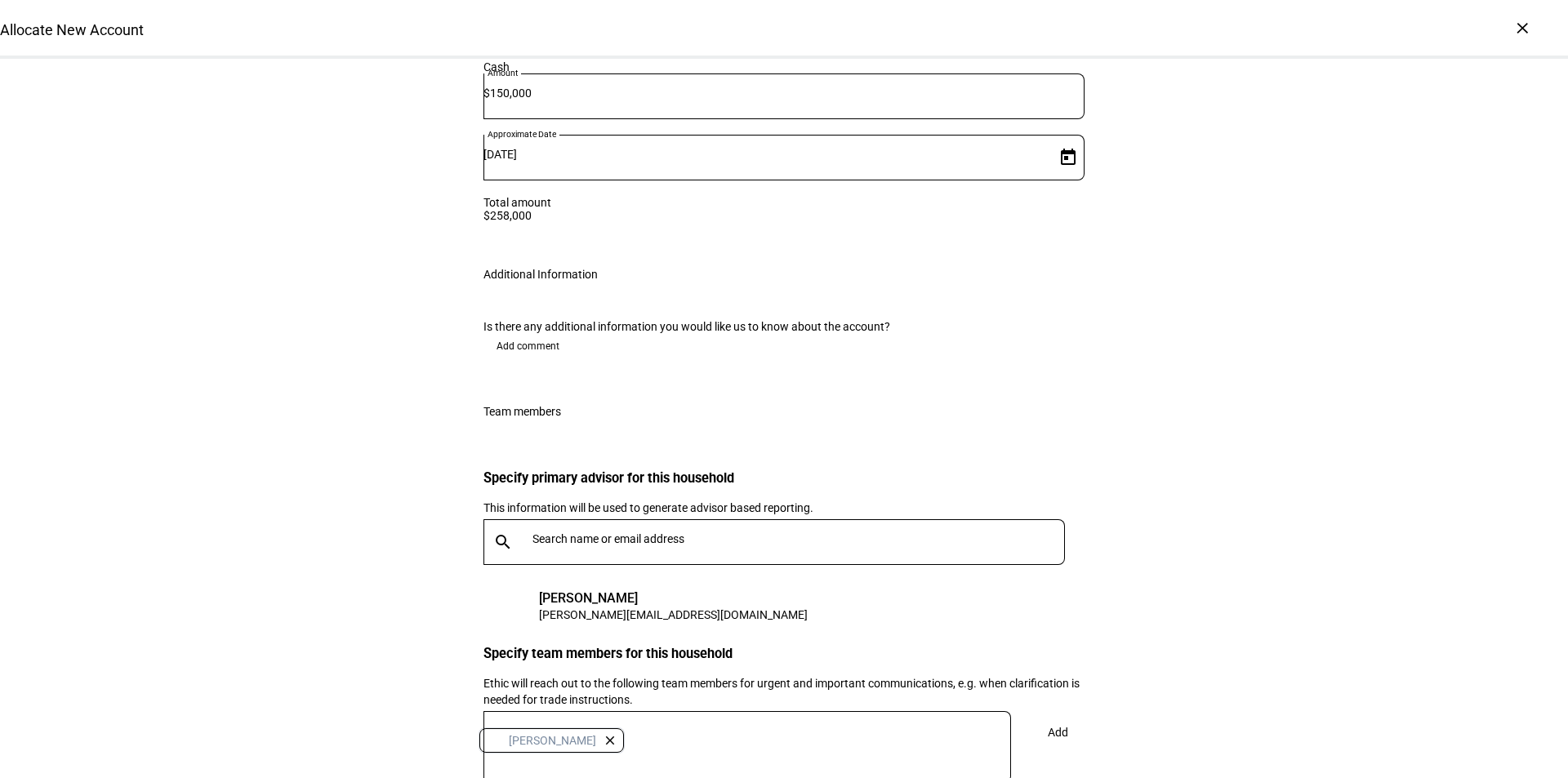
click at [678, 675] on div "Ethic will reach out to the following team members for urgent and important com…" at bounding box center [784, 692] width 601 height 33
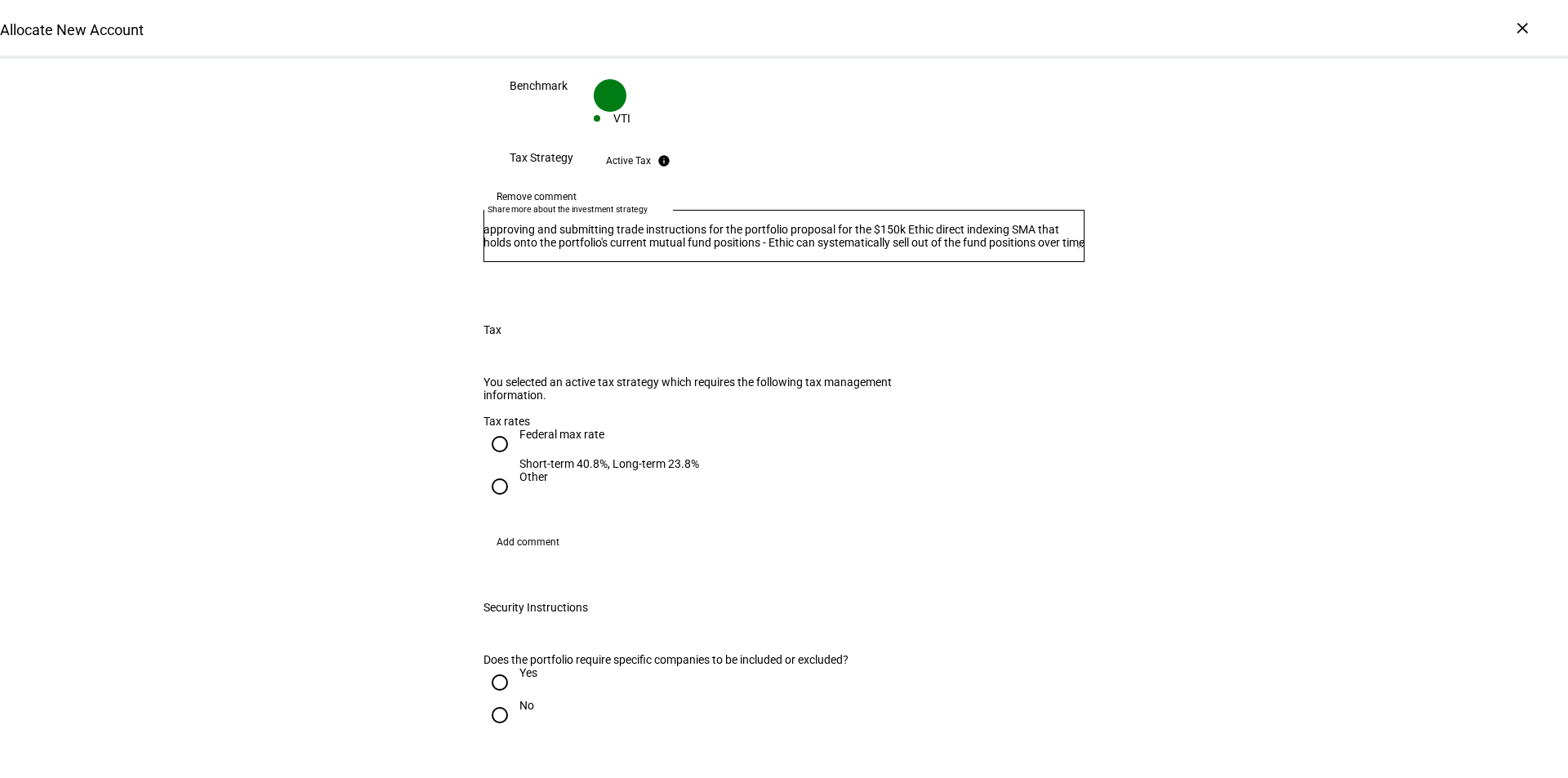
scroll to position [1418, 0]
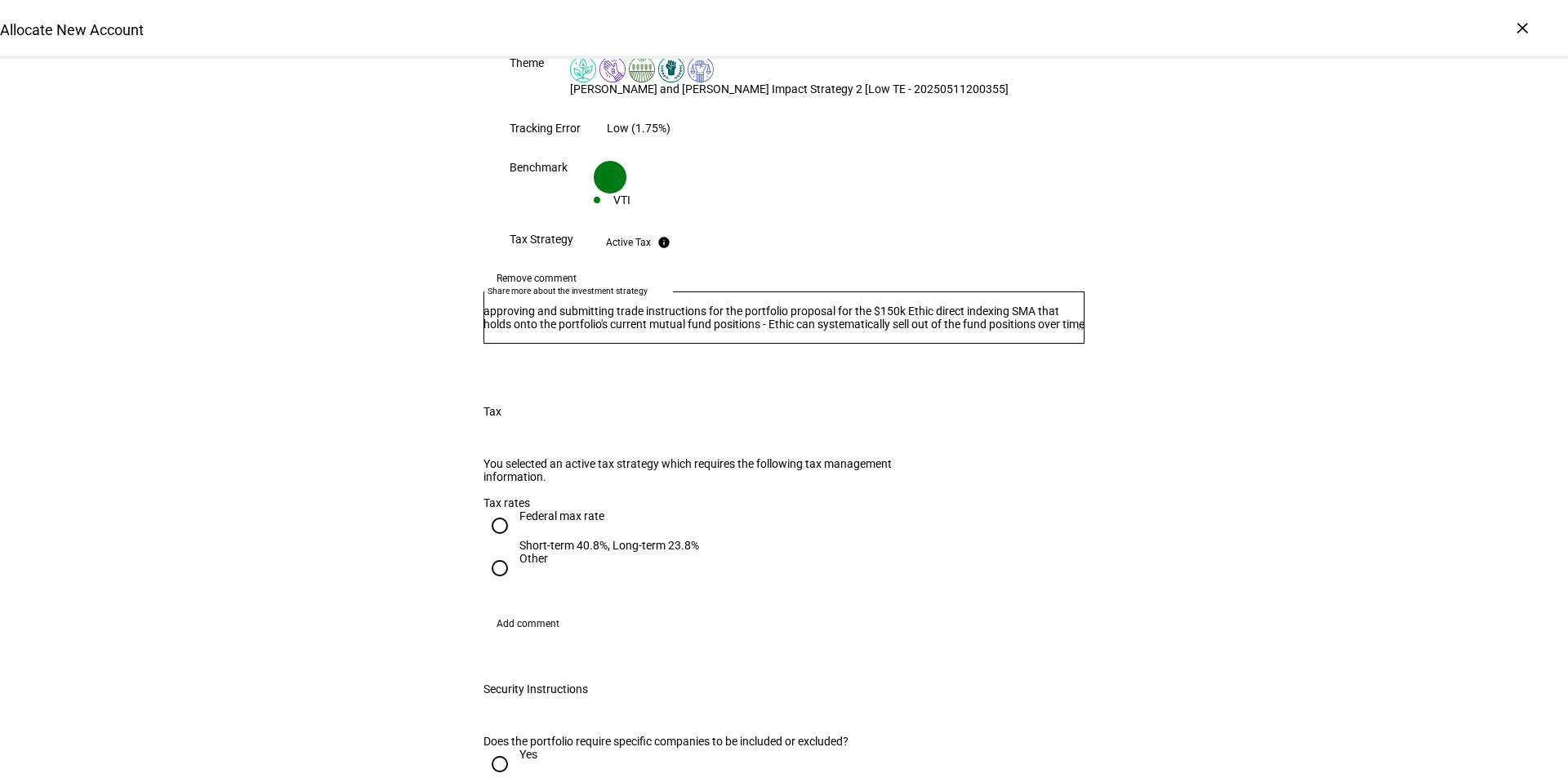
click at [501, 510] on input "Federal max rate Short-term 40.8%, Long-term 23.8%" at bounding box center [500, 526] width 33 height 33
radio input "true"
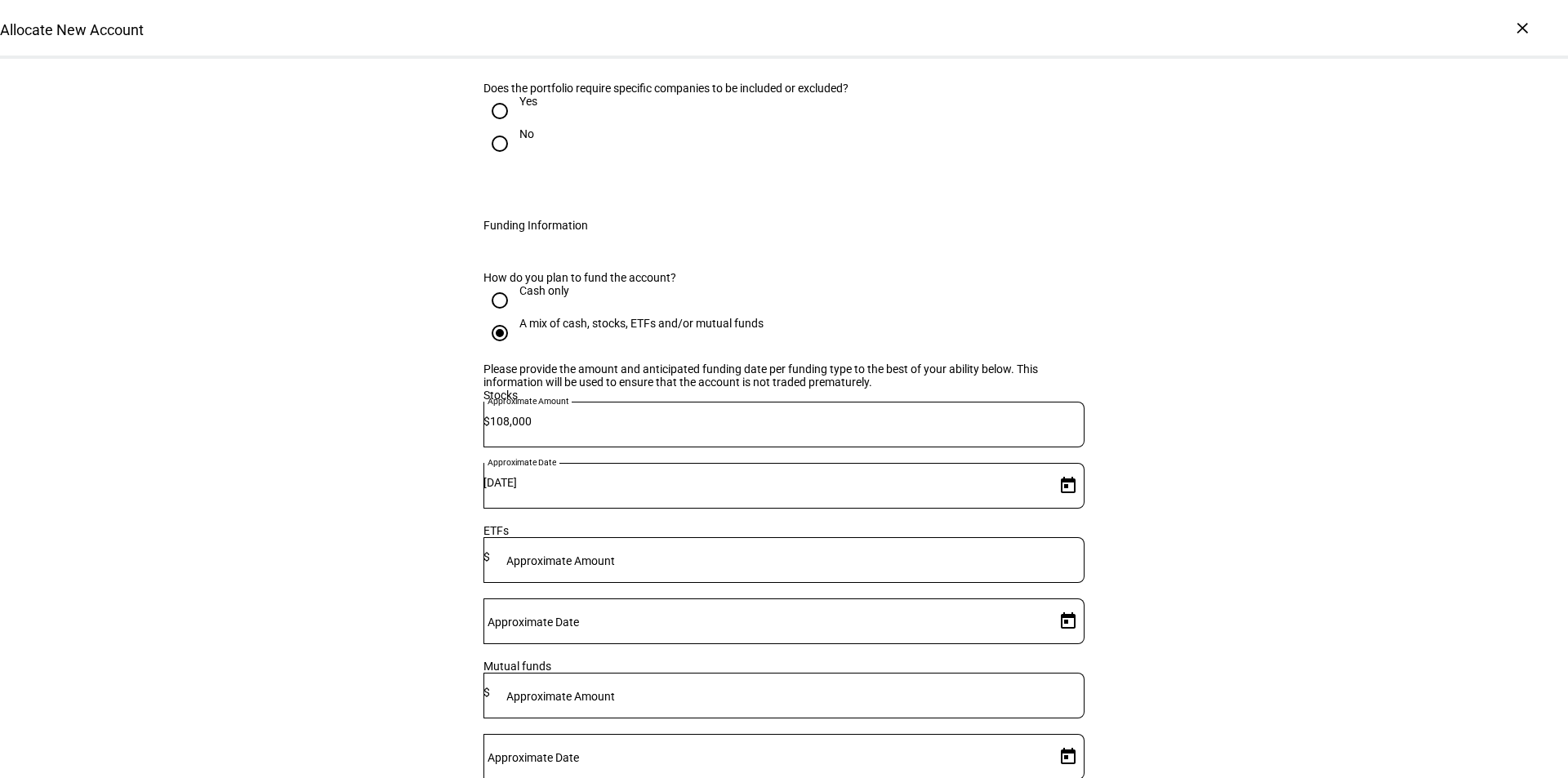
scroll to position [1909, 0]
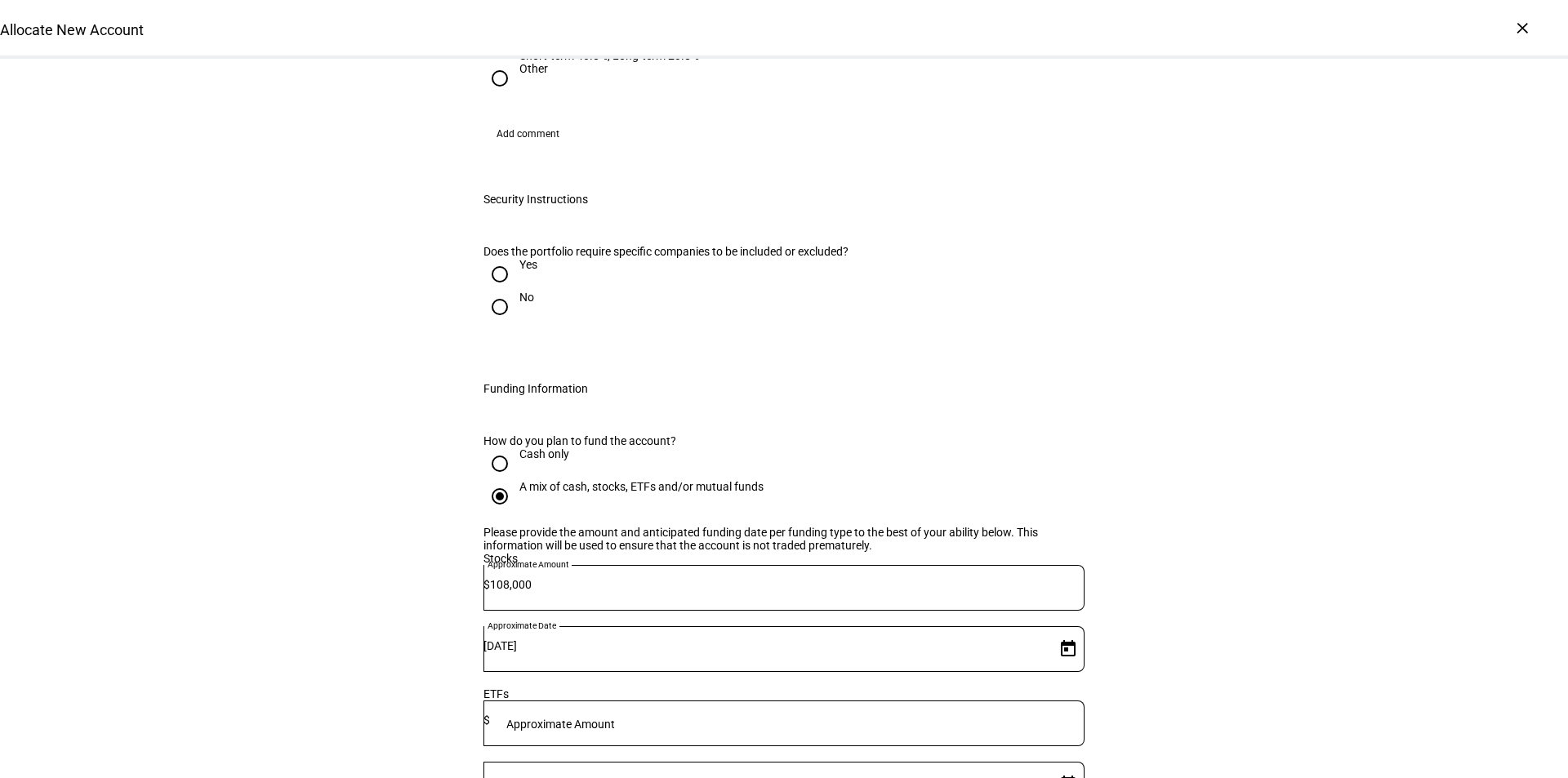
click at [489, 290] on input "No" at bounding box center [500, 307] width 33 height 33
radio input "true"
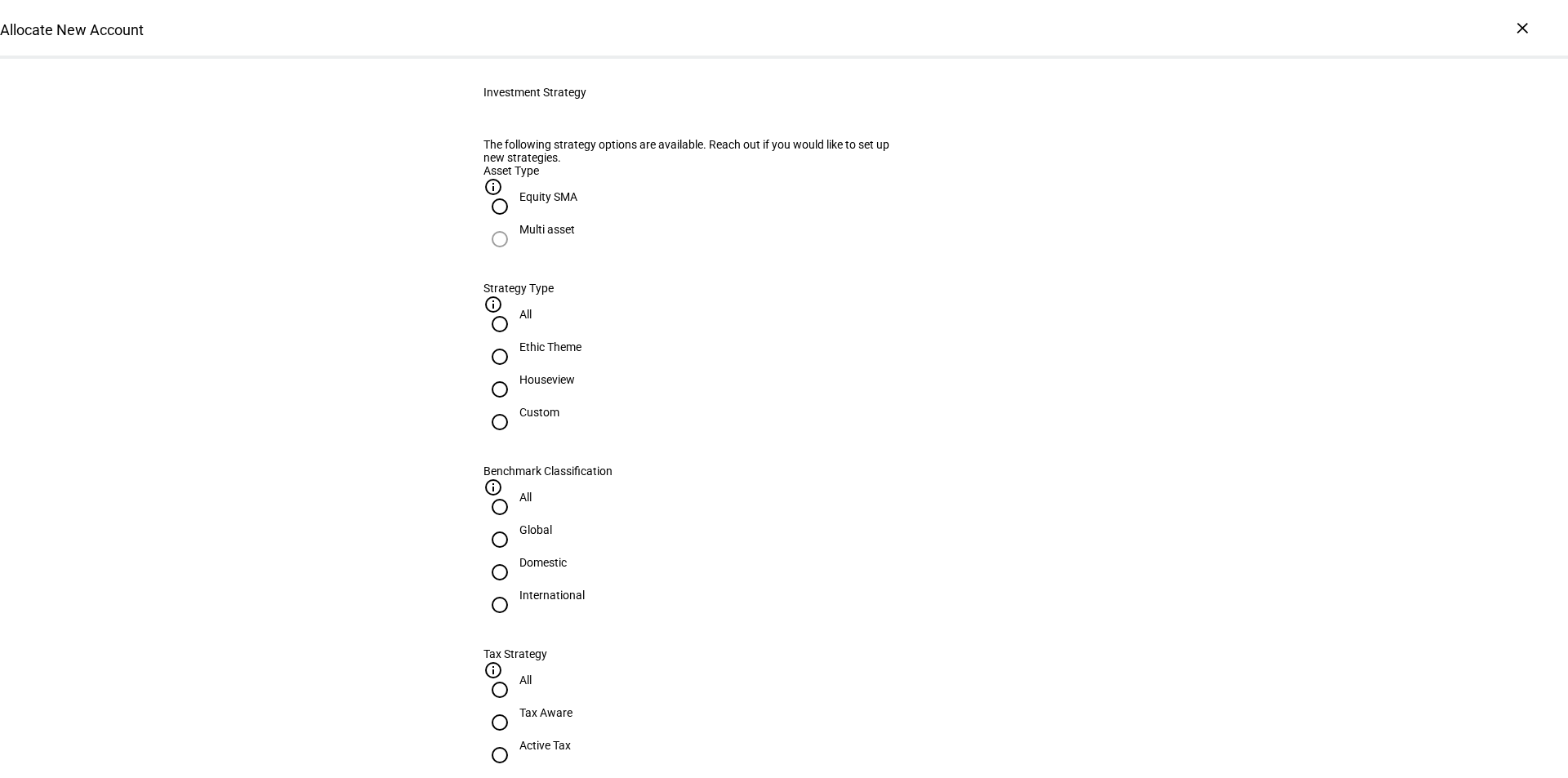
scroll to position [735, 0]
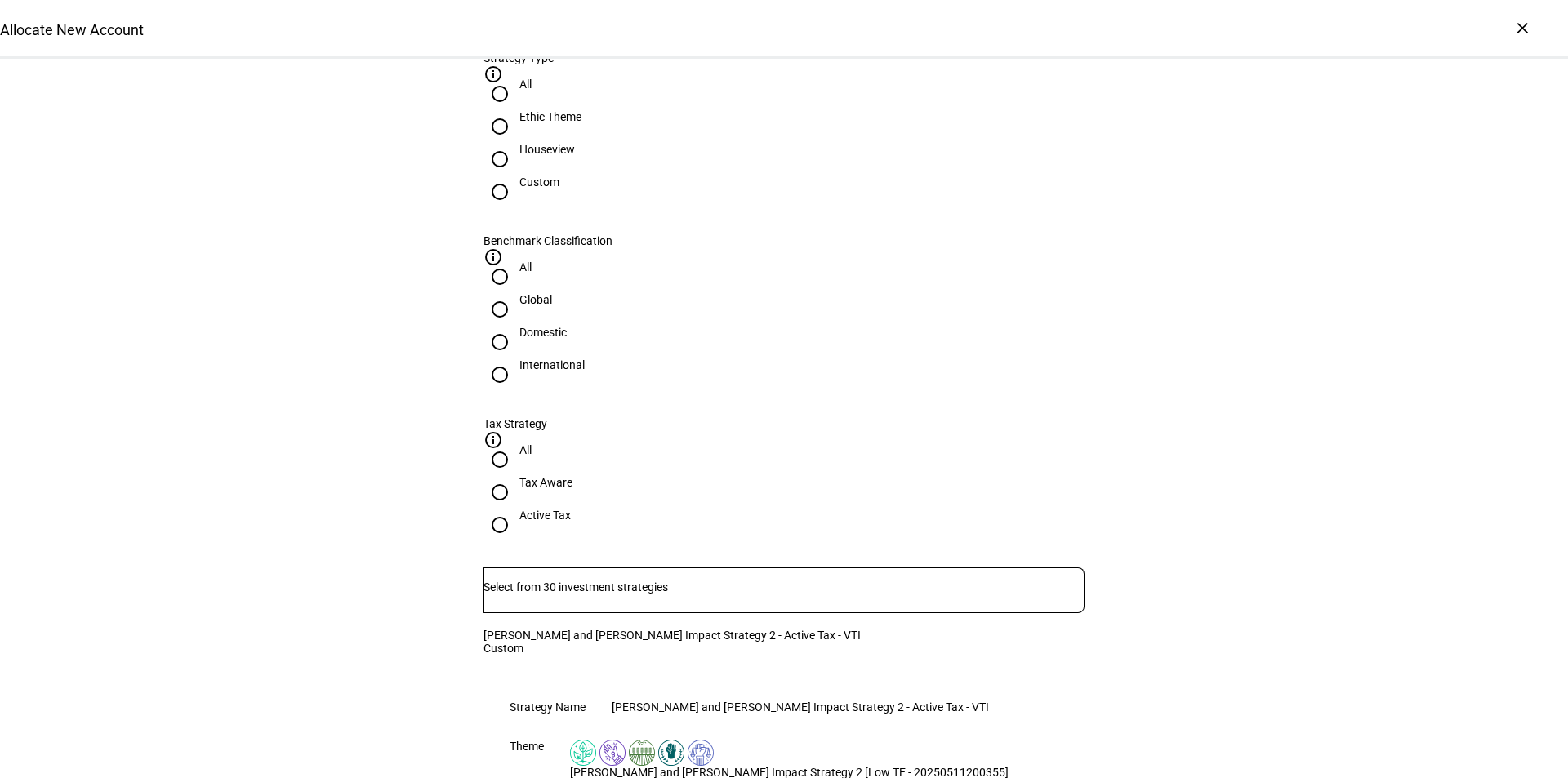
click at [517, 143] on input "Ethic Theme" at bounding box center [500, 126] width 33 height 33
radio input "true"
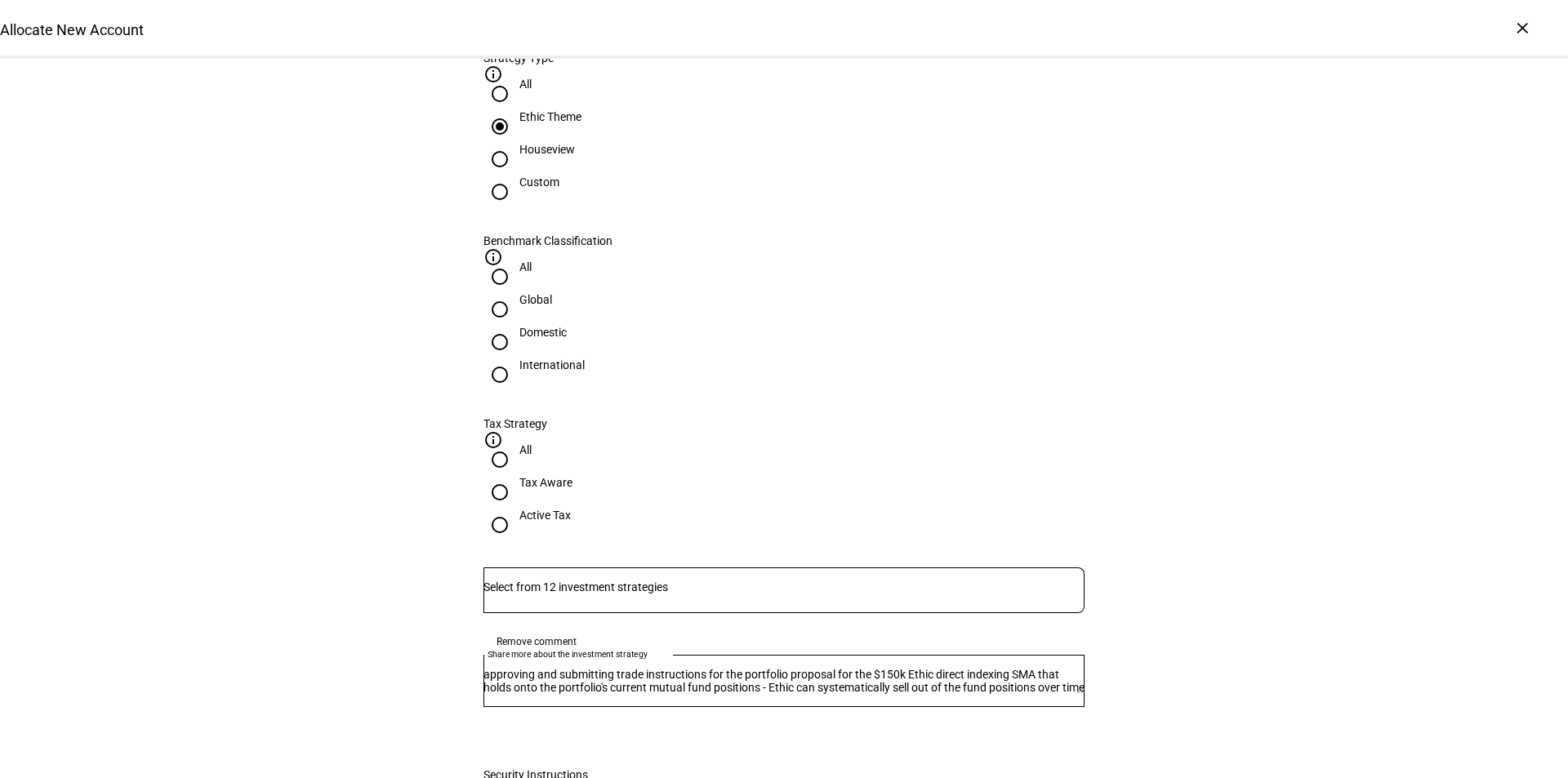
click at [640, 581] on input "Number" at bounding box center [784, 587] width 601 height 13
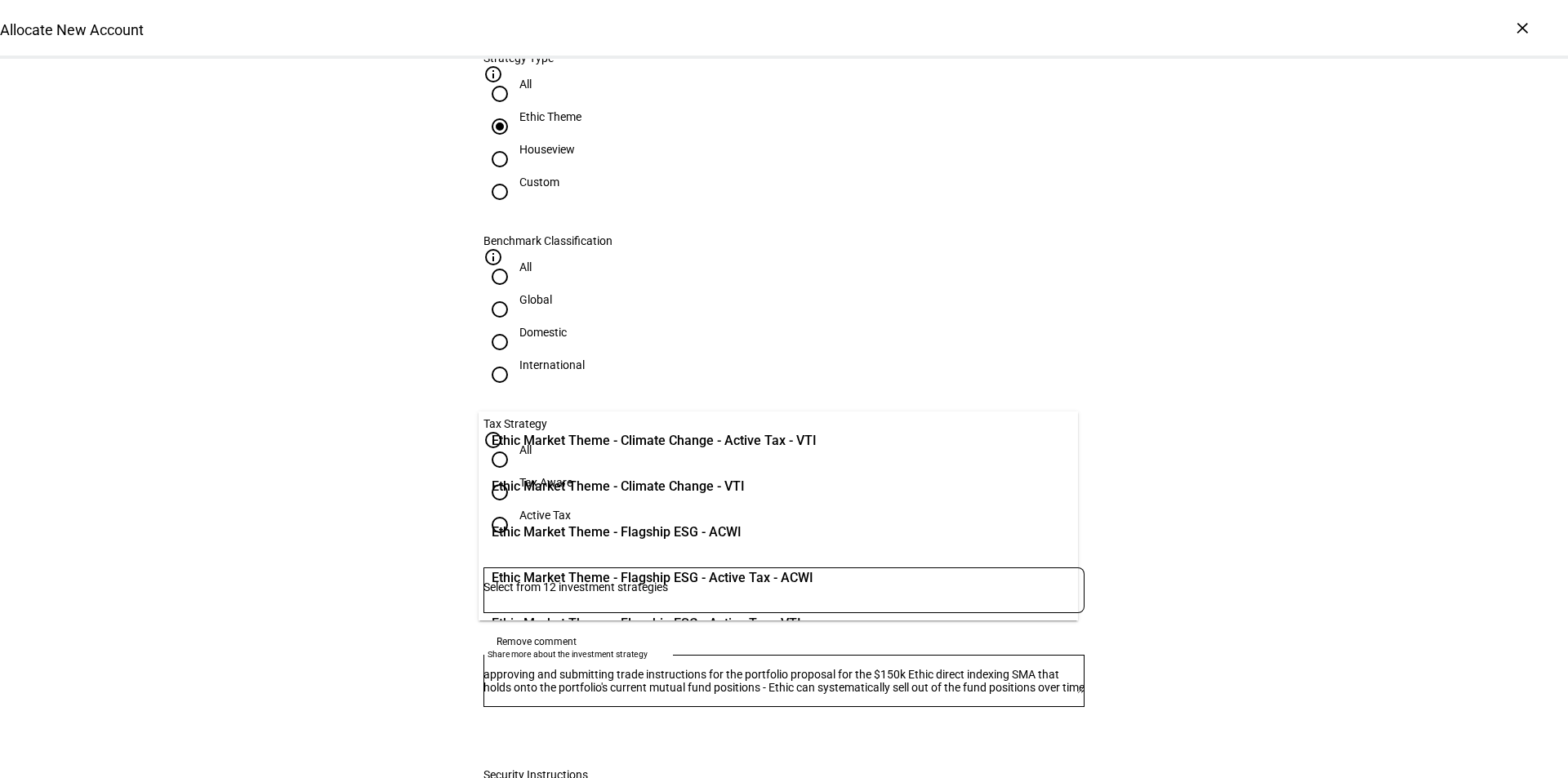
click at [740, 438] on span "Ethic Market Theme - Climate Change - Active Tax - VTI" at bounding box center [654, 441] width 325 height 19
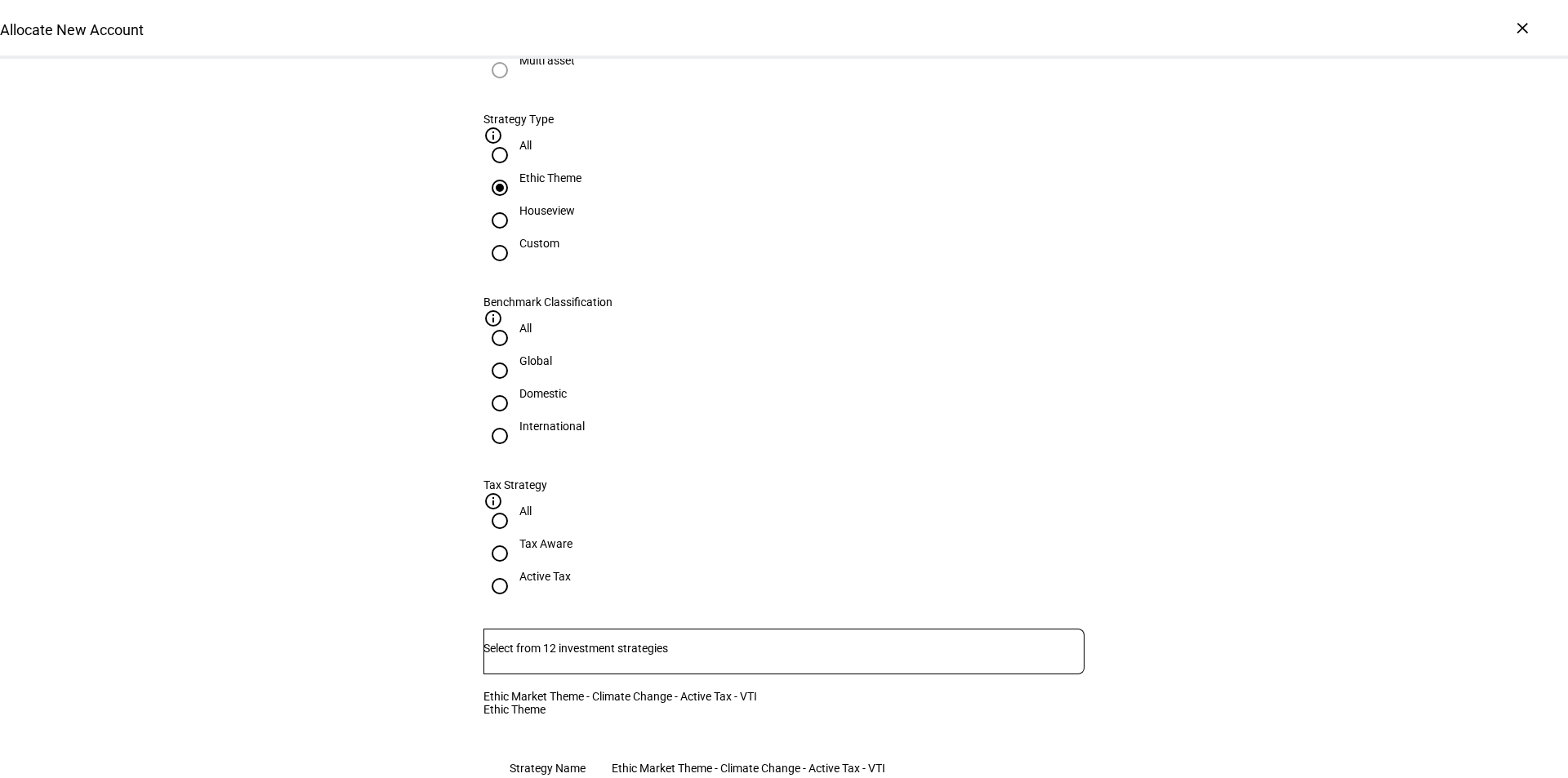
scroll to position [653, 0]
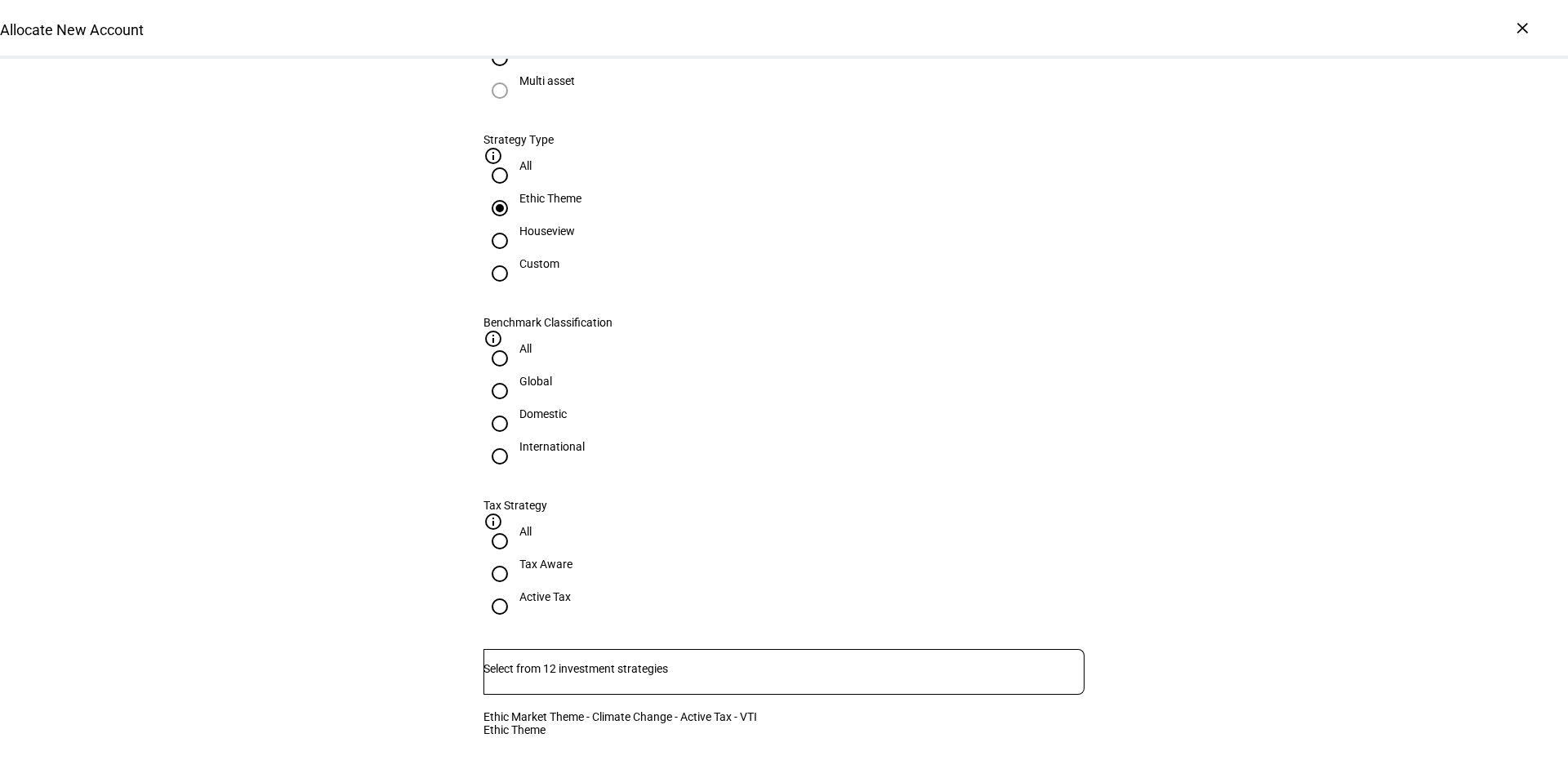
click at [640, 662] on input "Number" at bounding box center [784, 669] width 601 height 13
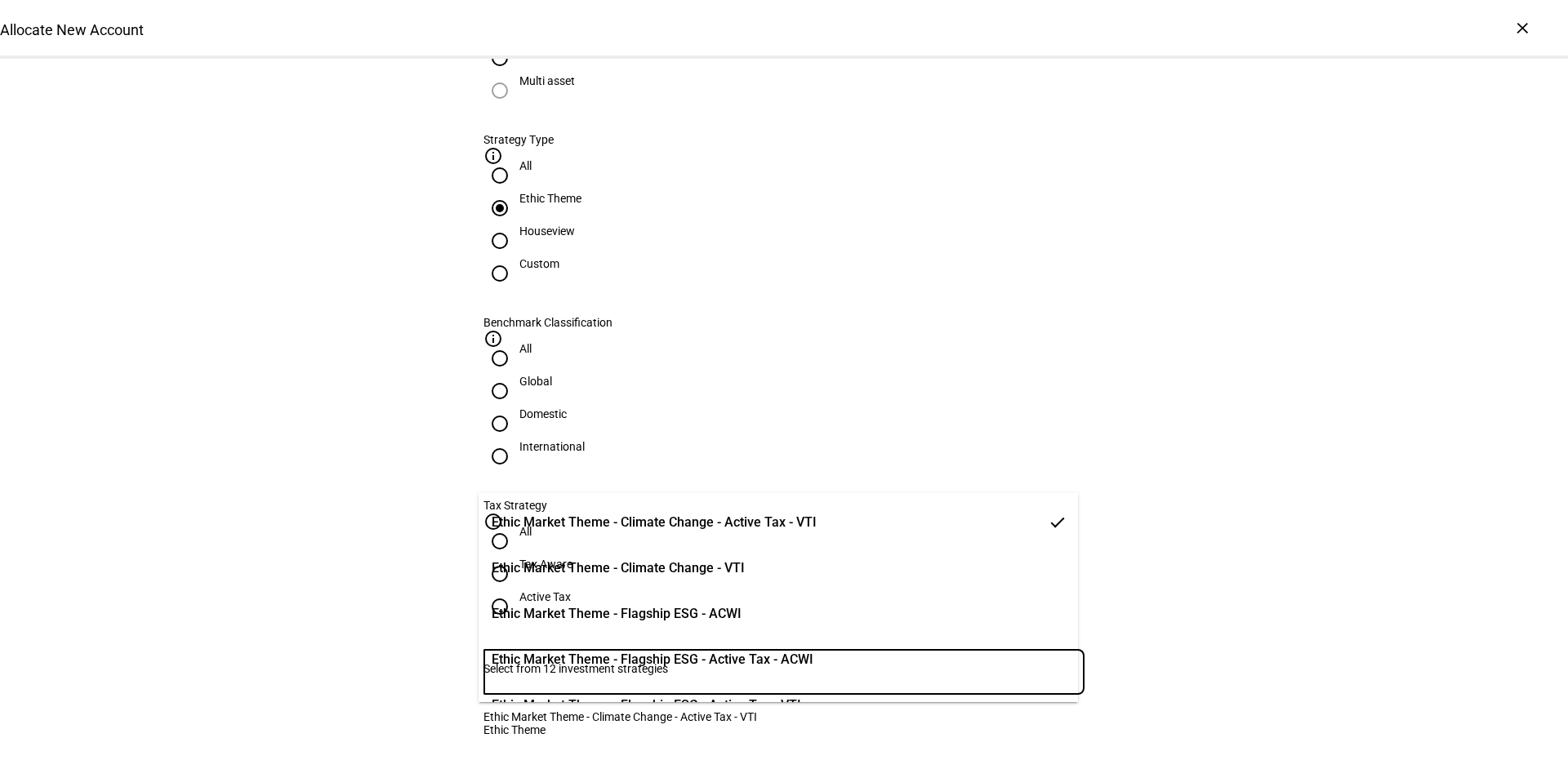
drag, startPoint x: 1237, startPoint y: 433, endPoint x: 832, endPoint y: 395, distance: 406.8
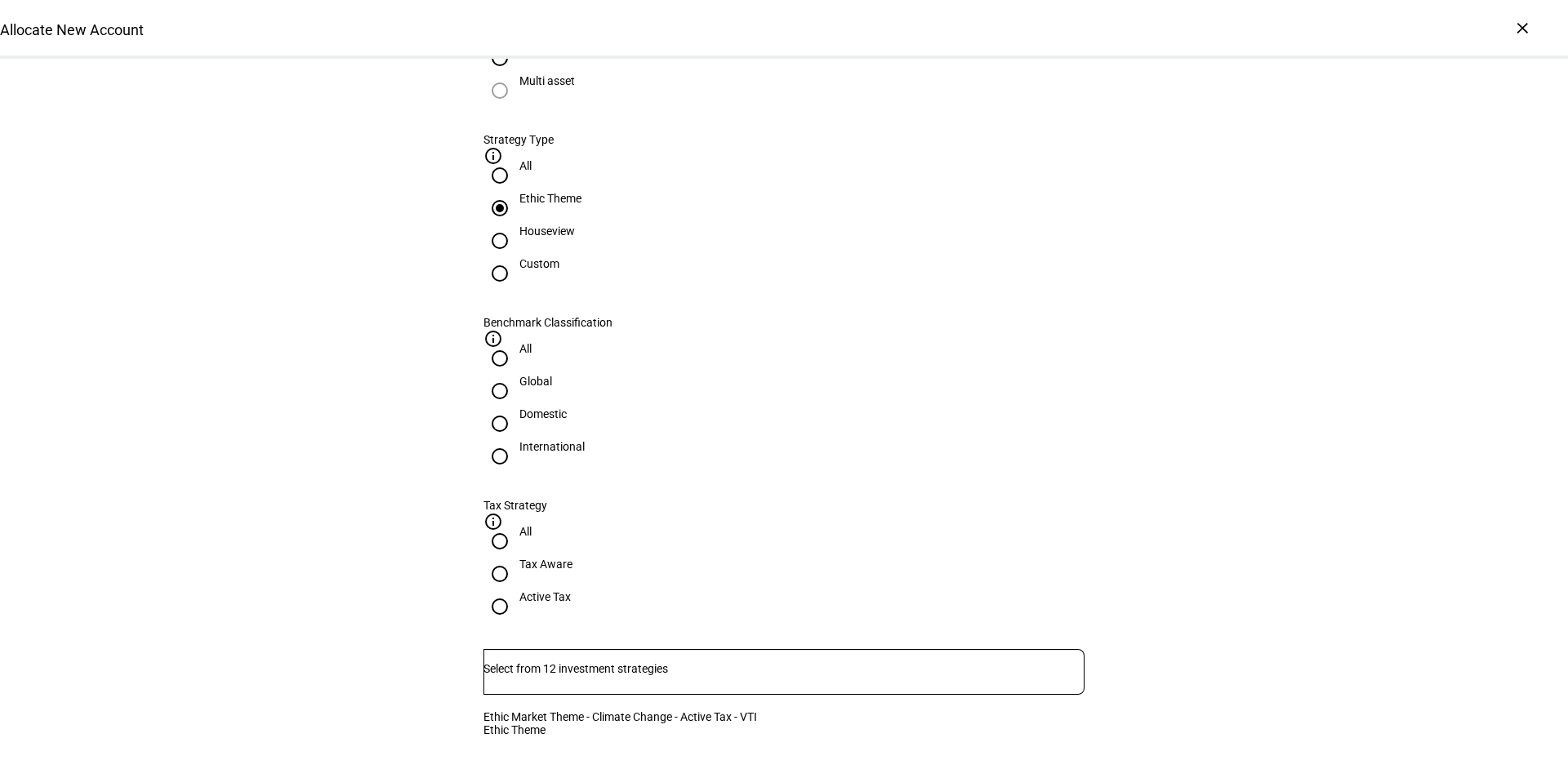
click at [517, 192] on input "All" at bounding box center [500, 175] width 33 height 33
radio input "true"
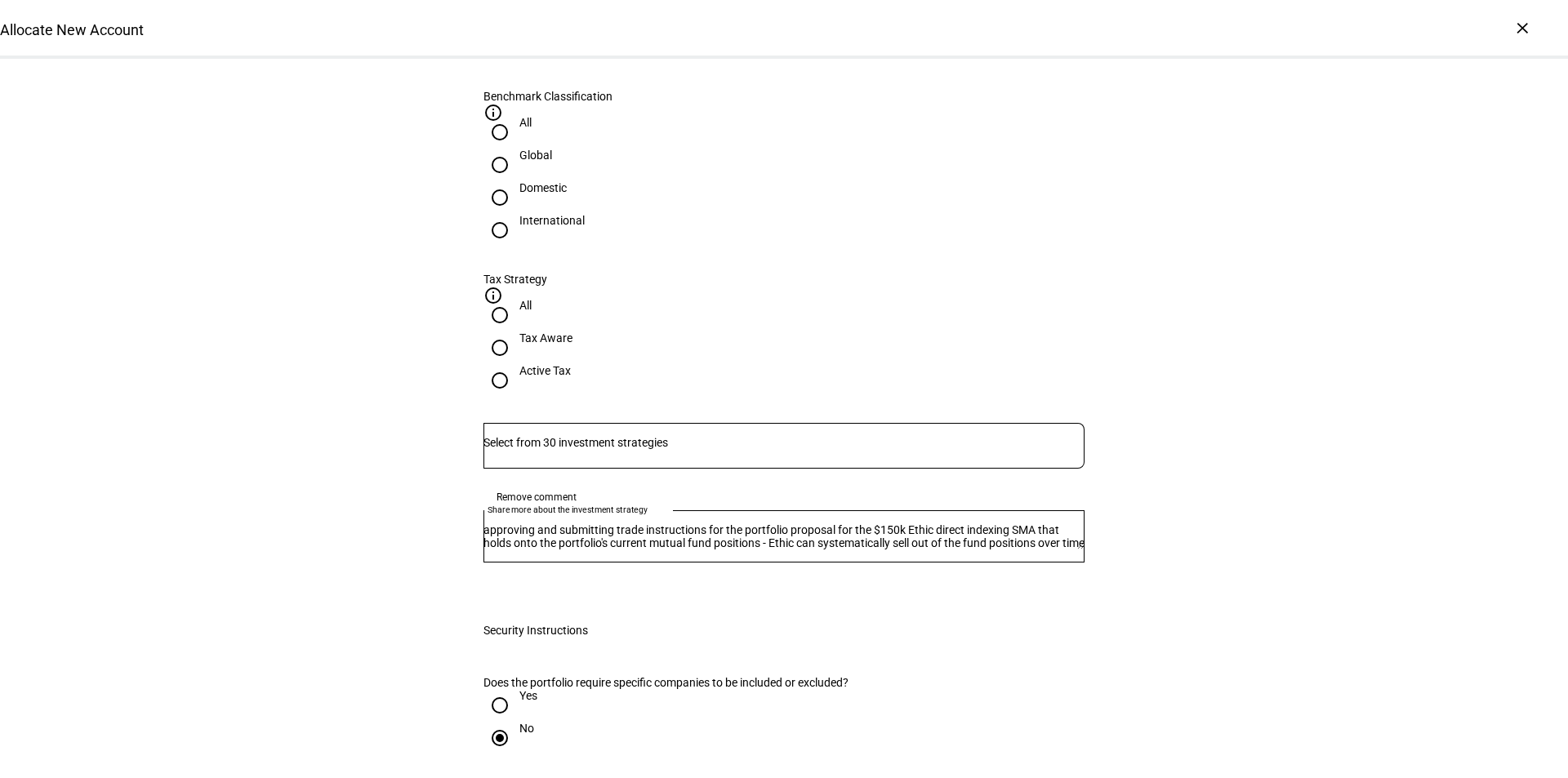
scroll to position [898, 0]
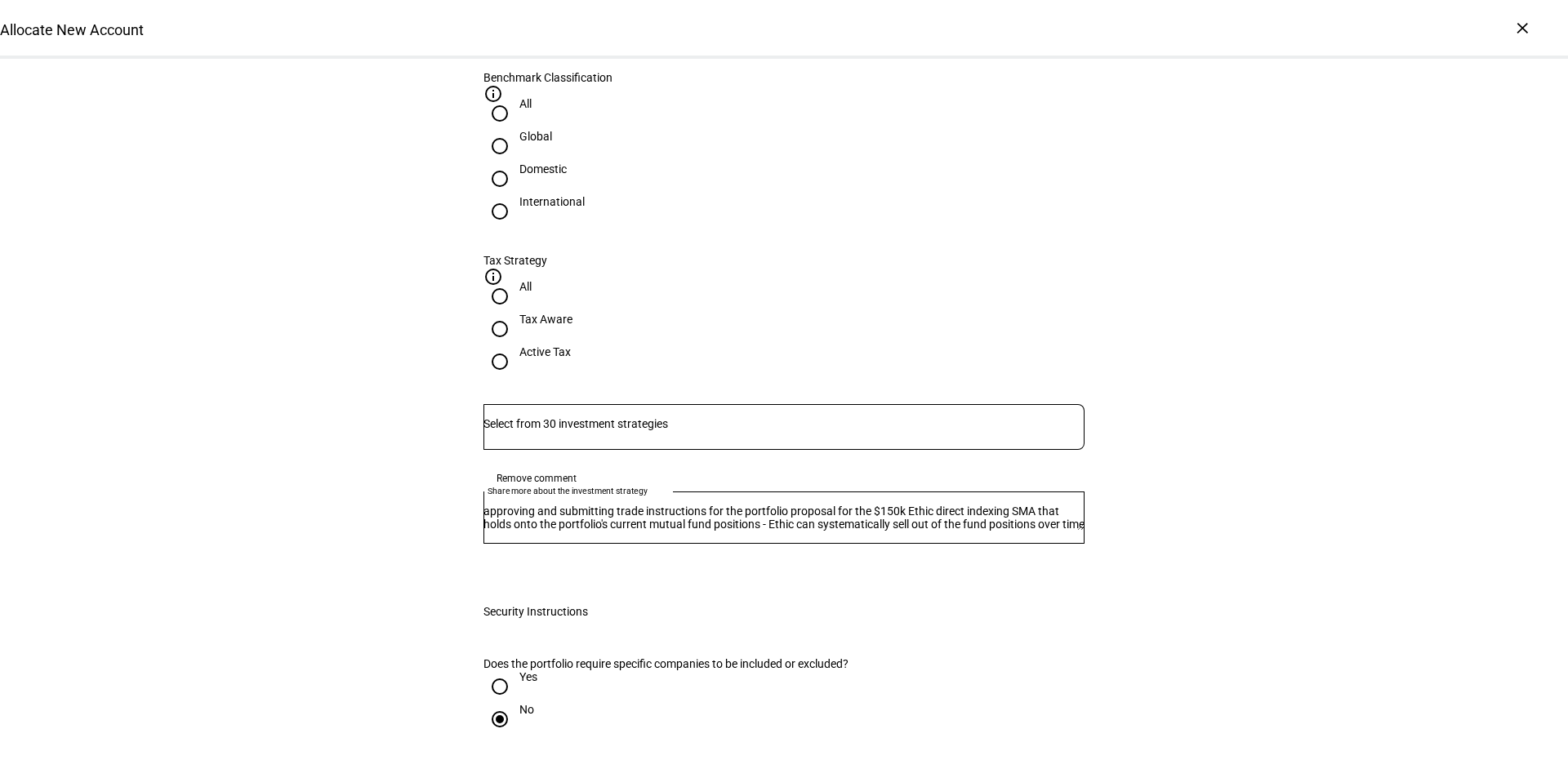
click at [630, 417] on input "Number" at bounding box center [784, 423] width 601 height 13
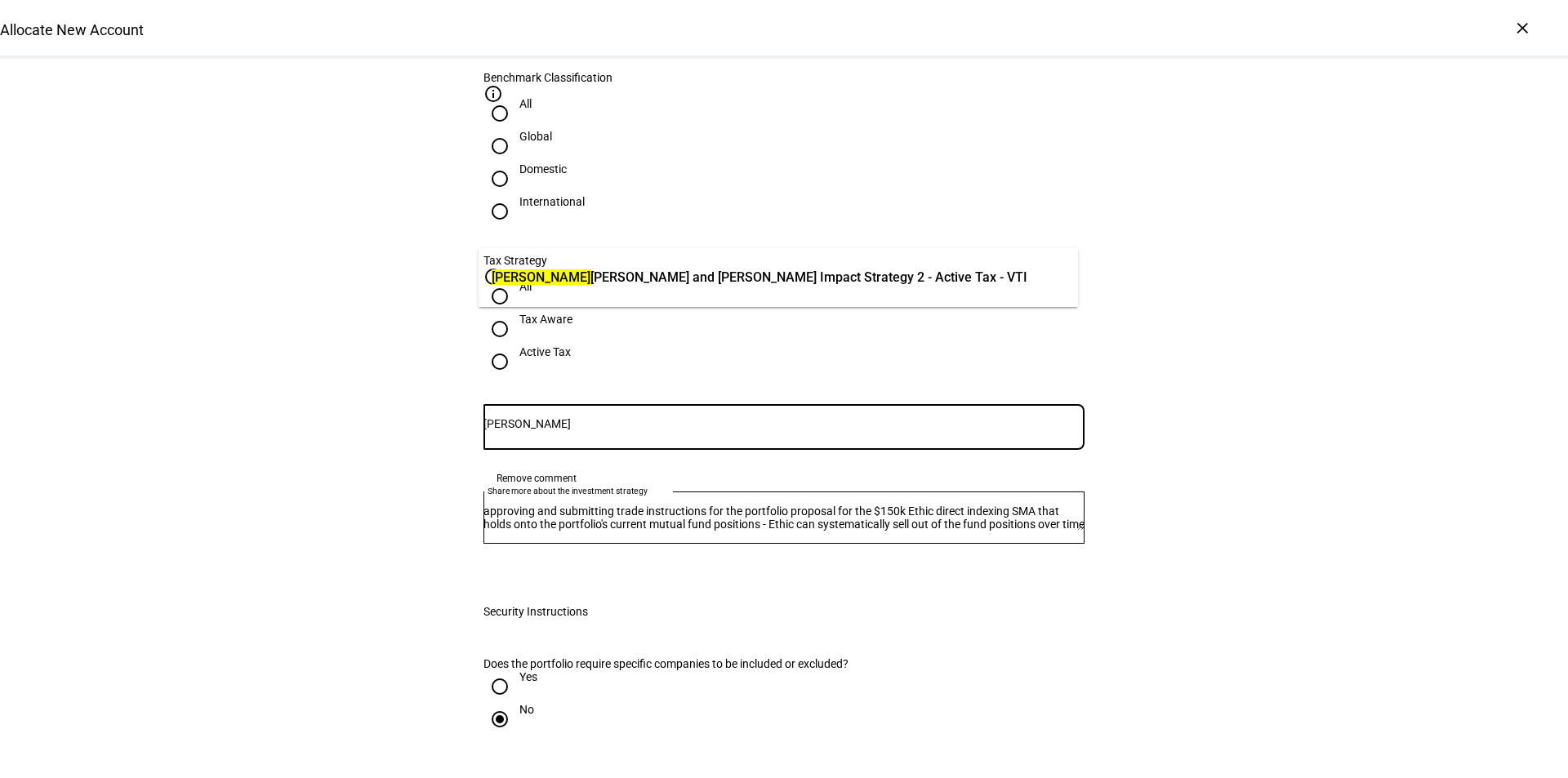
type input "[PERSON_NAME]"
click at [709, 274] on span "[PERSON_NAME] and [PERSON_NAME] Impact Strategy 2 - Active Tax - VTI" at bounding box center [759, 278] width 536 height 19
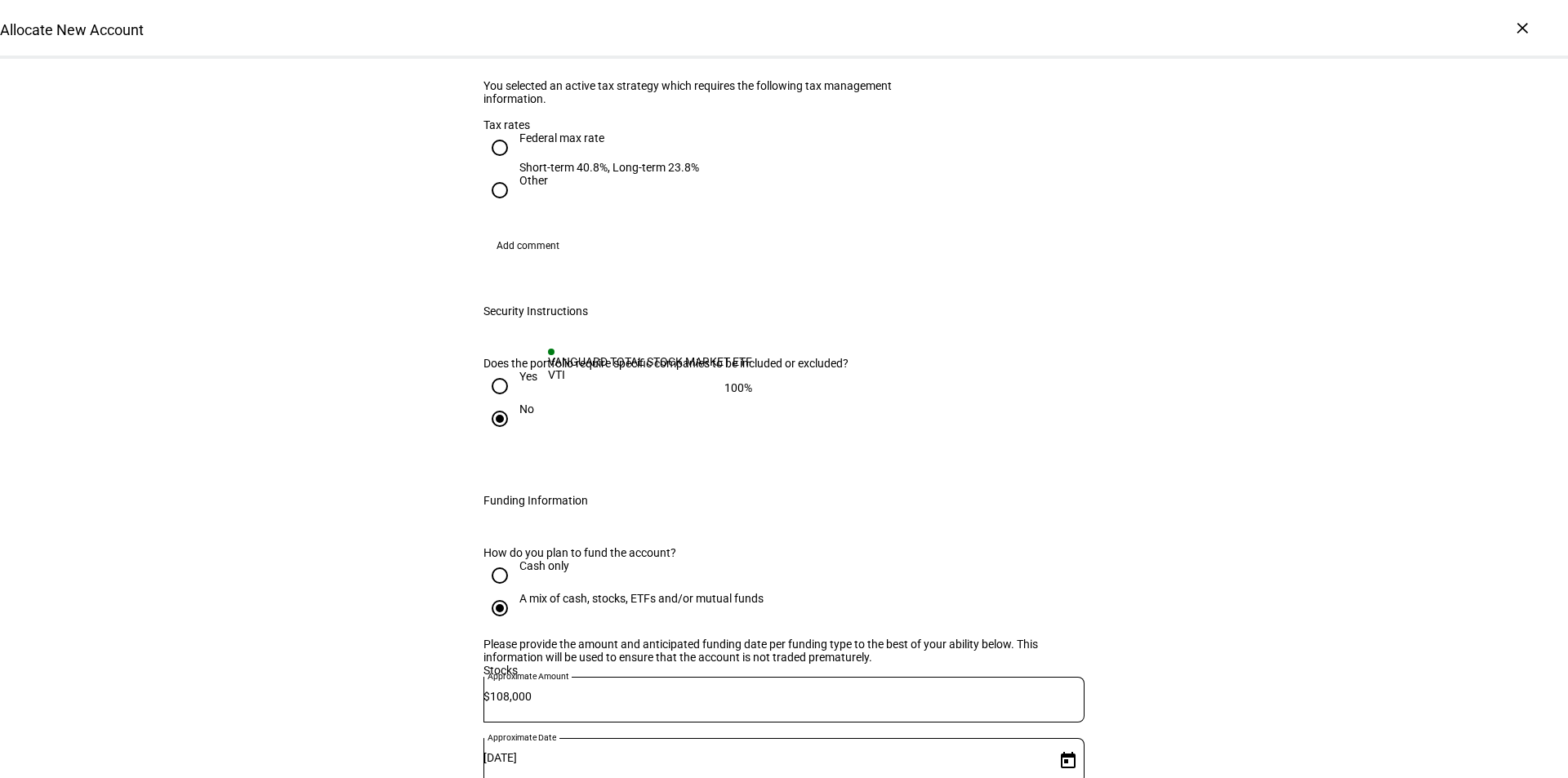
scroll to position [1878, 0]
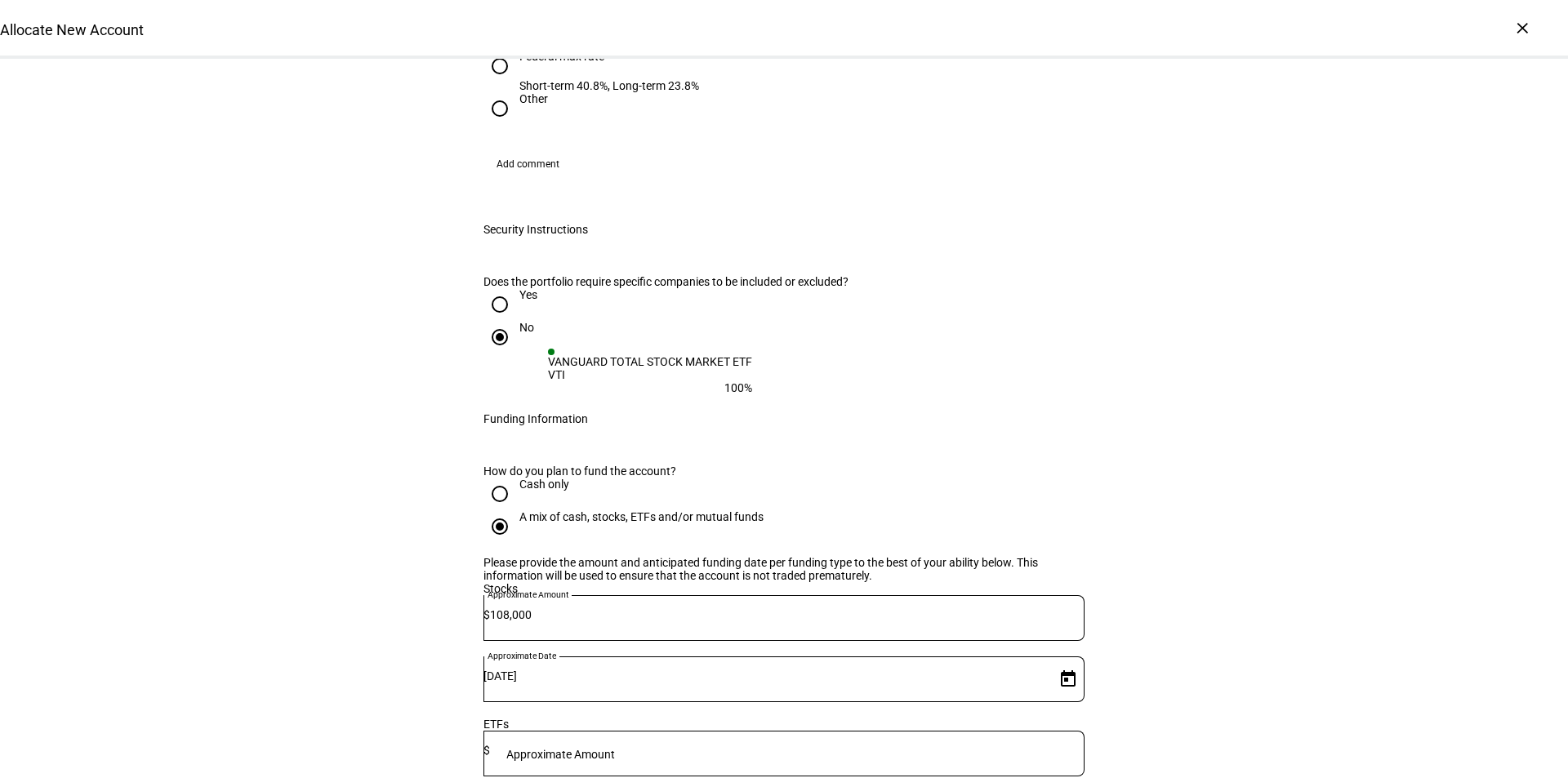
click at [1273, 379] on div "Allocate New Account Complete and submit this form to allocate a new account to…" at bounding box center [784, 68] width 1568 height 3775
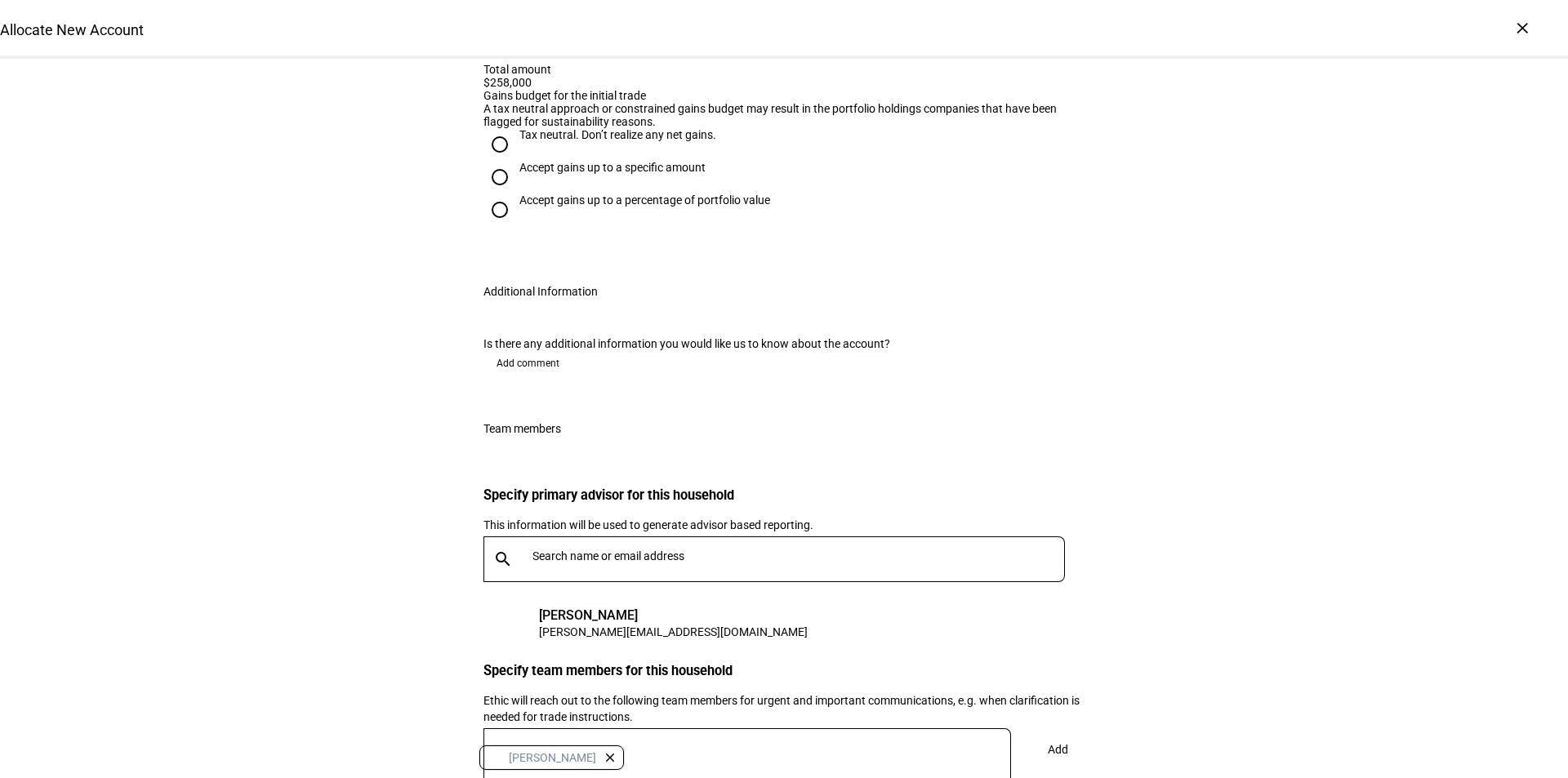
scroll to position [3009, 0]
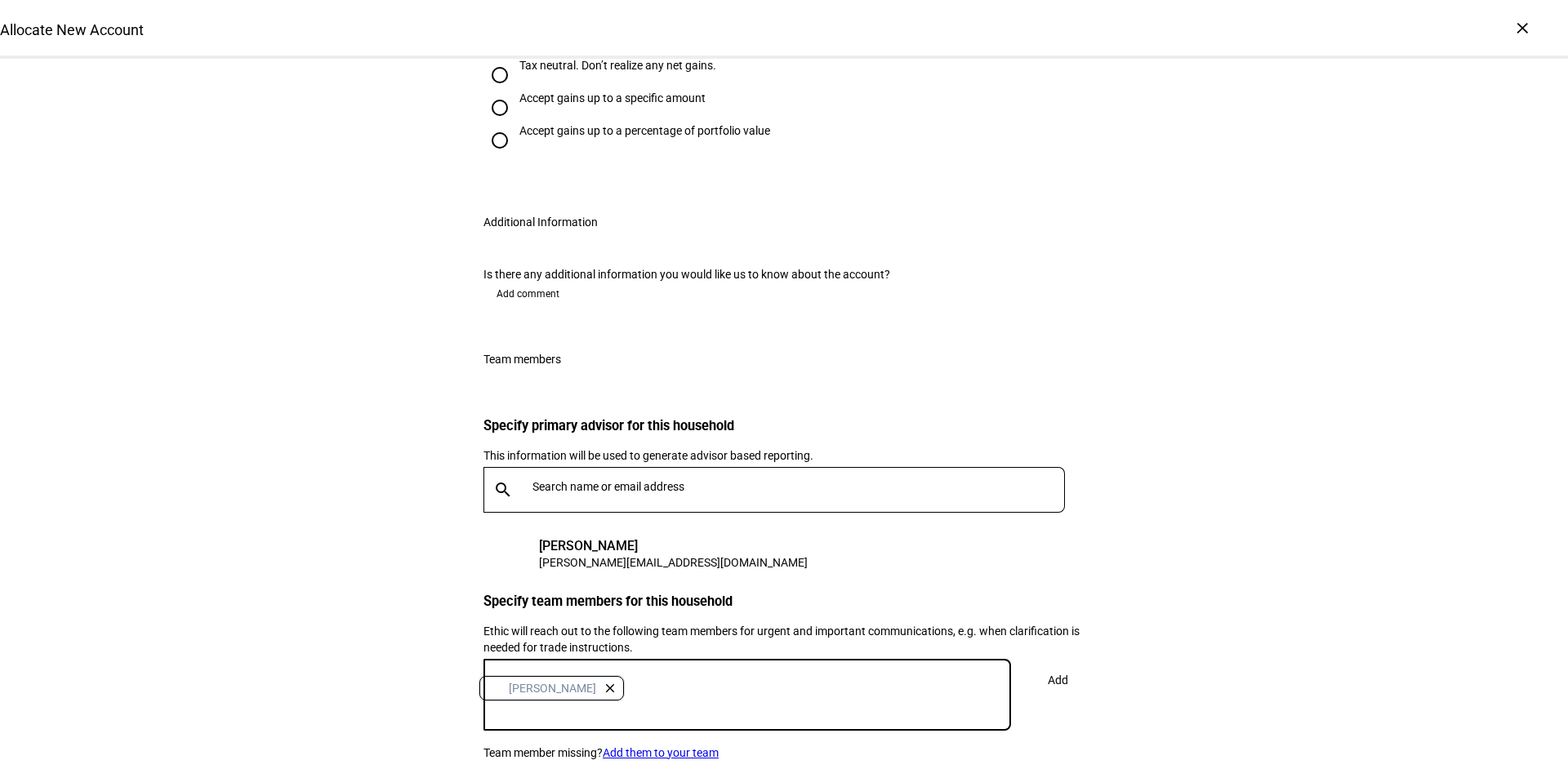
click at [706, 672] on div "[PERSON_NAME] close" at bounding box center [741, 688] width 528 height 33
click at [650, 672] on div "[PERSON_NAME] close" at bounding box center [741, 688] width 528 height 33
click at [626, 672] on div "[PERSON_NAME] close" at bounding box center [741, 688] width 528 height 33
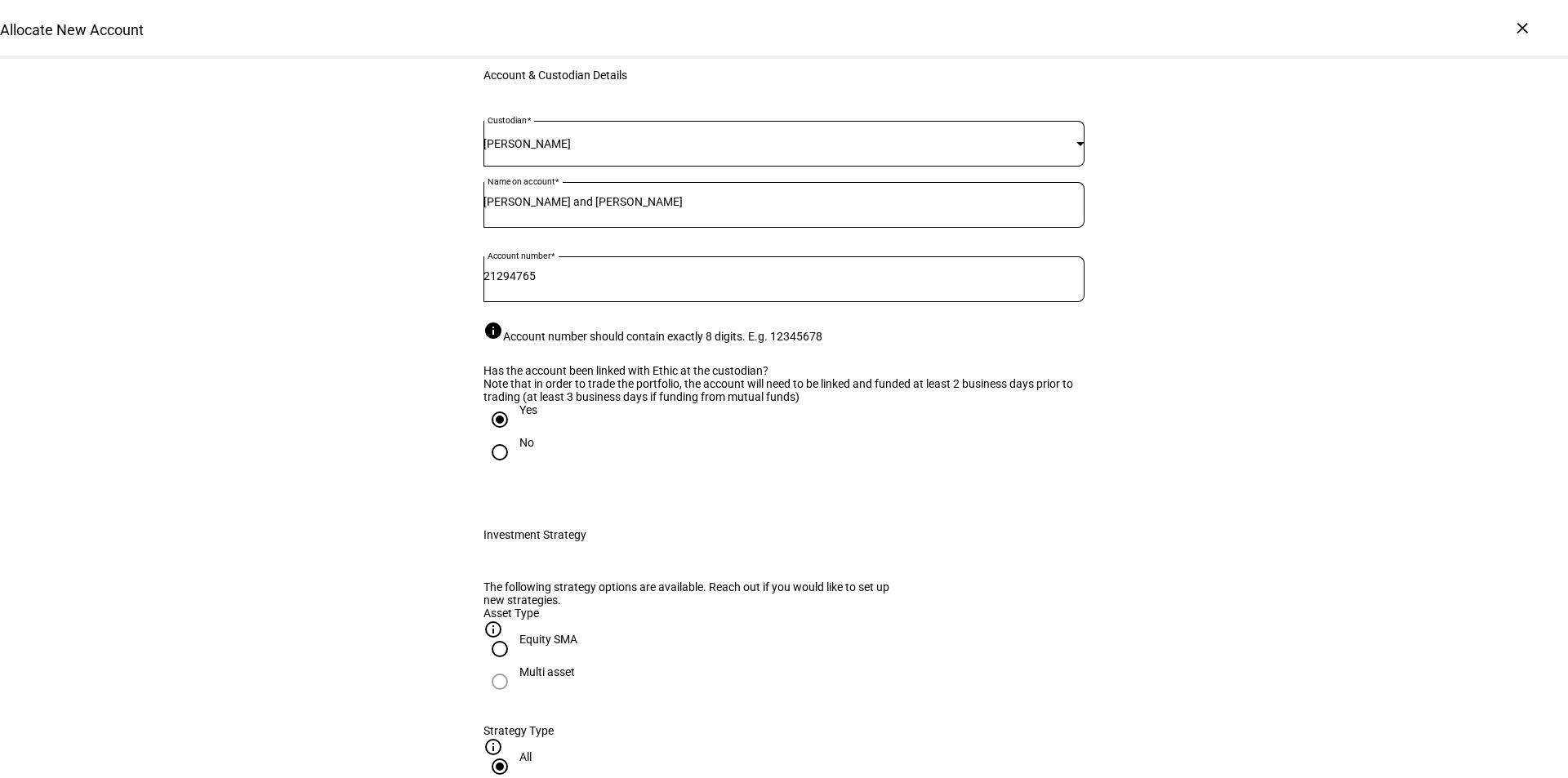
scroll to position [0, 0]
